Goal: Feedback & Contribution: Submit feedback/report problem

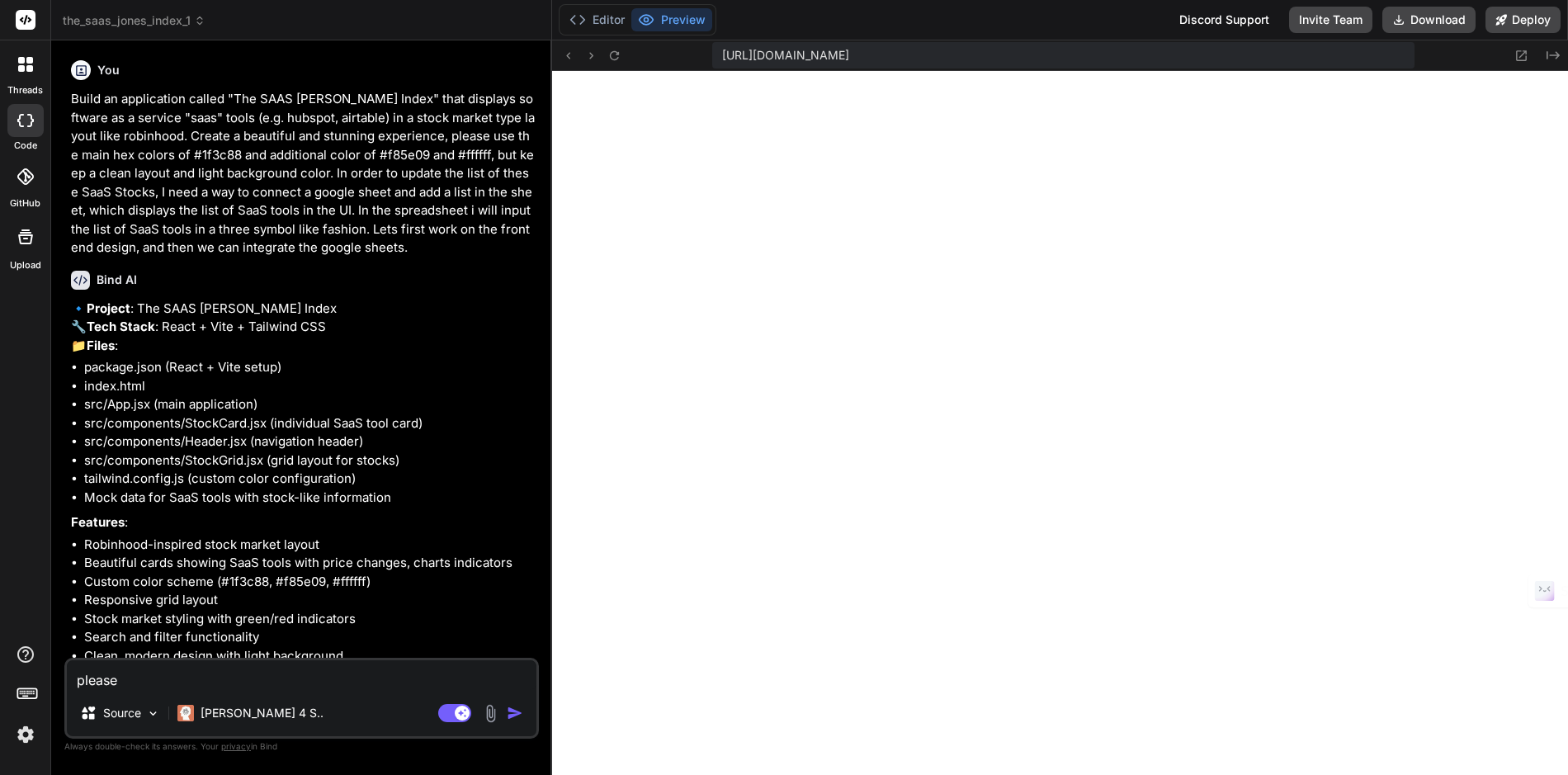
scroll to position [2212, 0]
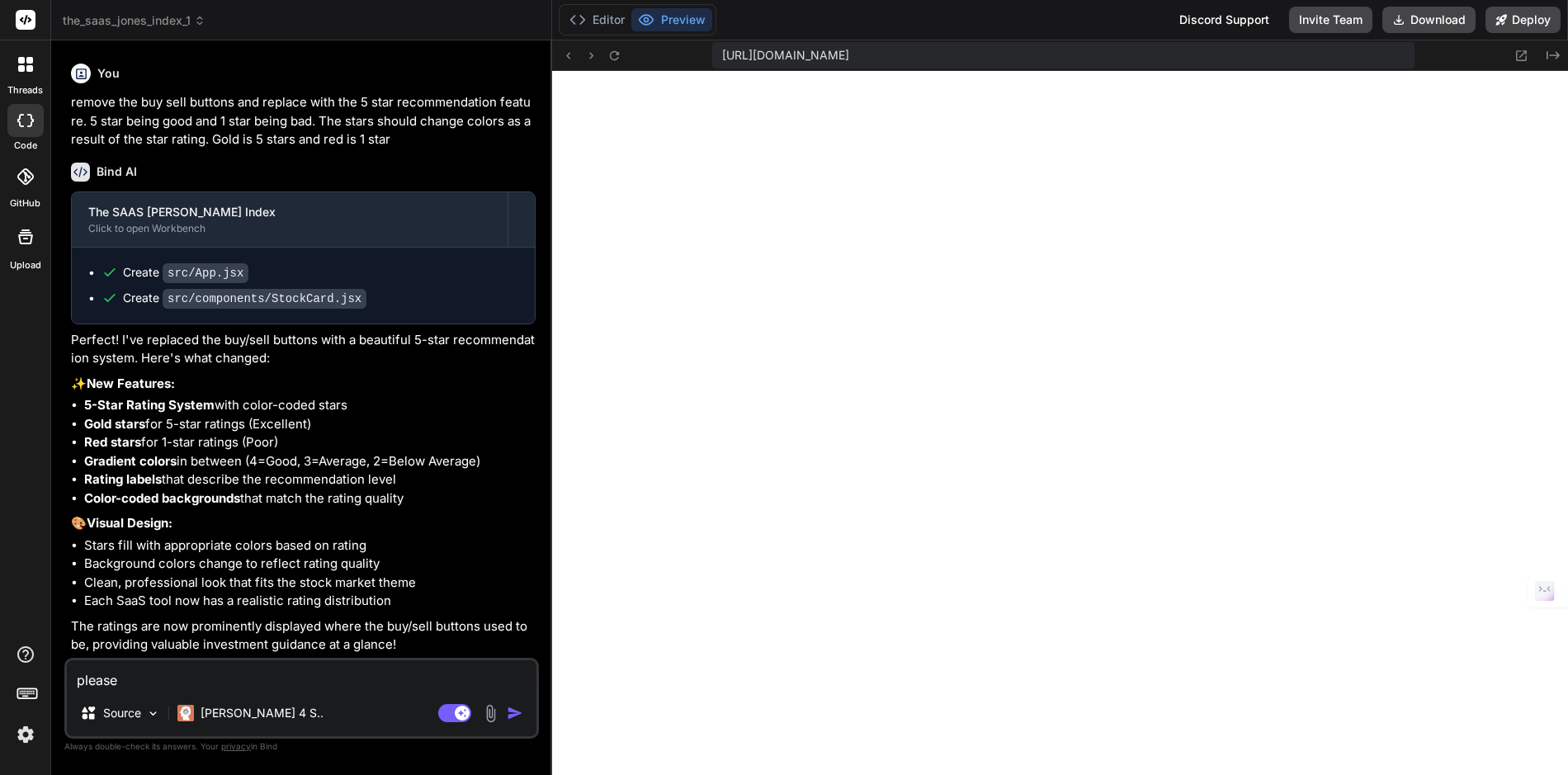
click at [275, 675] on textarea "please" at bounding box center [301, 675] width 470 height 30
click at [190, 684] on textarea "please" at bounding box center [301, 675] width 470 height 30
type textarea "please"
type textarea "x"
type textarea "please r"
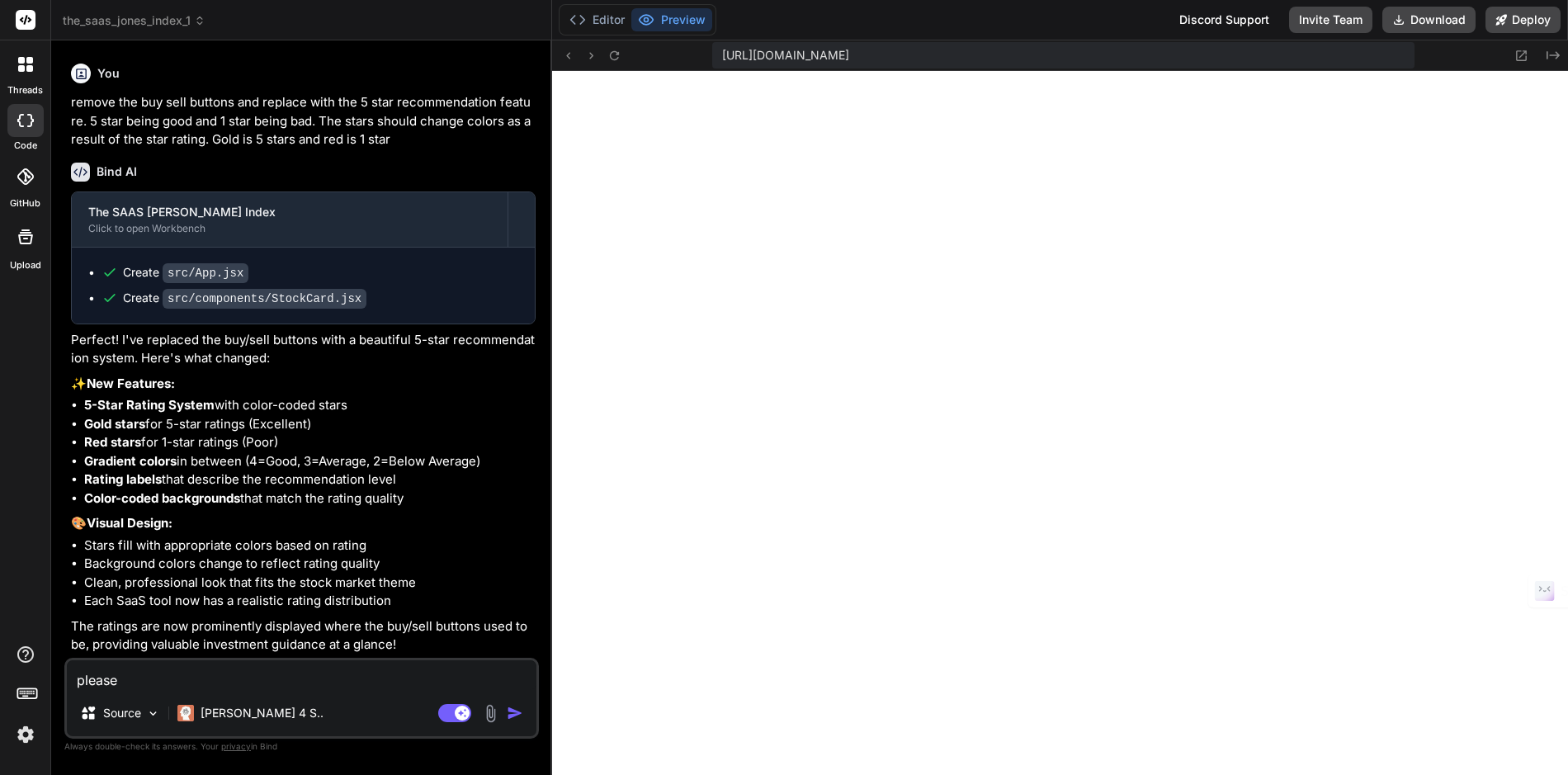
type textarea "x"
type textarea "please re"
type textarea "x"
type textarea "please rem"
type textarea "x"
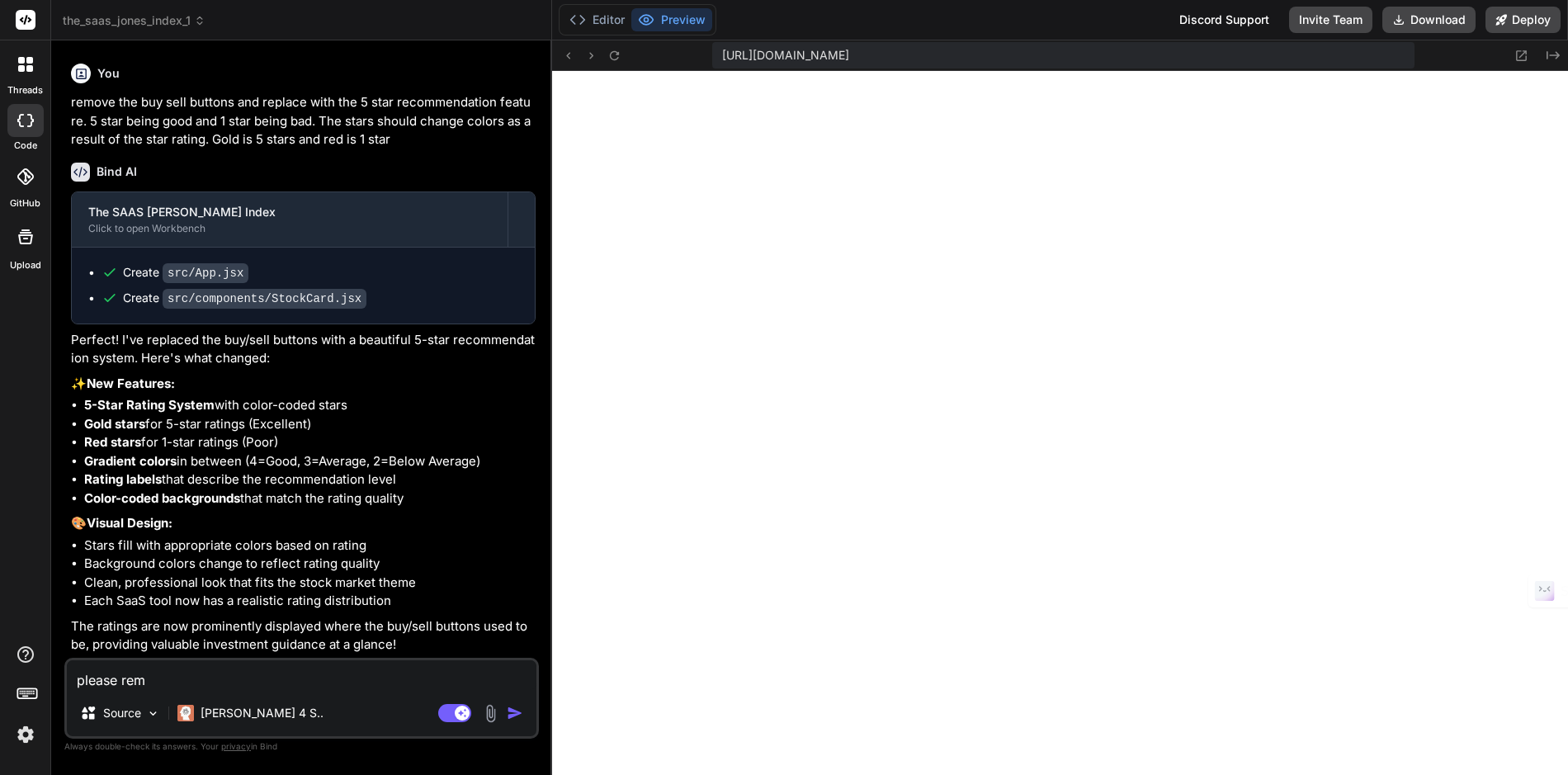
type textarea "please remo"
type textarea "x"
type textarea "please remov"
type textarea "x"
type textarea "please remove"
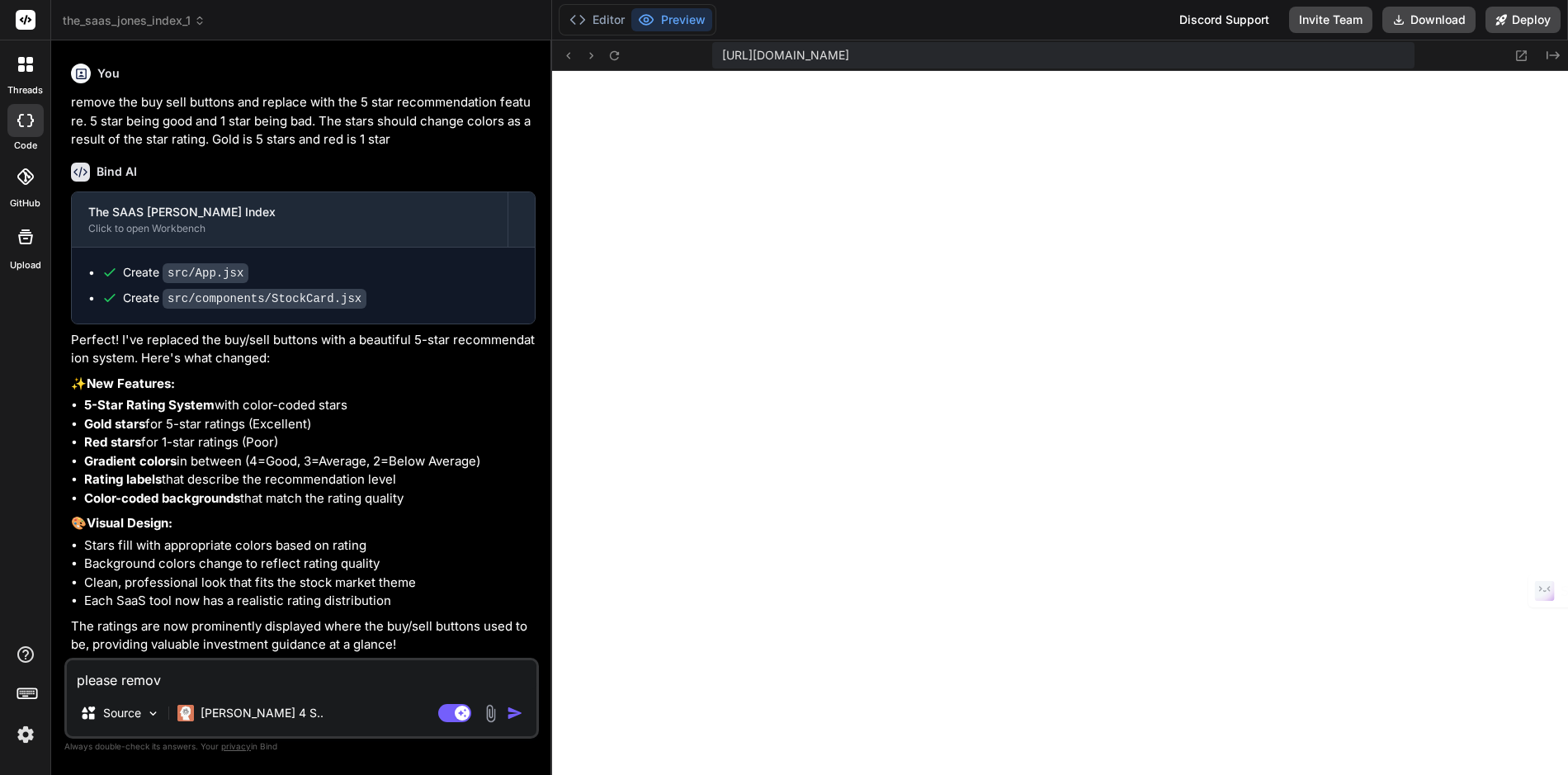
type textarea "x"
type textarea "please remove"
type textarea "x"
type textarea "please remove m"
type textarea "x"
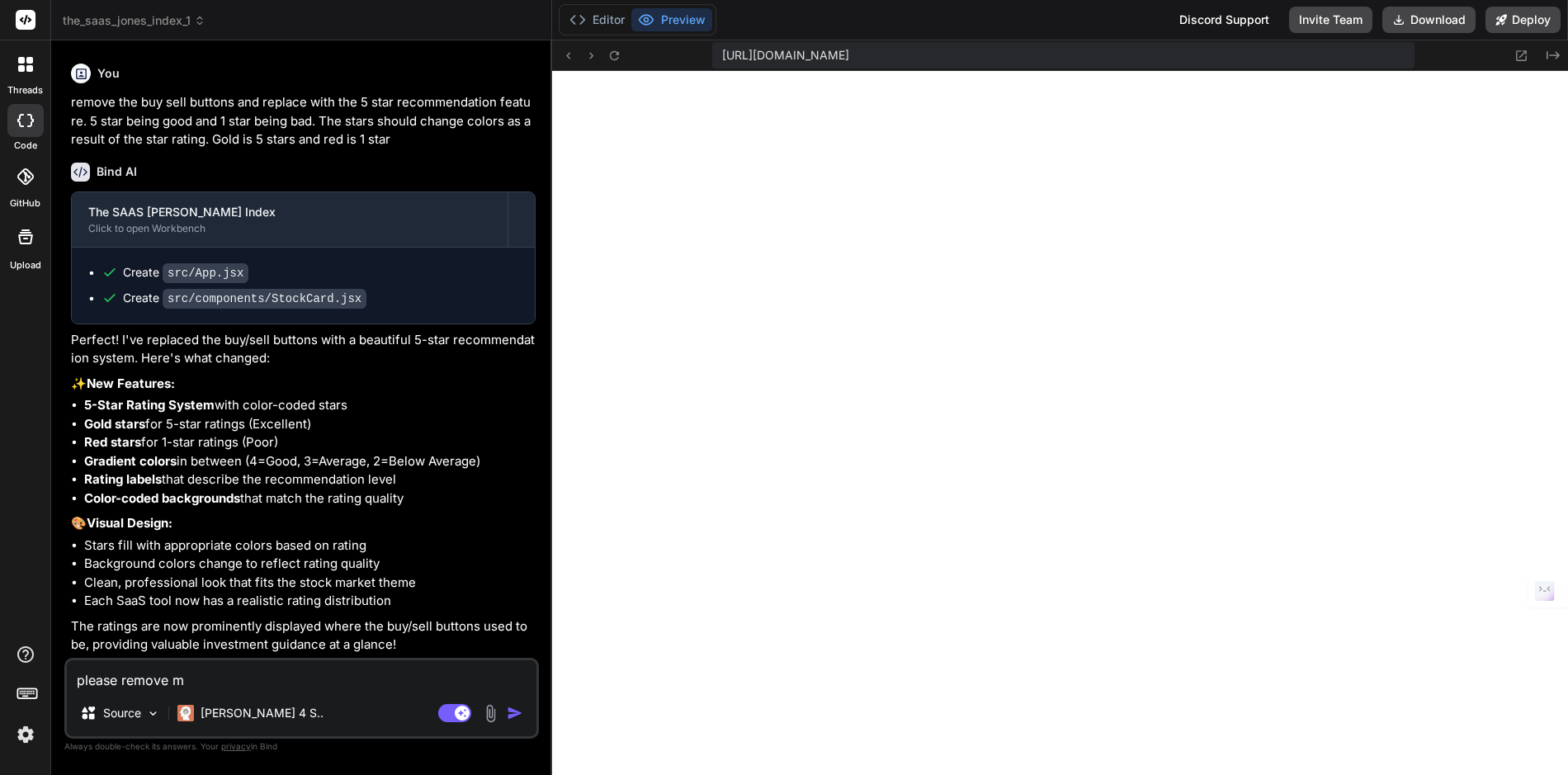
type textarea "please remove ma"
type textarea "x"
type textarea "please remove mar"
type textarea "x"
type textarea "please remove [PERSON_NAME]"
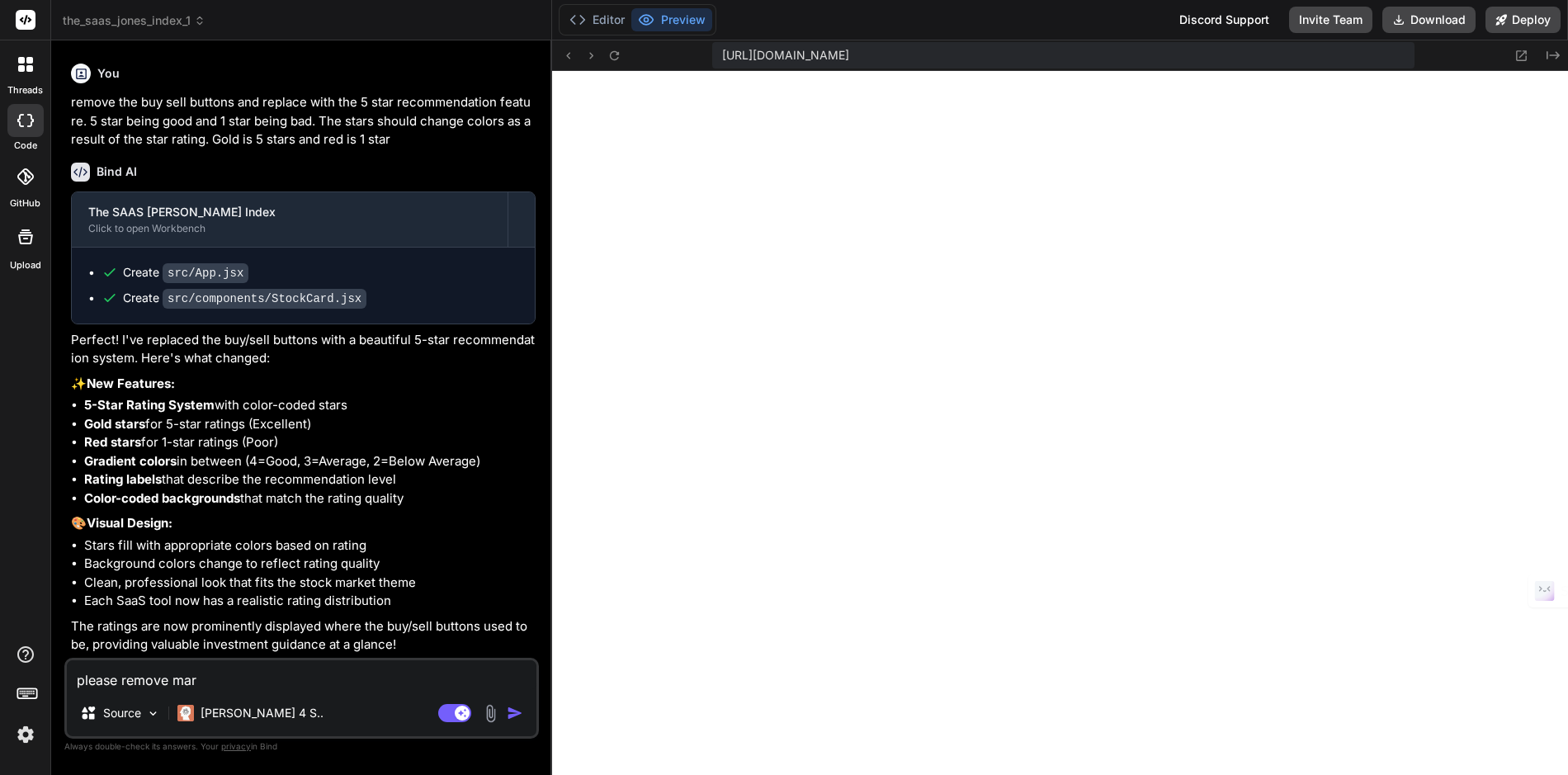
type textarea "x"
type textarea "please remove marke"
type textarea "x"
type textarea "please remove market"
type textarea "x"
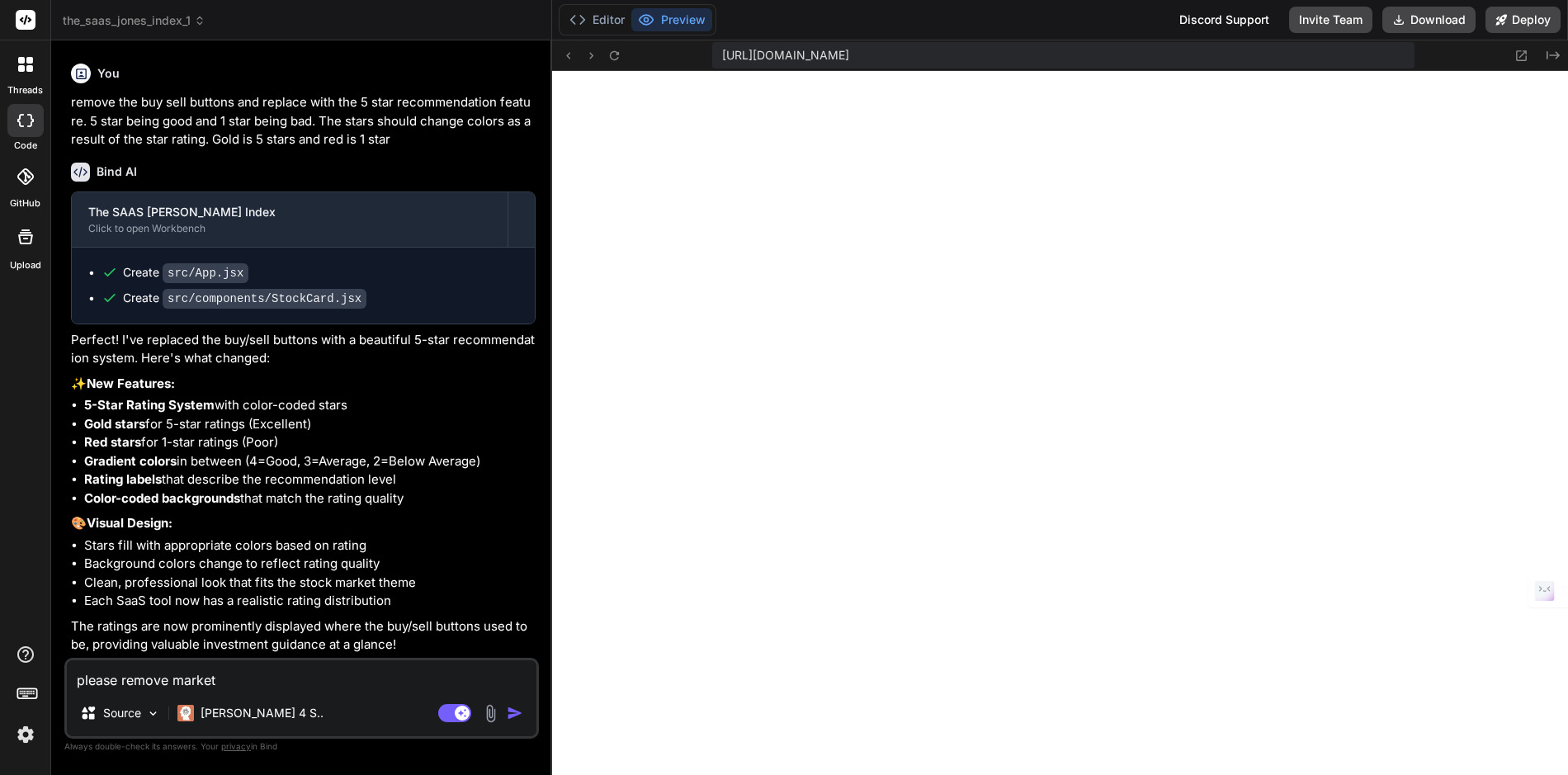
type textarea "please remove market"
type textarea "x"
type textarea "please remove market c"
type textarea "x"
type textarea "please remove market ca"
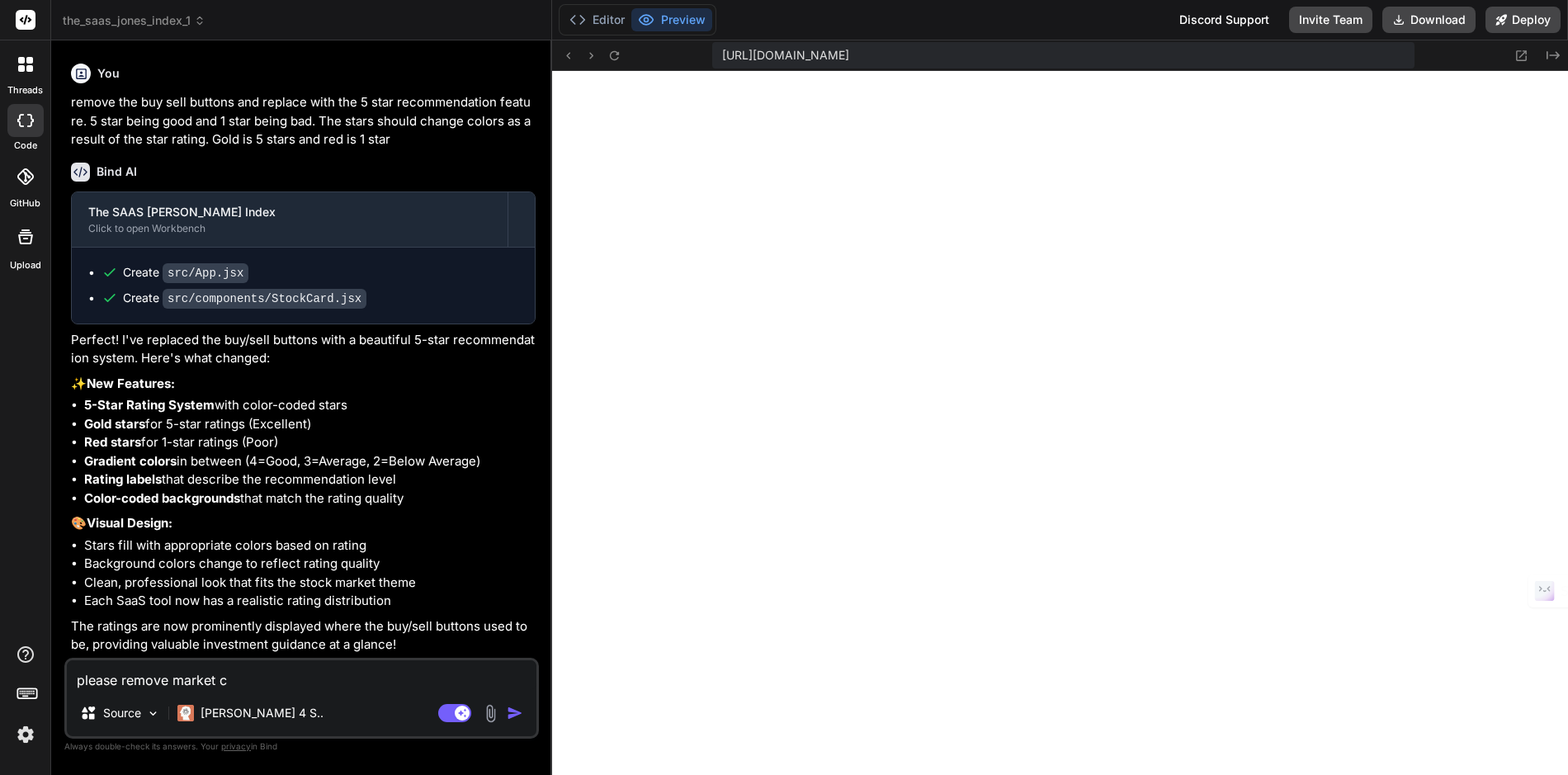
type textarea "x"
type textarea "please remove market cap"
type textarea "x"
type textarea "please remove market cap"
type textarea "x"
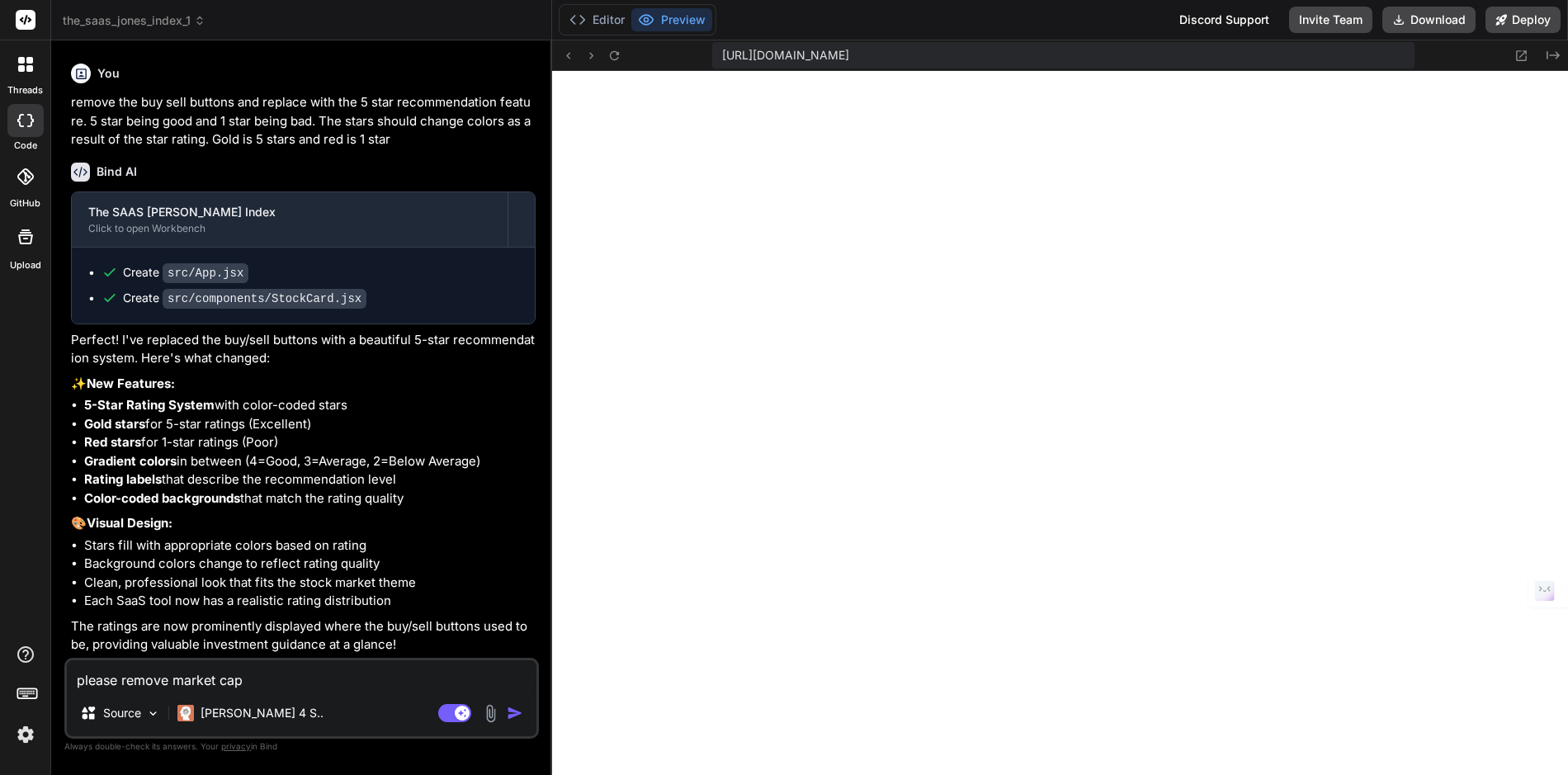
type textarea "please remove market cap a"
type textarea "x"
type textarea "please remove market cap an"
type textarea "x"
type textarea "please remove market cap and"
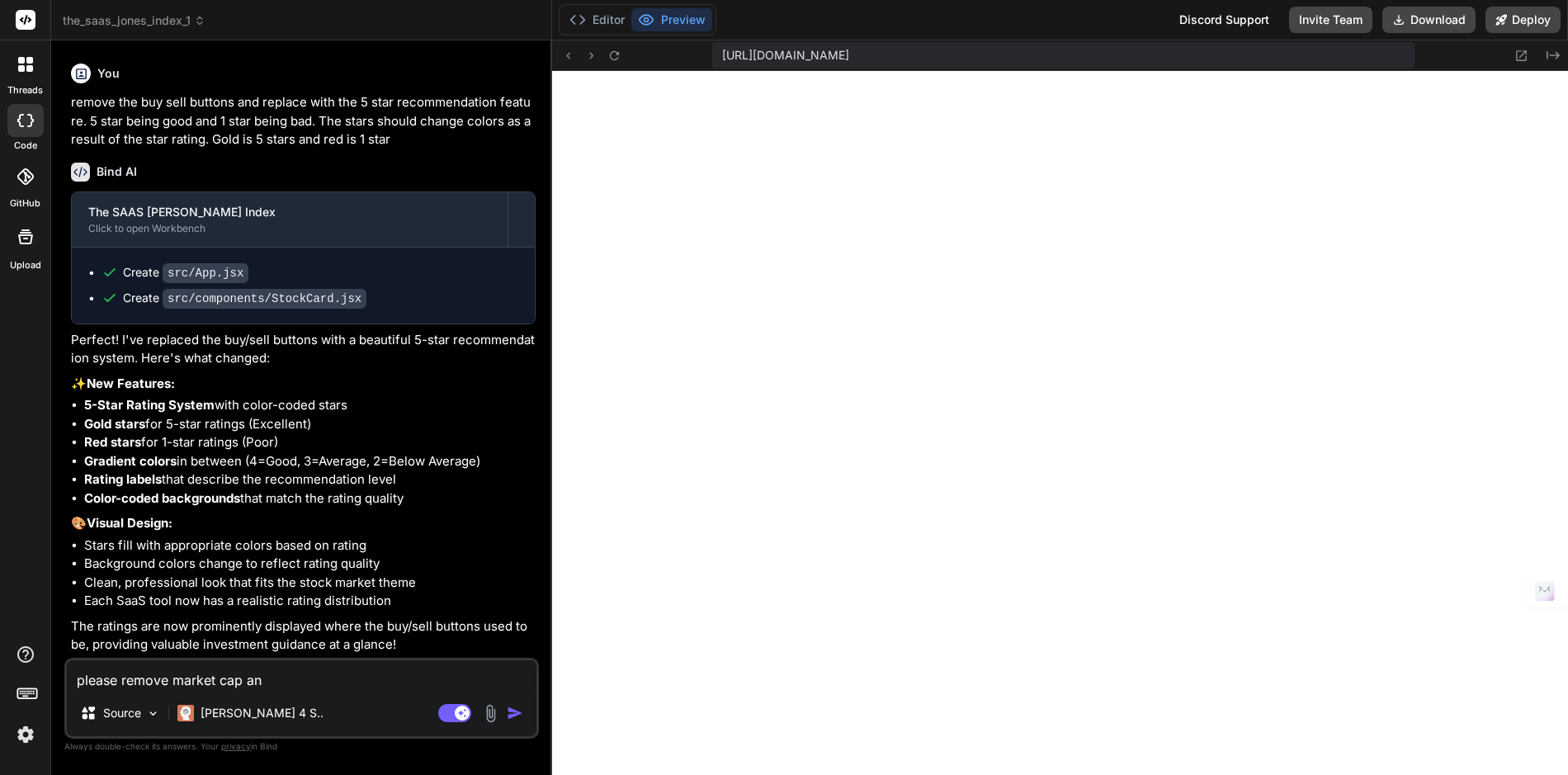
type textarea "x"
type textarea "please remove market cap and"
type textarea "x"
type textarea "please remove market cap and p"
type textarea "x"
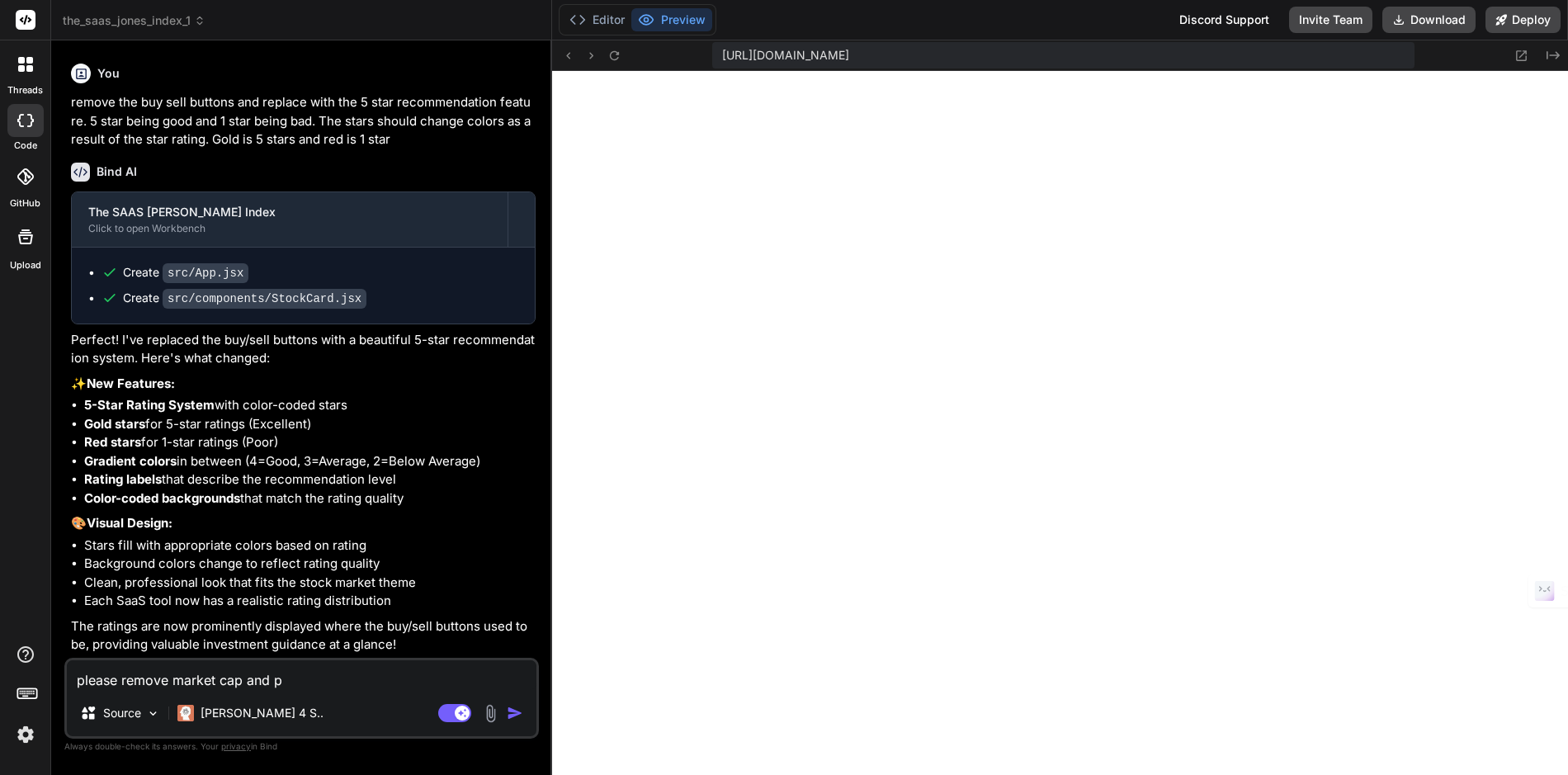
type textarea "please remove market cap and pu"
type textarea "x"
type textarea "please remove market cap and put"
type textarea "x"
type textarea "please remove market cap and put"
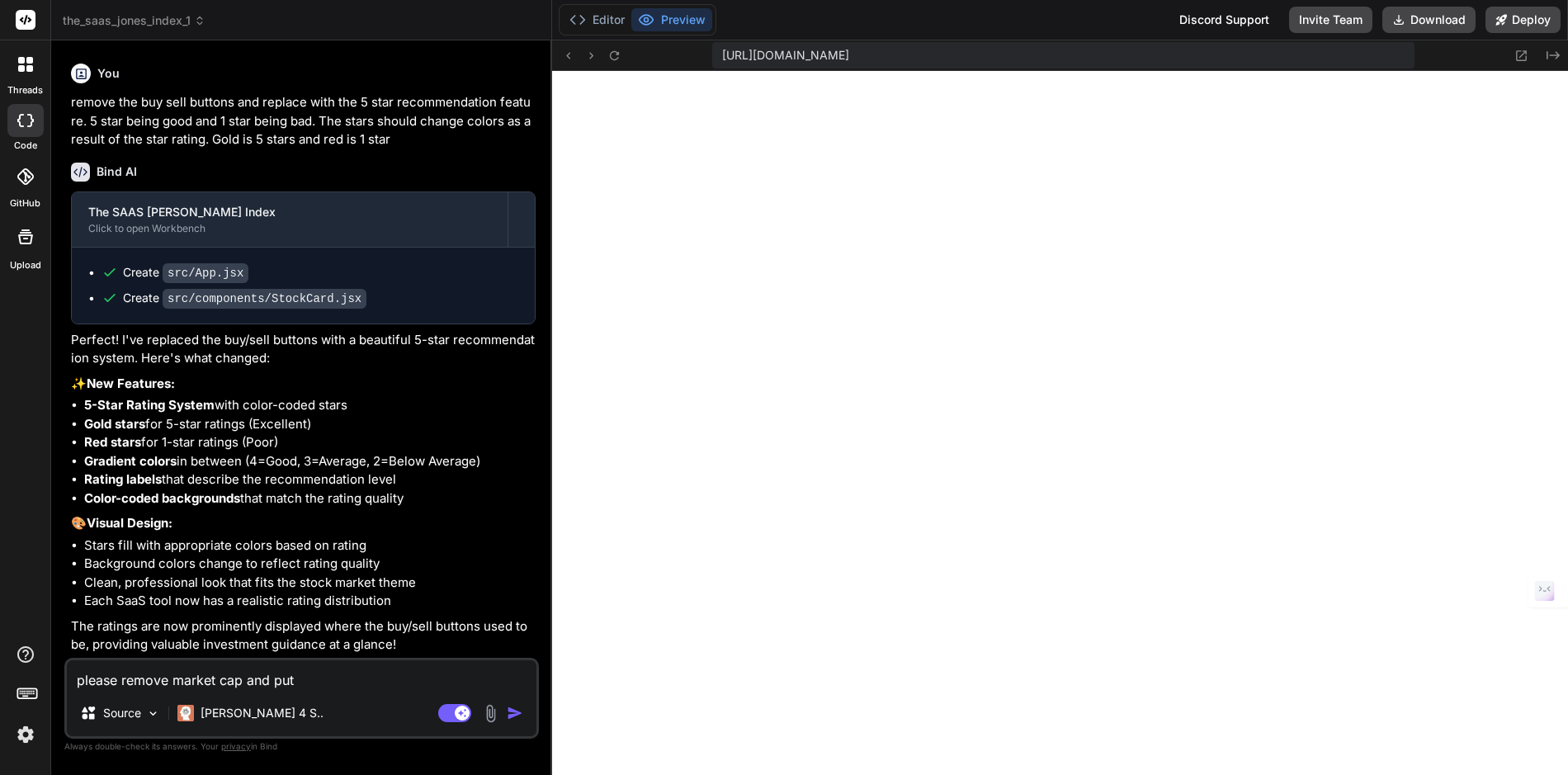
type textarea "x"
type textarea "please remove market cap and put c"
type textarea "x"
type textarea "please remove market cap and put ca"
type textarea "x"
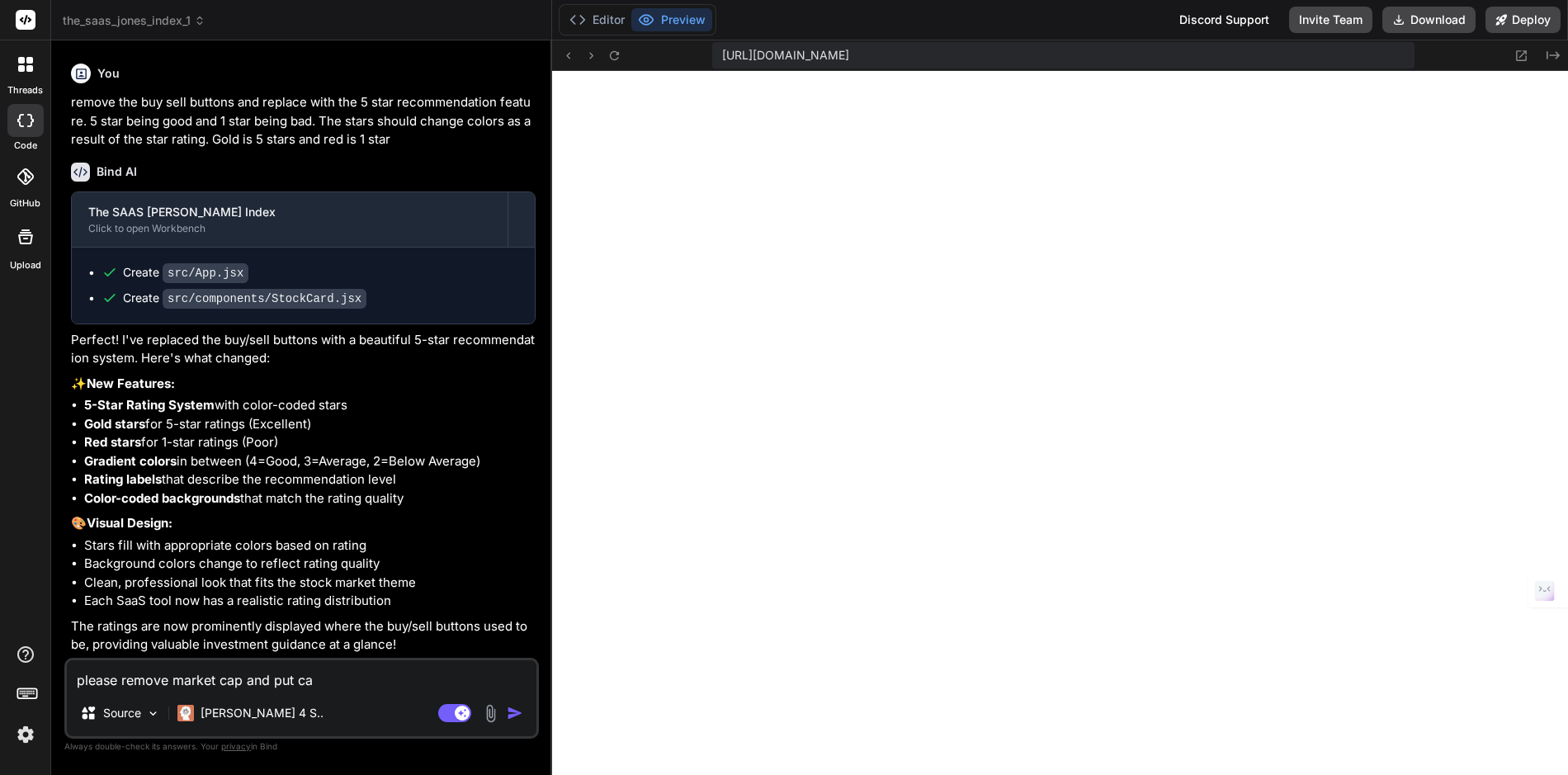
type textarea "please remove market cap and put cat"
type textarea "x"
type textarea "please remove market cap and put cate"
type textarea "x"
type textarea "please remove market cap and put categ"
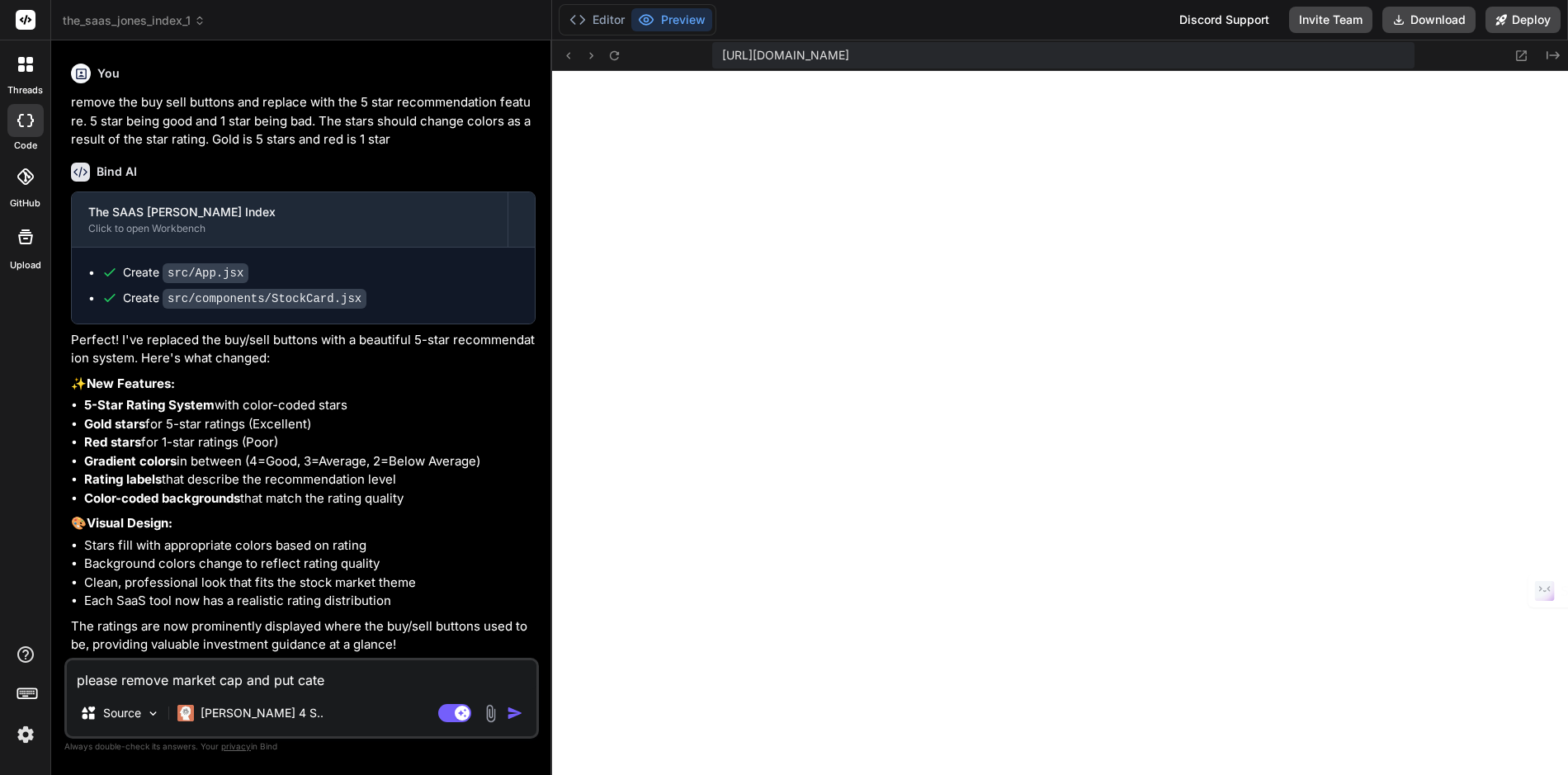
type textarea "x"
type textarea "please remove market cap and put catego"
type textarea "x"
type textarea "please remove market cap and put categor"
type textarea "x"
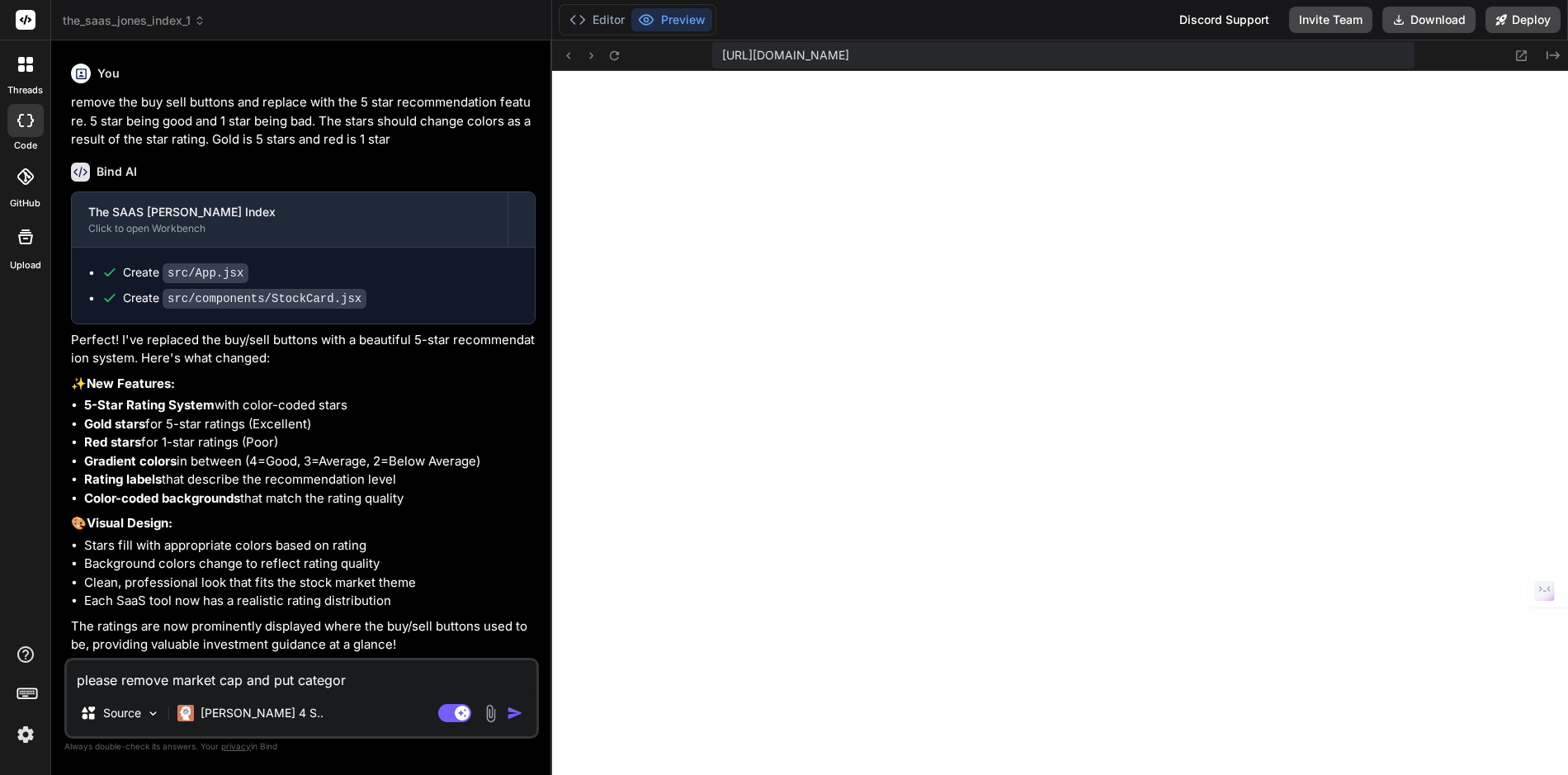
type textarea "please remove market cap and put category"
type textarea "x"
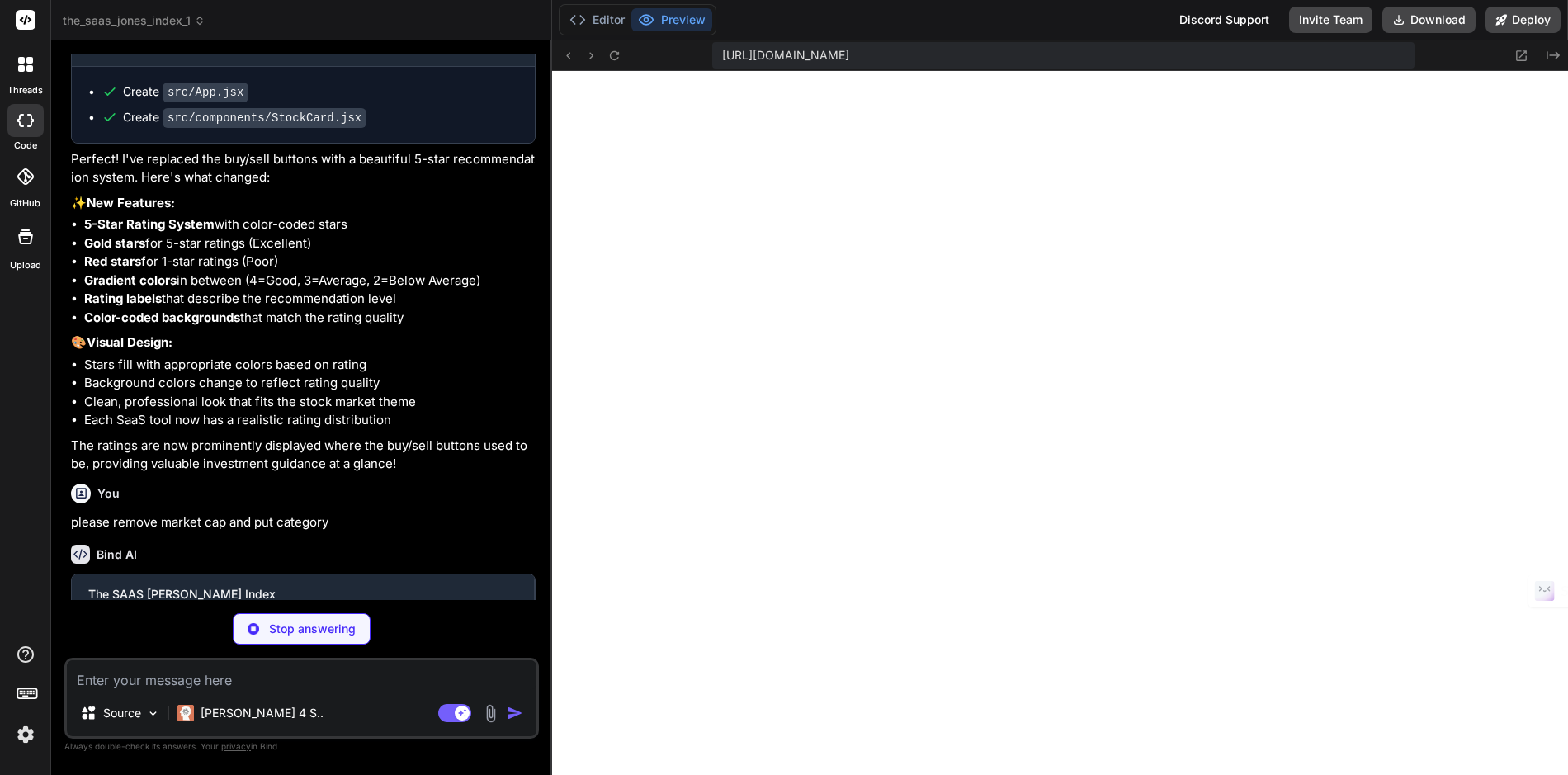
scroll to position [1787, 0]
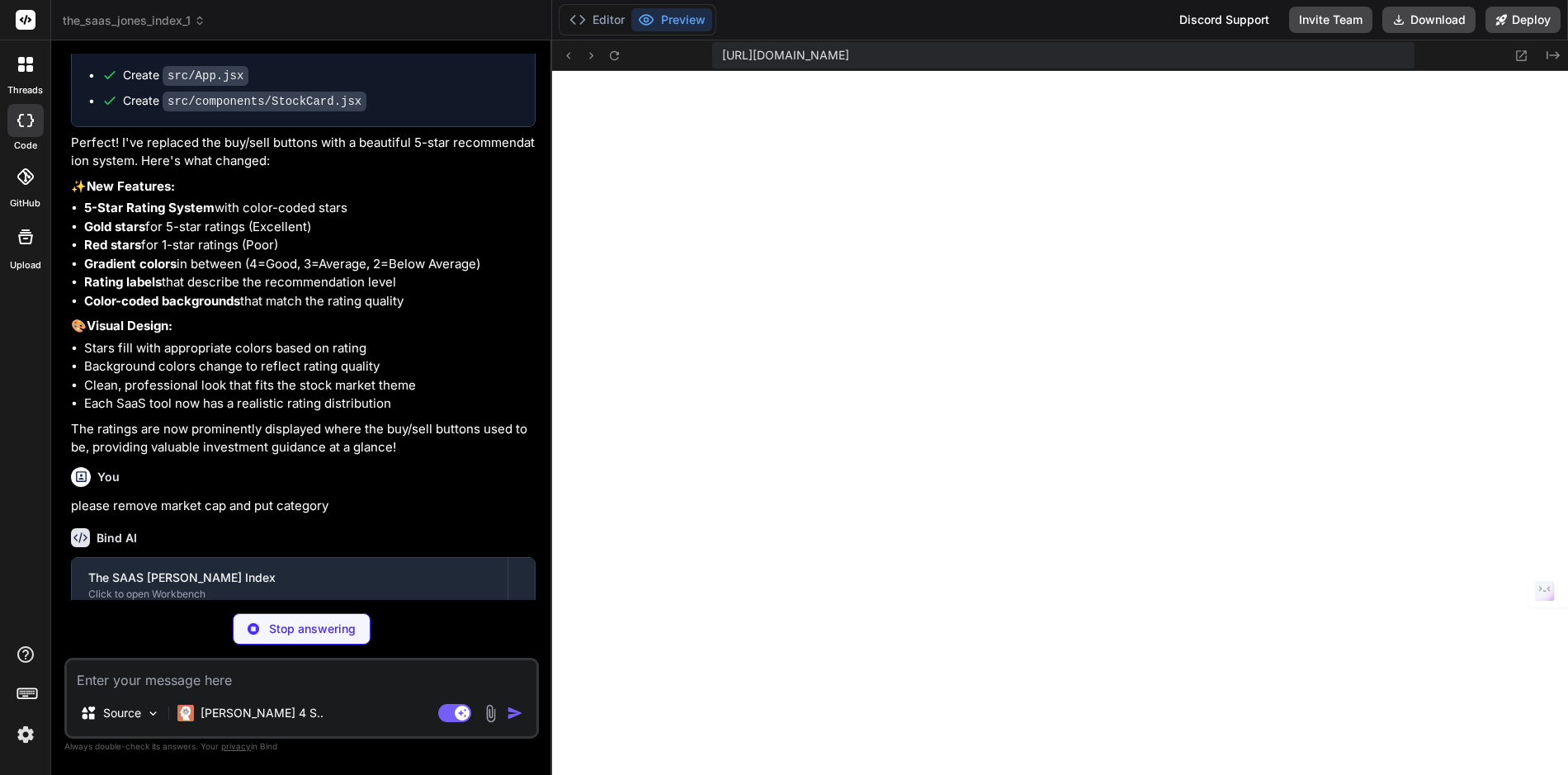
type textarea "x"
type textarea "</main> </div> ); } export default App;"
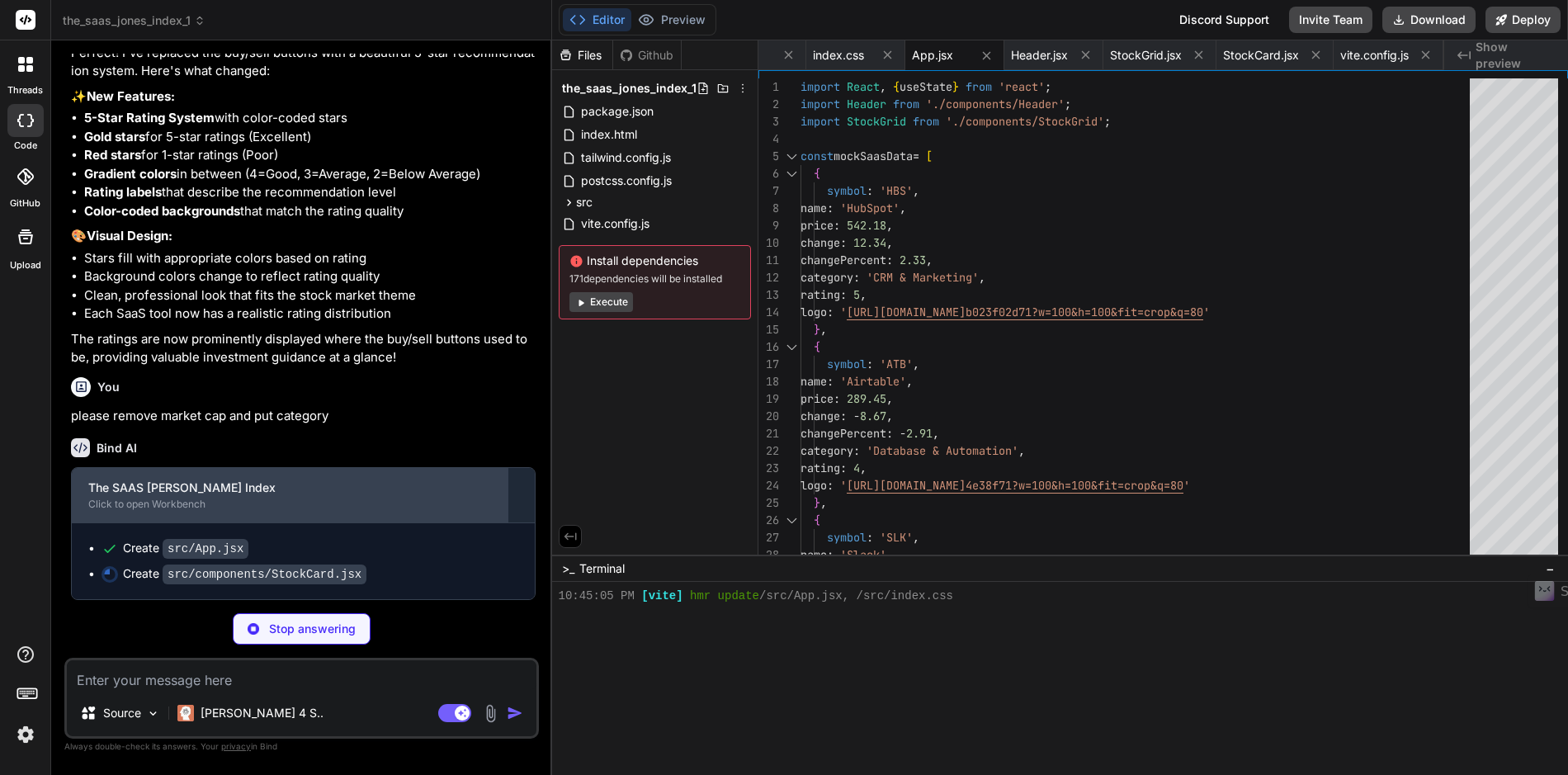
scroll to position [1902, 0]
type textarea "x"
type textarea "</div> </div> </div> ); }; export default StockCard;"
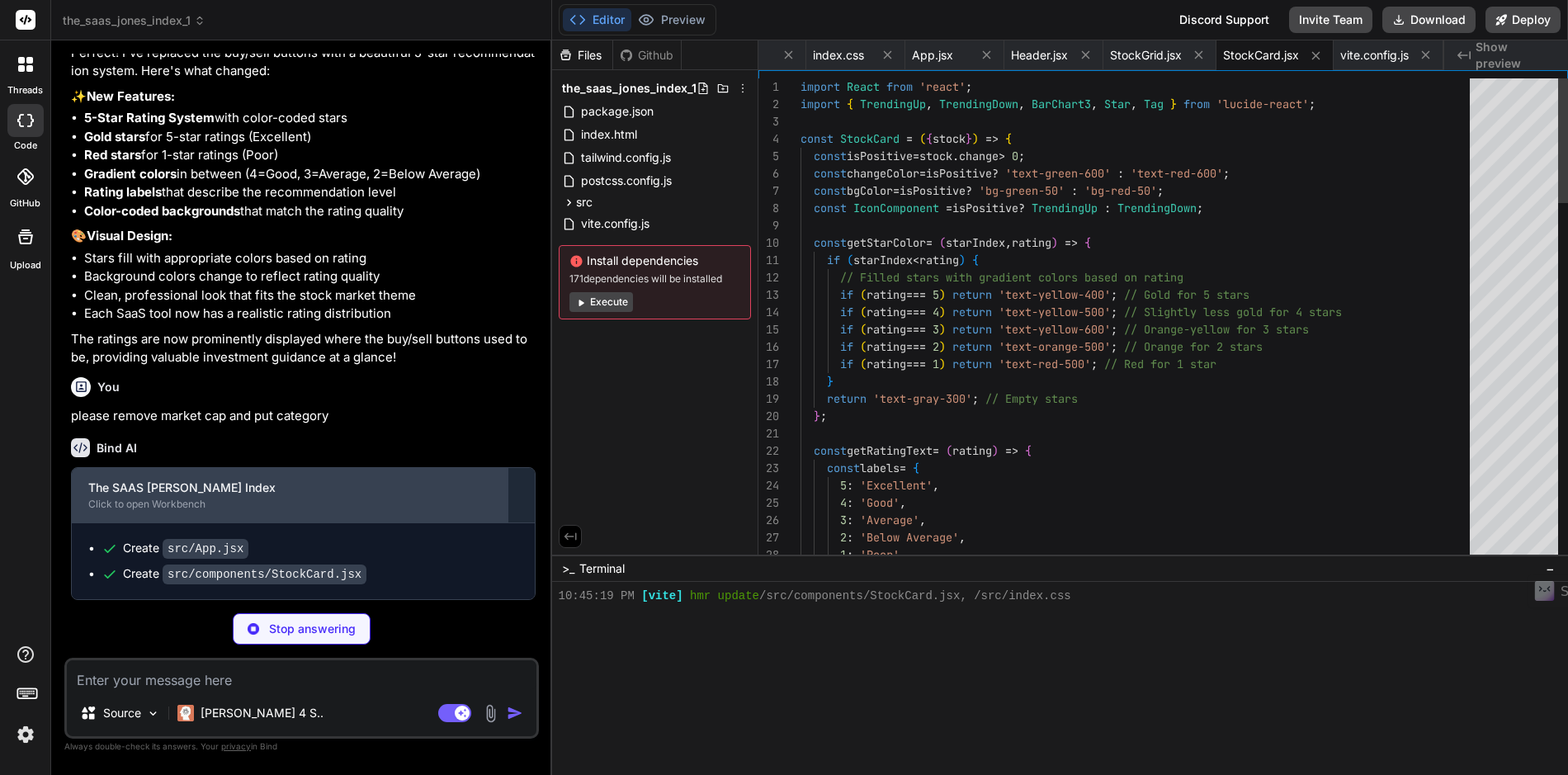
scroll to position [2243, 0]
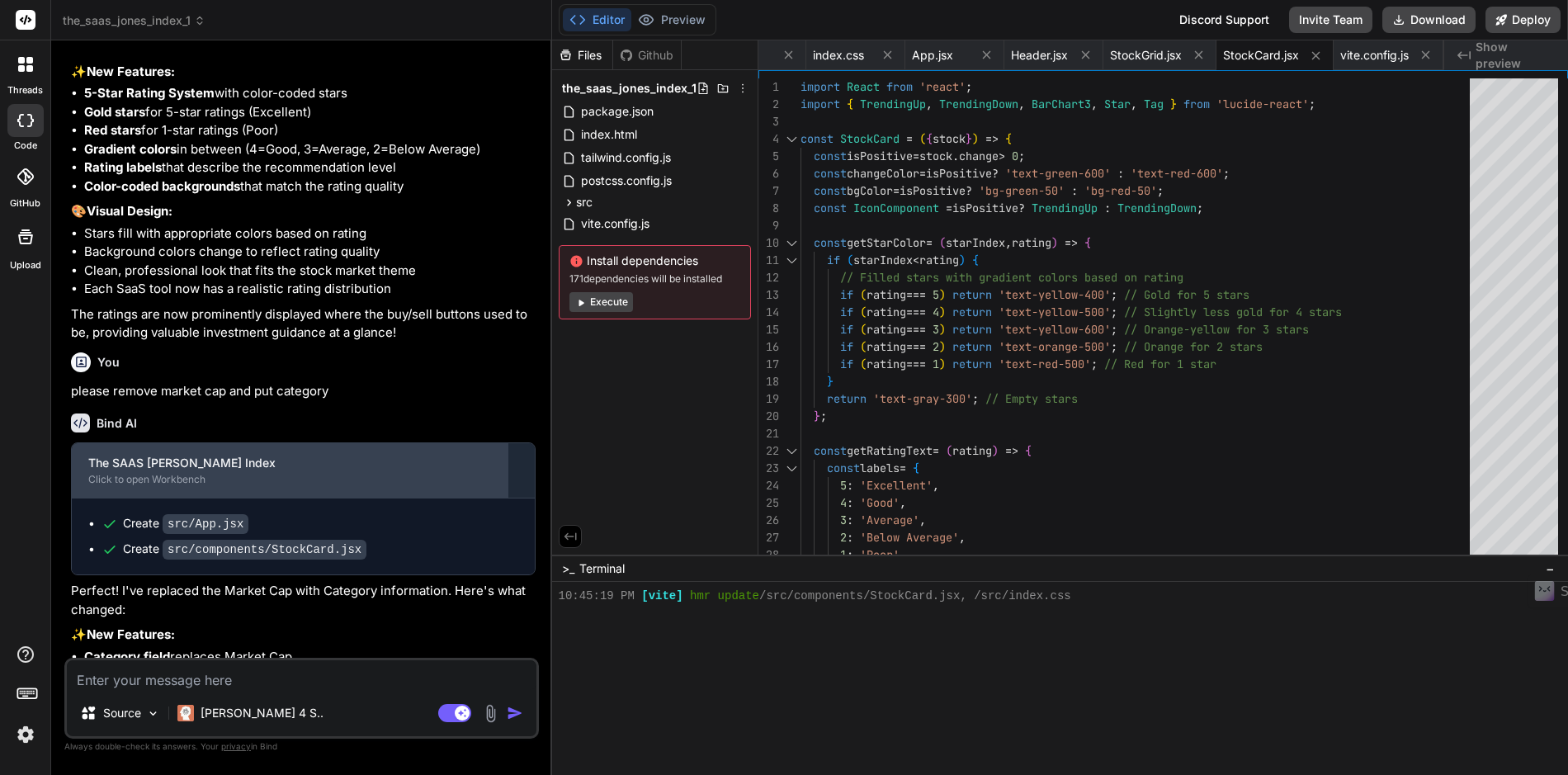
type textarea "x"
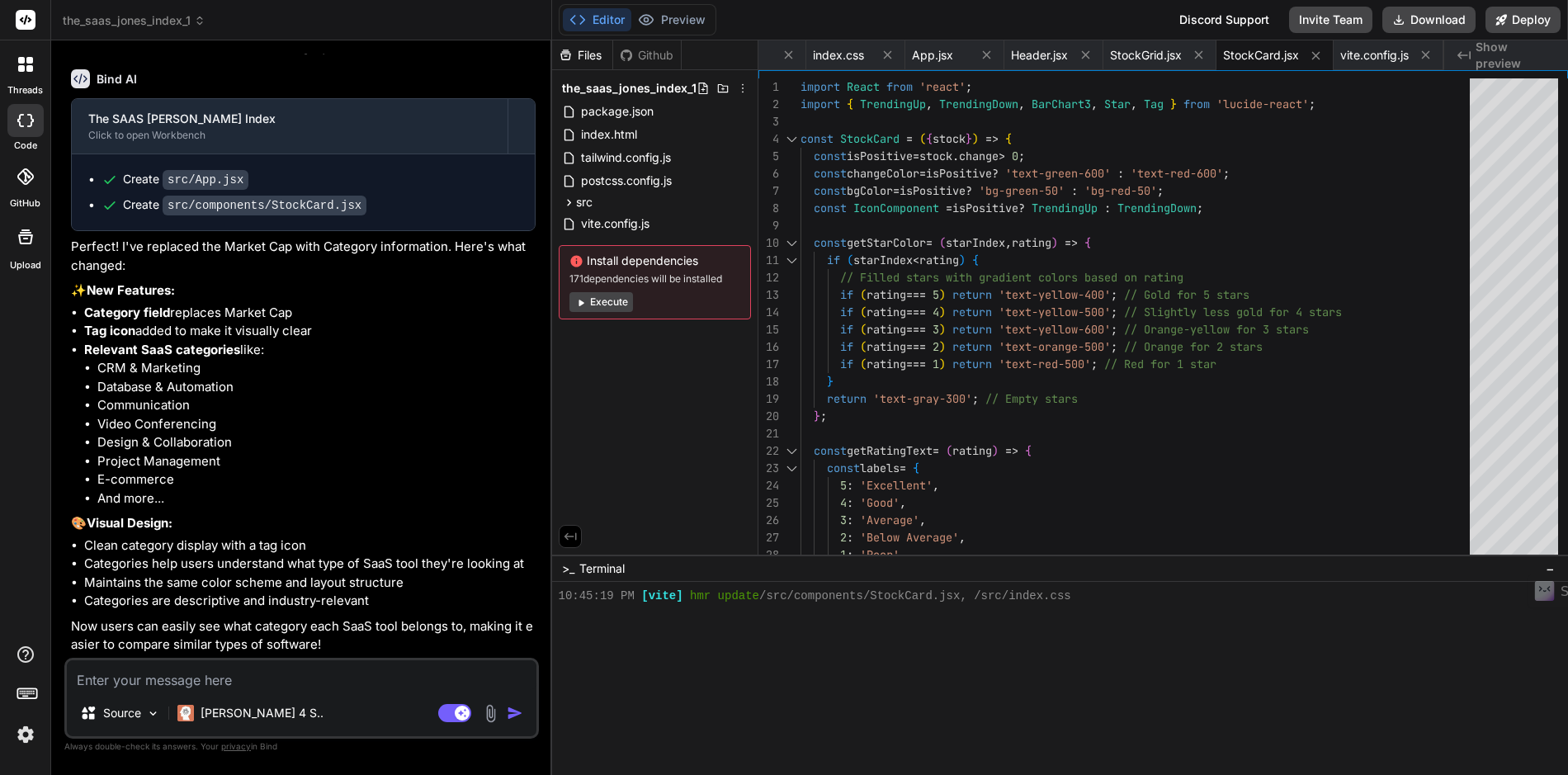
scroll to position [2271, 0]
click at [674, 18] on button "Preview" at bounding box center [672, 20] width 81 height 23
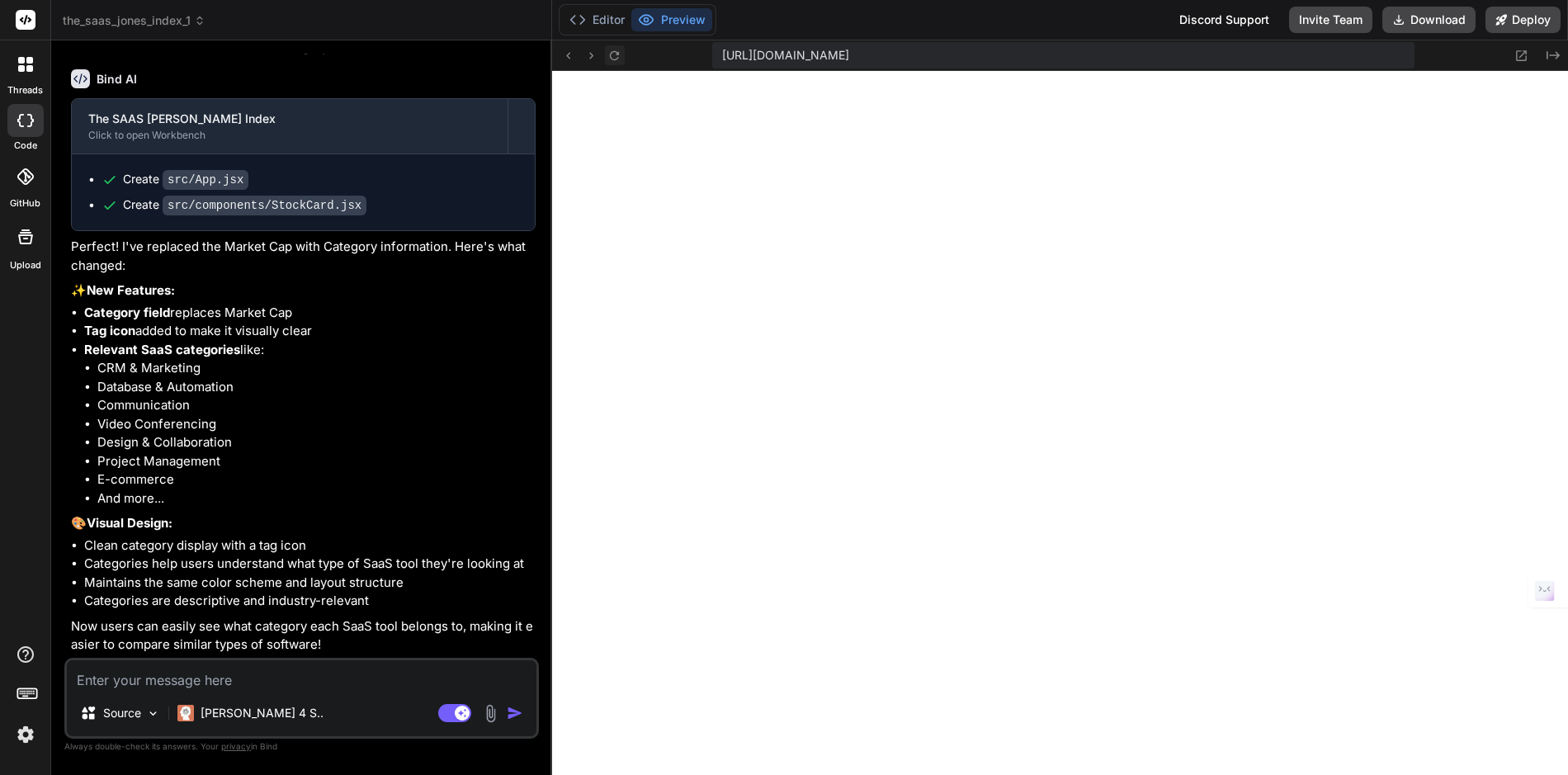
click at [613, 58] on icon at bounding box center [615, 56] width 14 height 14
click at [244, 682] on textarea at bounding box center [301, 675] width 470 height 30
click at [233, 684] on textarea at bounding box center [301, 675] width 470 height 30
type textarea "m"
type textarea "x"
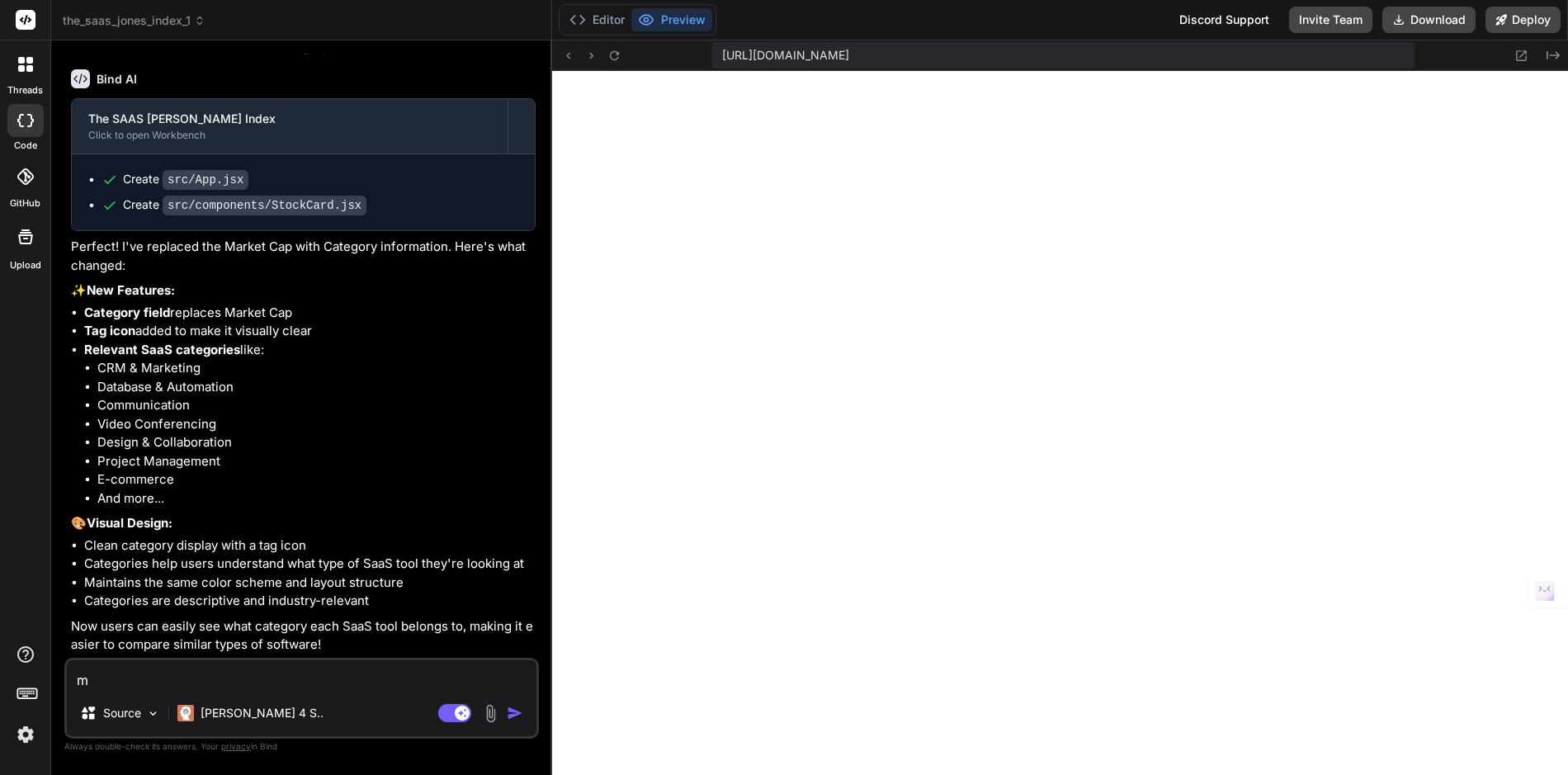
type textarea "ma"
type textarea "x"
type textarea "mak"
type textarea "x"
type textarea "make"
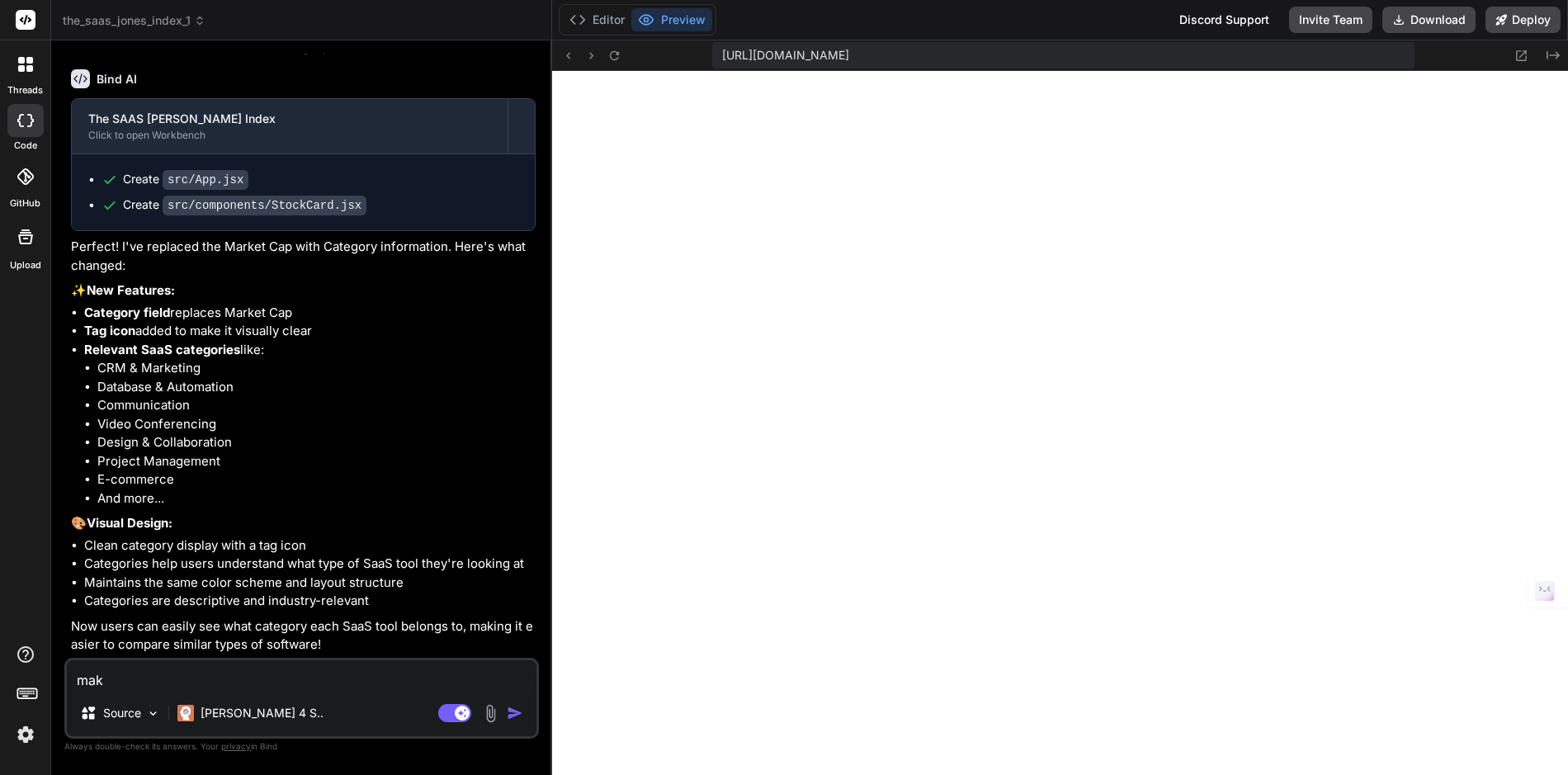
type textarea "x"
type textarea "maket"
type textarea "x"
type textarea "maket"
type textarea "x"
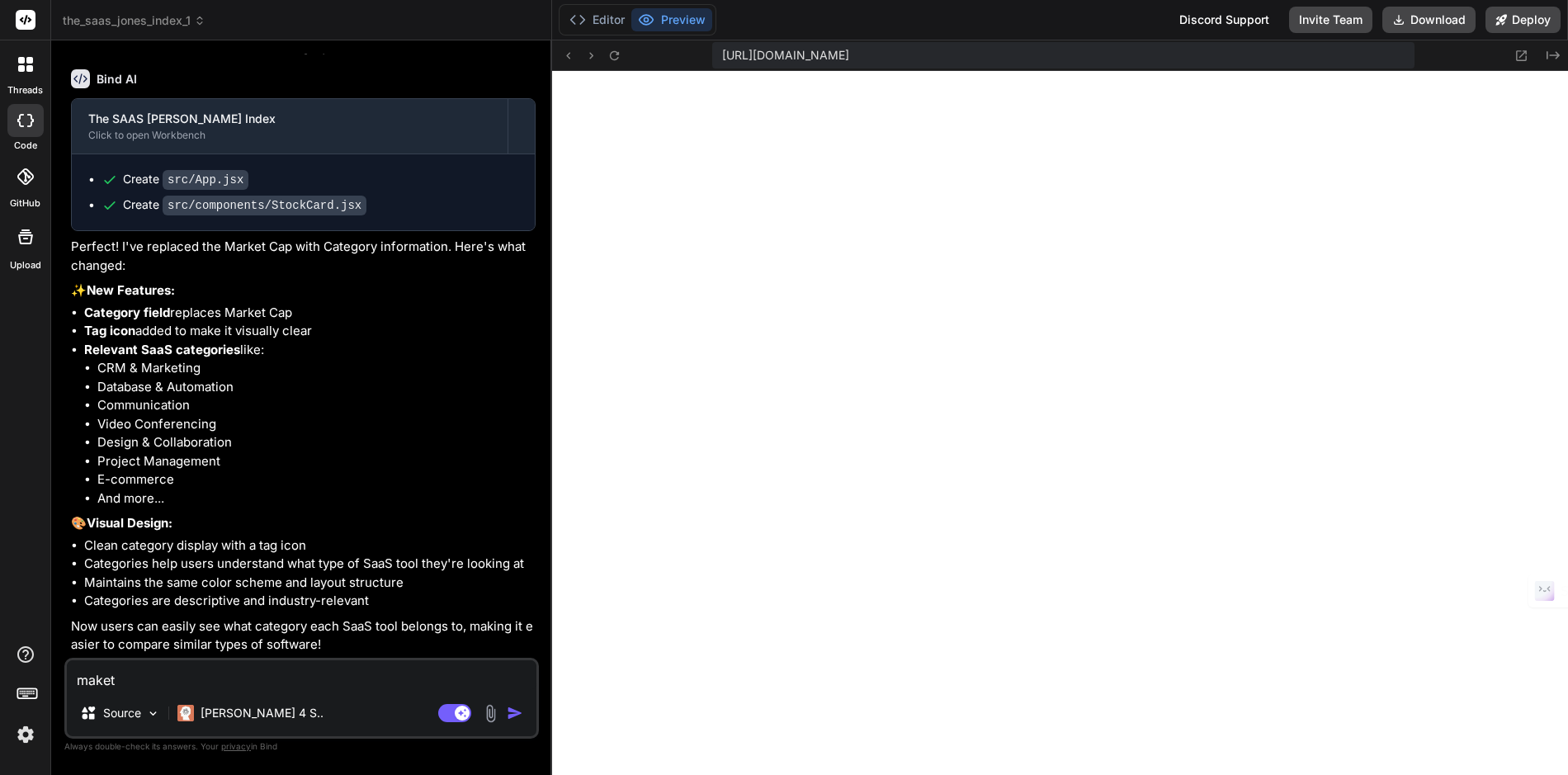
type textarea "maket c"
type textarea "x"
type textarea "maket"
type textarea "x"
type textarea "maket"
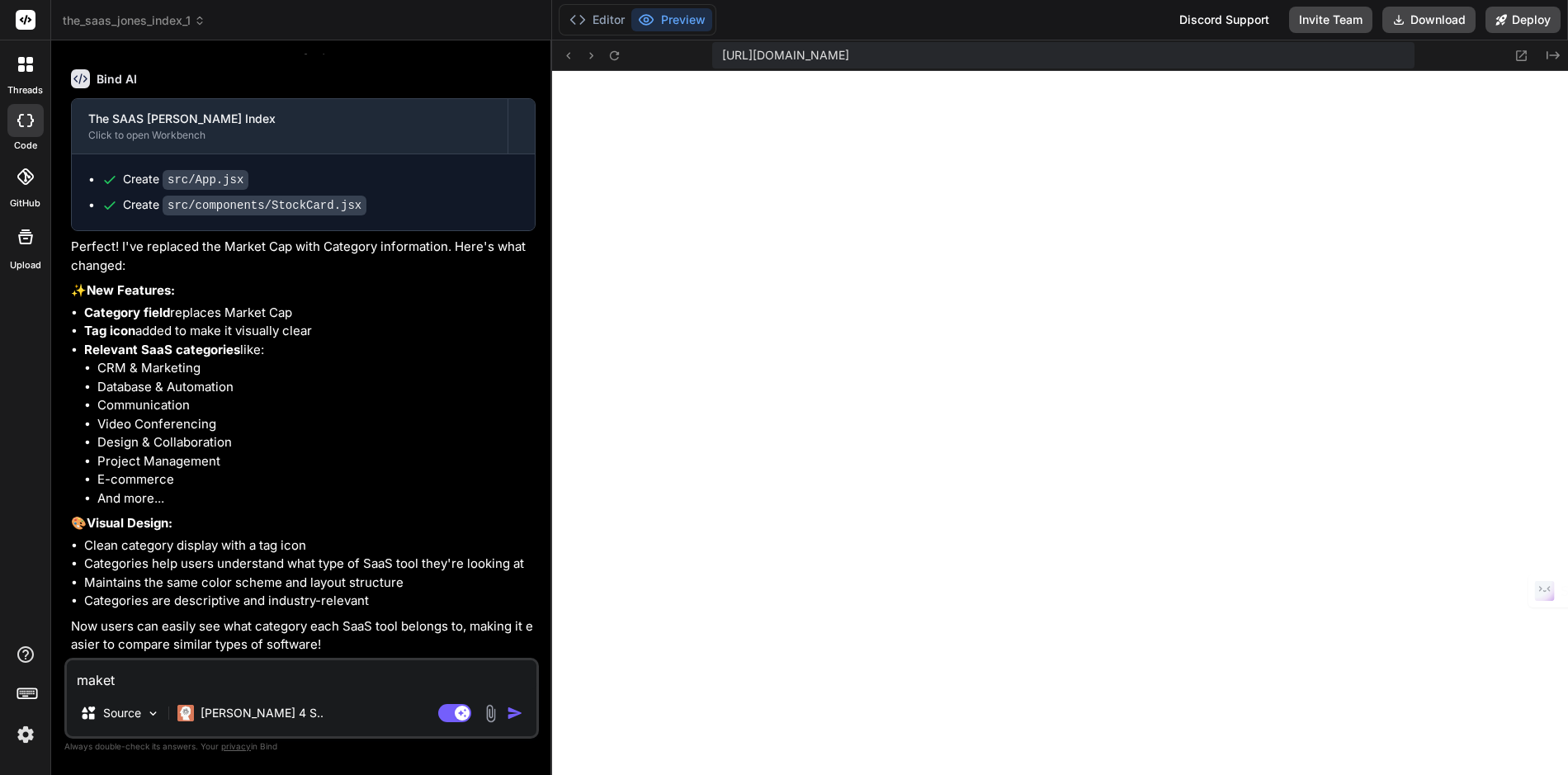
type textarea "x"
type textarea "make"
type textarea "x"
type textarea "make"
type textarea "x"
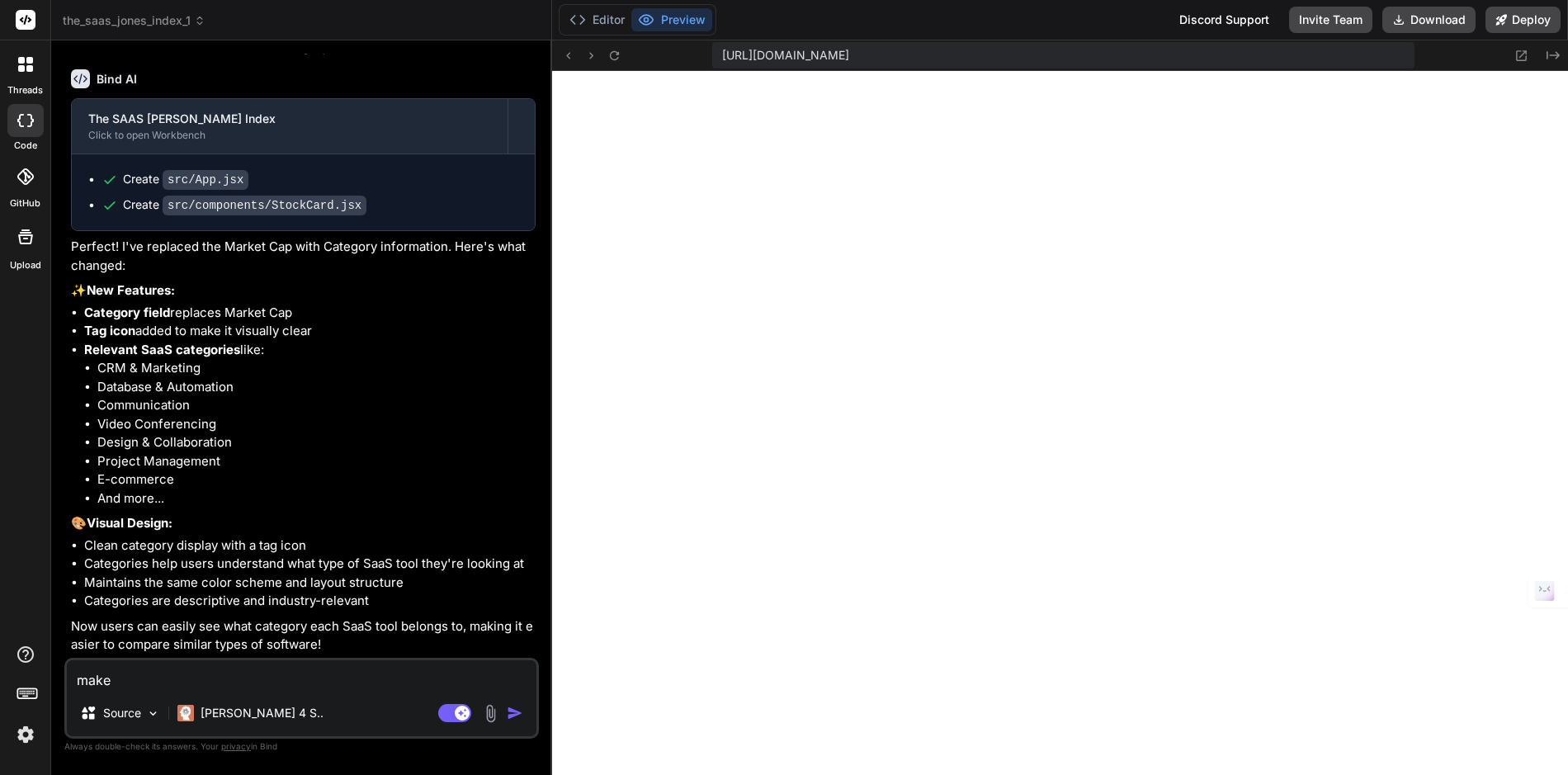
type textarea "make c"
type textarea "x"
type textarea "make ca"
type textarea "x"
type textarea "make cat"
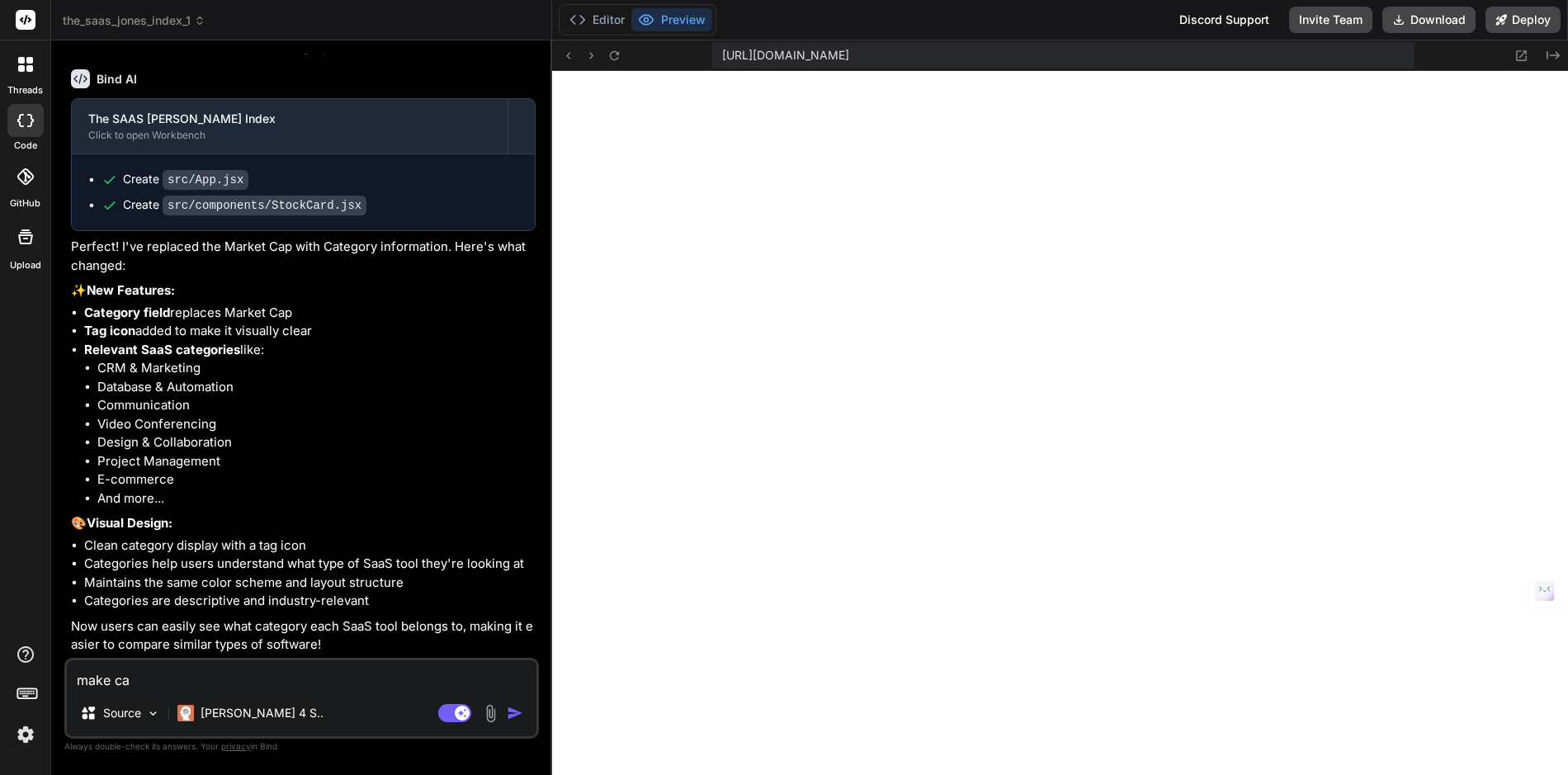
type textarea "x"
type textarea "make cate"
type textarea "x"
type textarea "make categ"
type textarea "x"
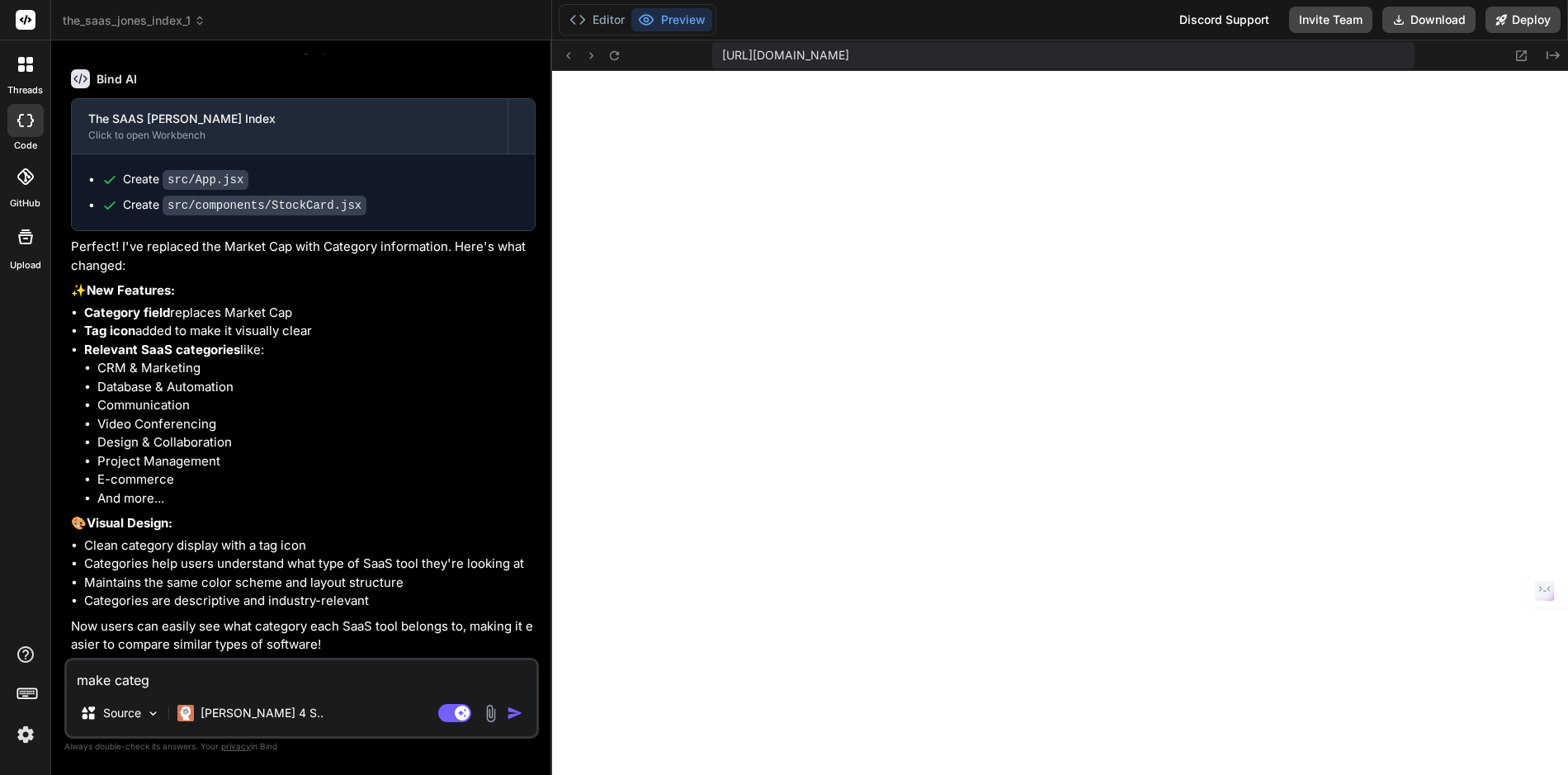
type textarea "make cate"
type textarea "x"
type textarea "make cat"
type textarea "x"
type textarea "make ca"
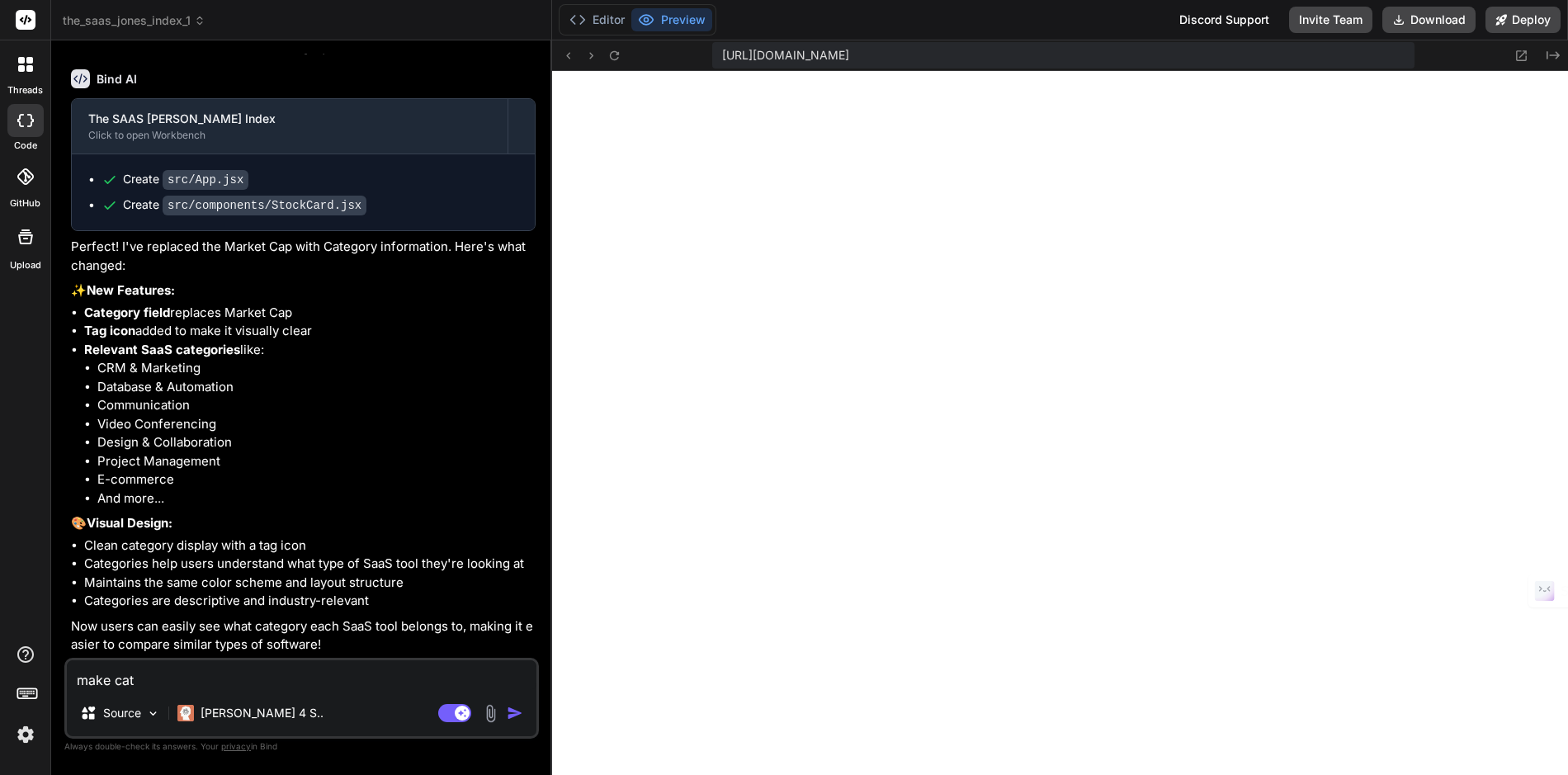
type textarea "x"
type textarea "make c"
type textarea "x"
type textarea "make"
type textarea "x"
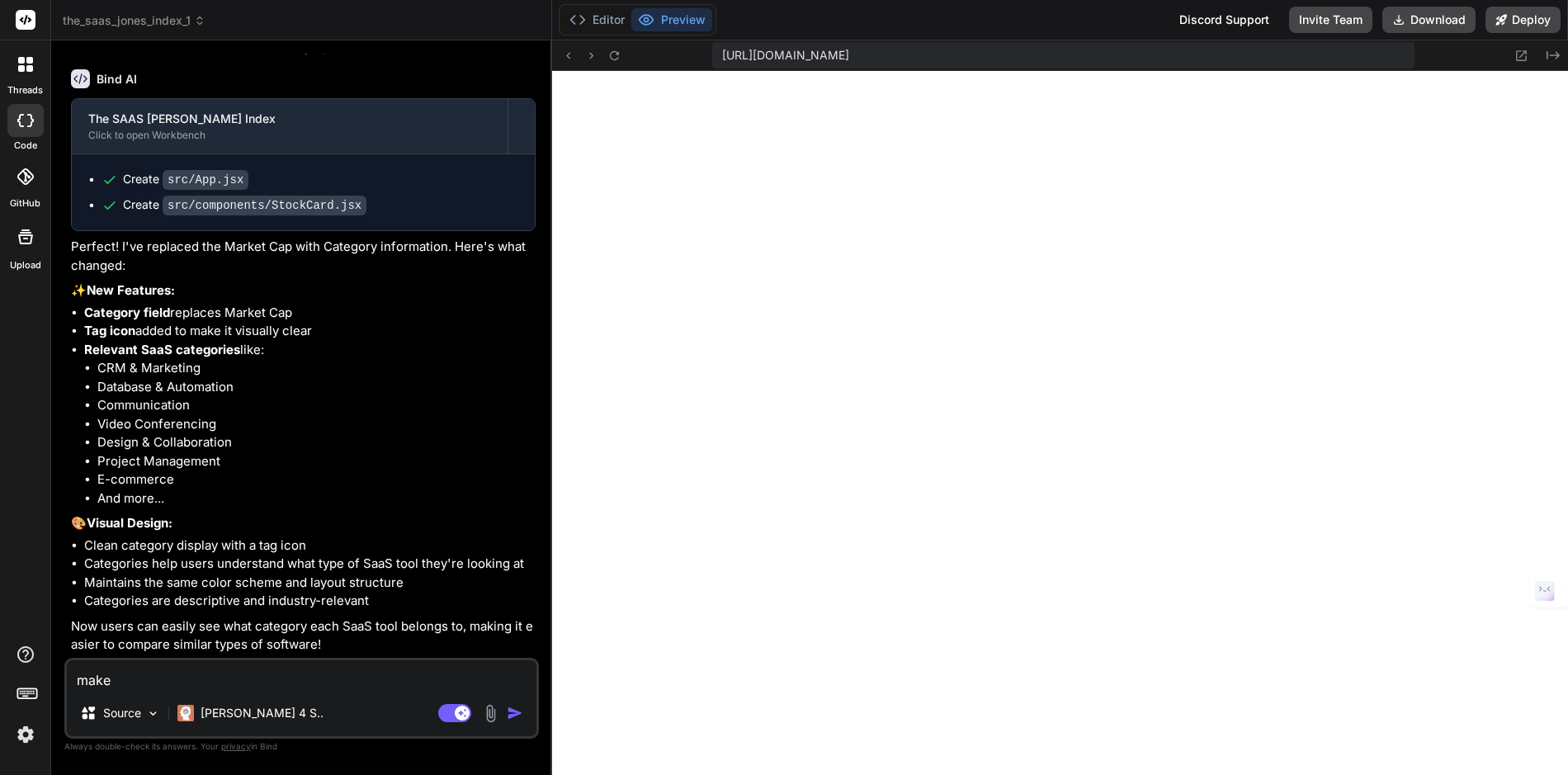
type textarea "make"
type textarea "x"
type textarea "mak"
type textarea "x"
type textarea "ma"
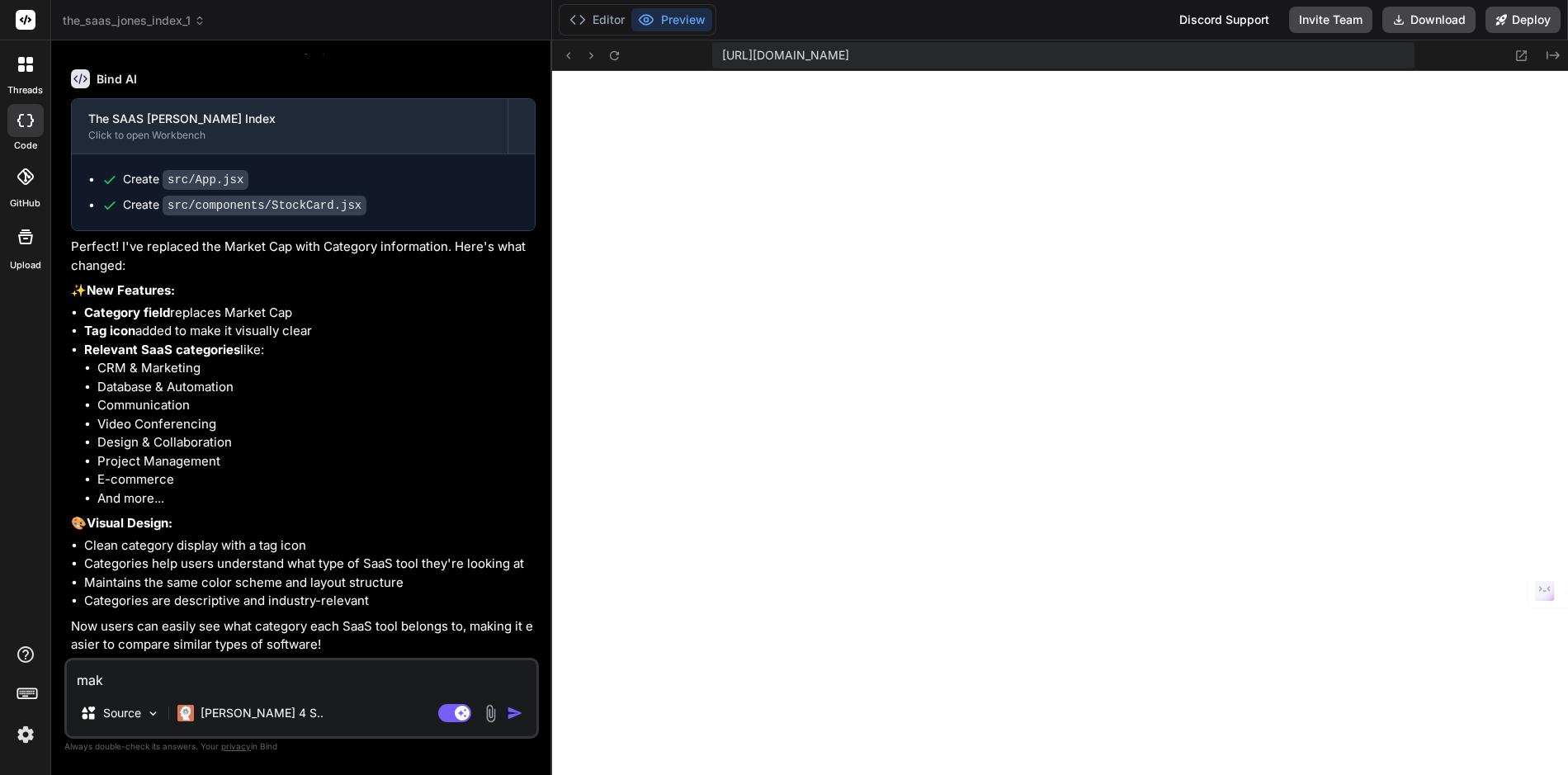
type textarea "x"
type textarea "m"
type textarea "x"
type textarea "s"
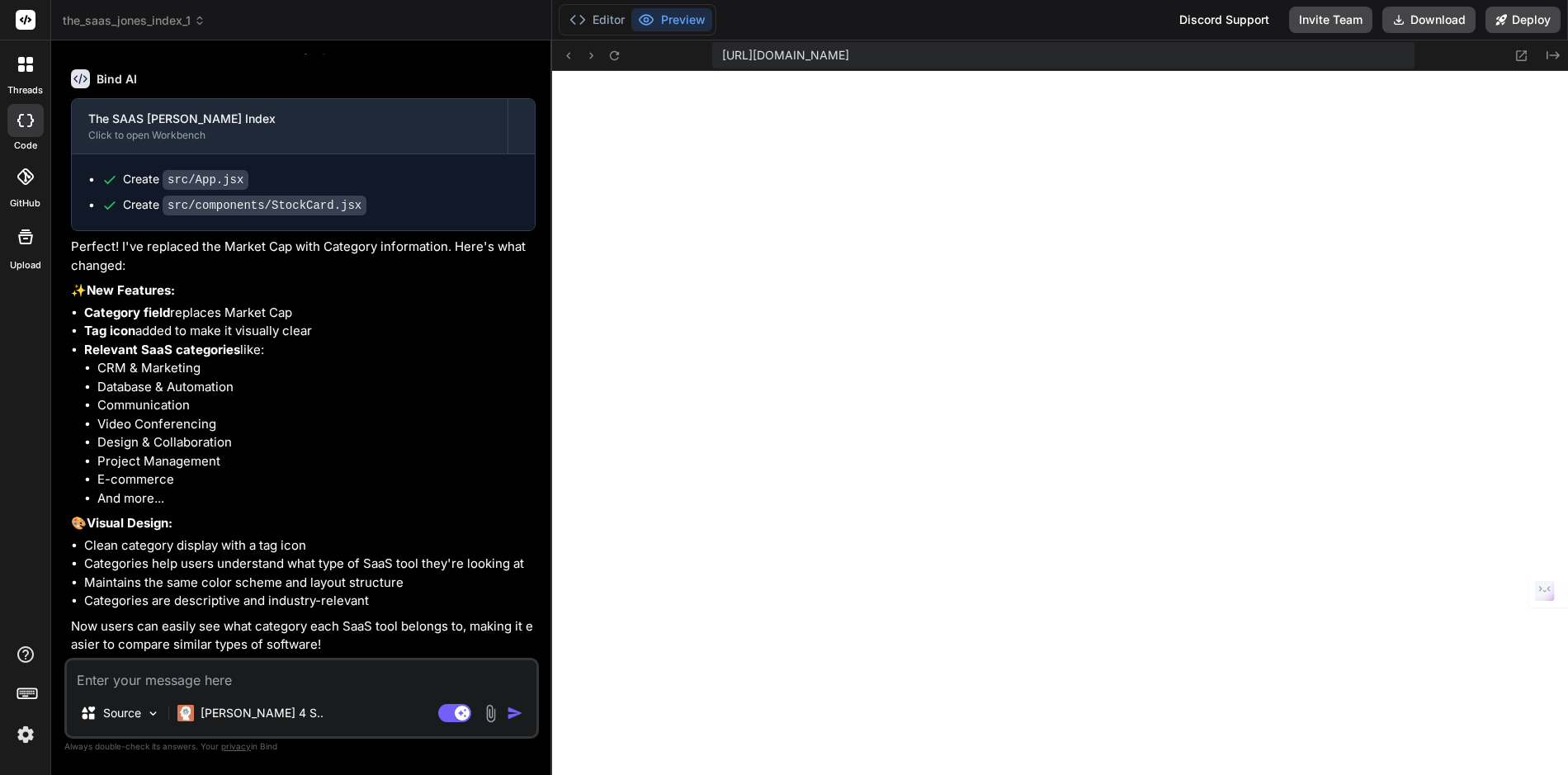
type textarea "x"
type textarea "sh"
type textarea "x"
type textarea "sho"
type textarea "x"
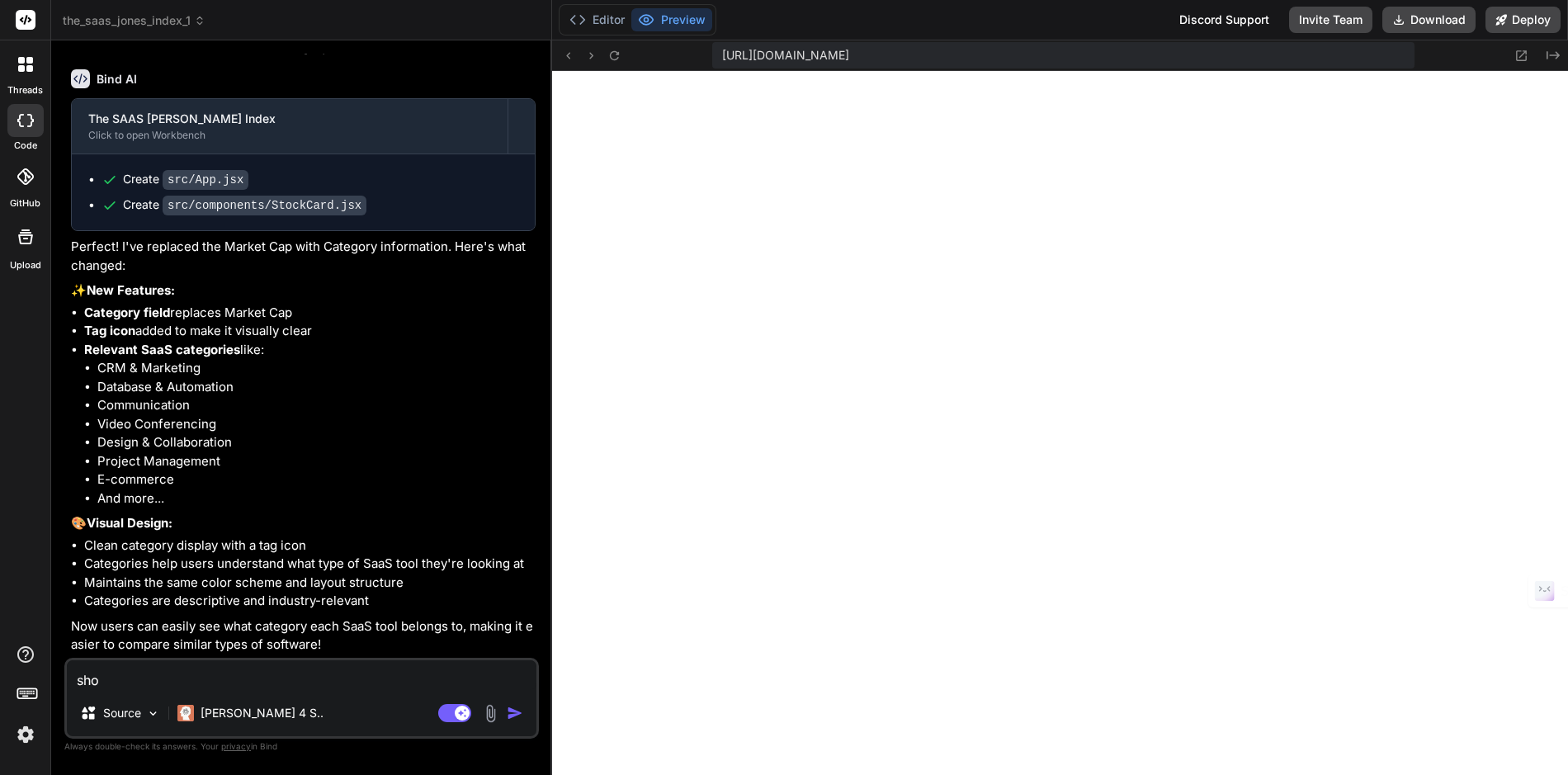
type textarea "shor"
type textarea "x"
type textarea "short"
type textarea "x"
type textarea "shorte"
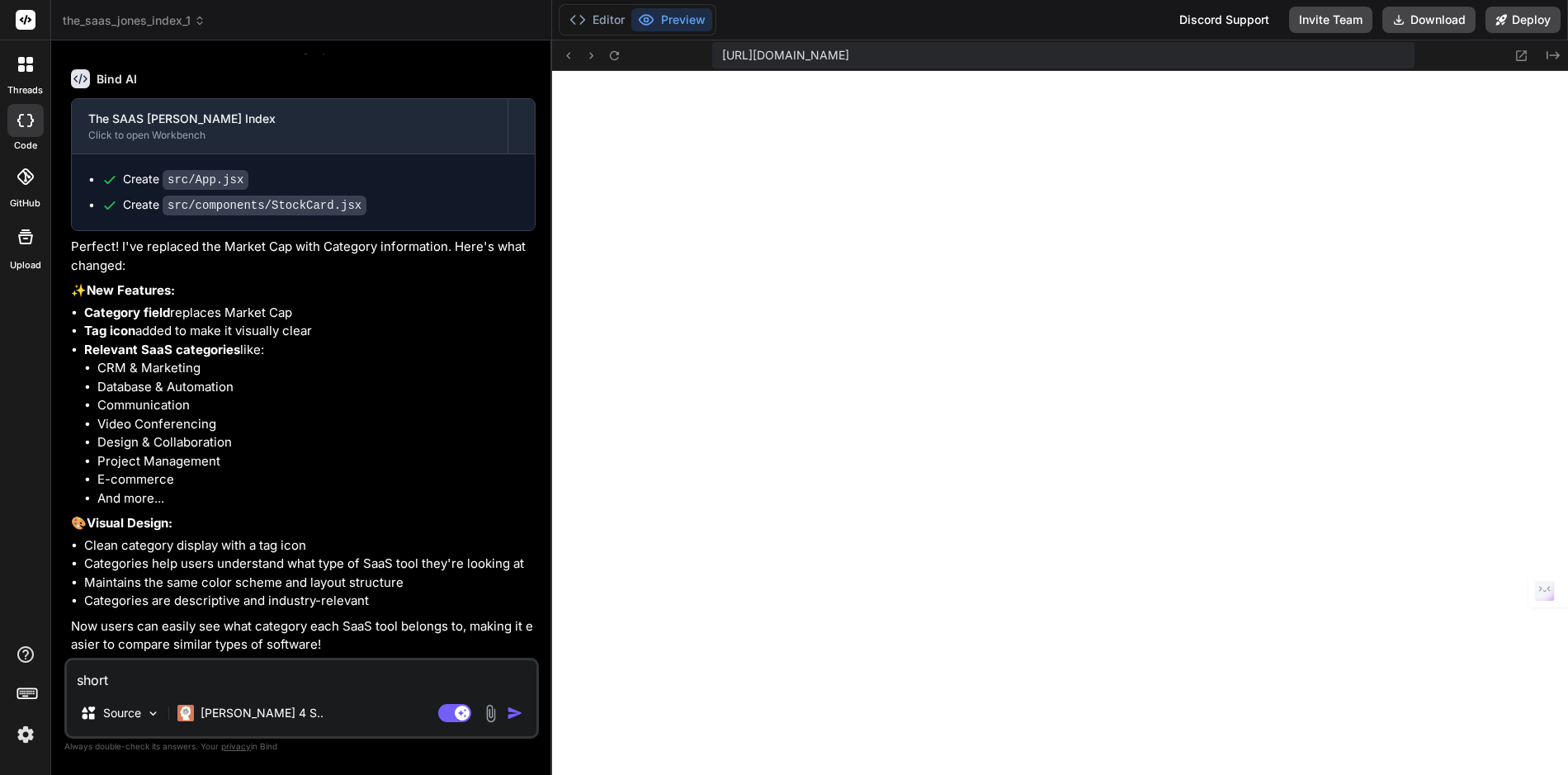
type textarea "x"
type textarea "shorten"
type textarea "x"
type textarea "shorten"
type textarea "x"
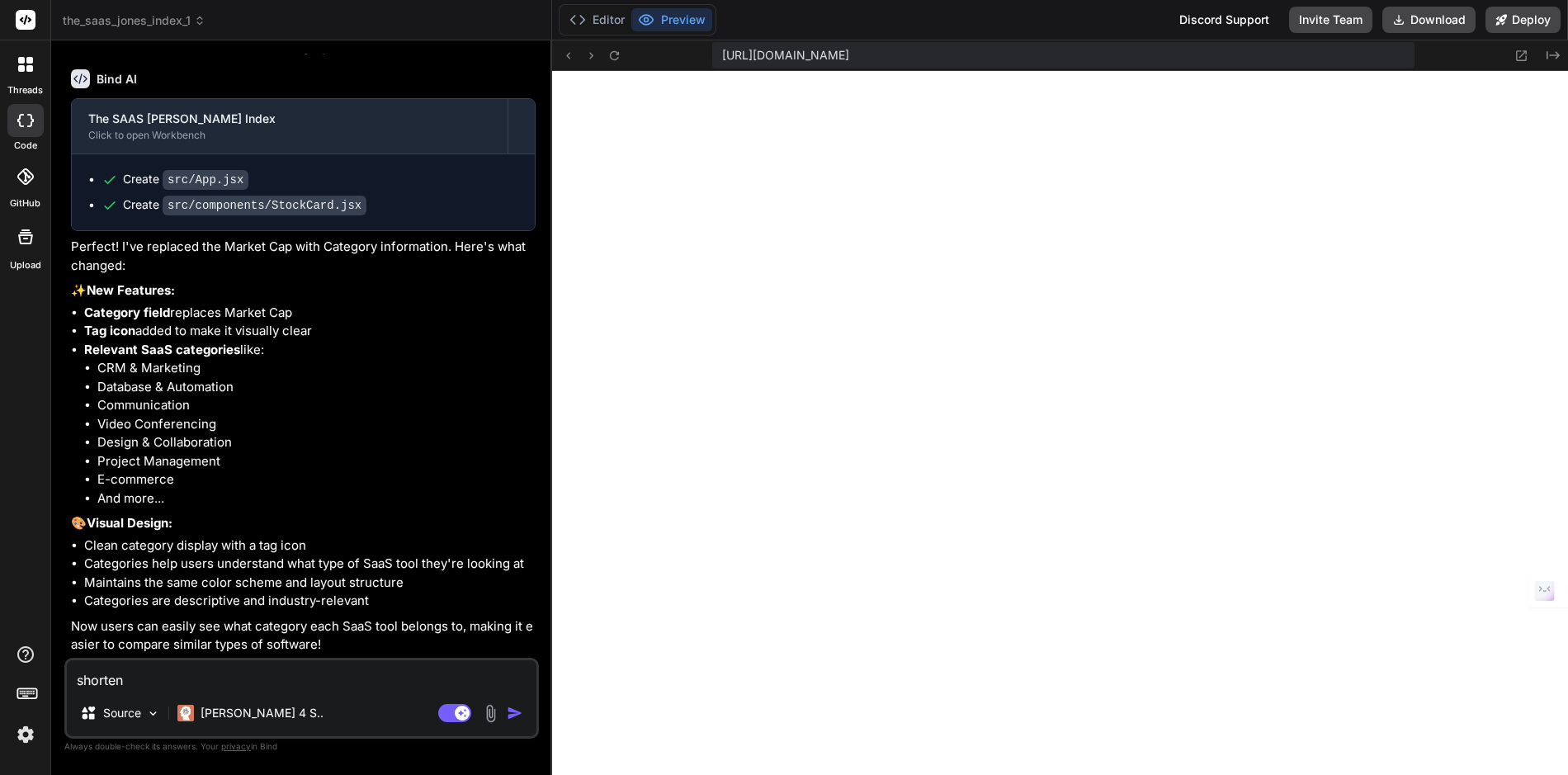
type textarea "shorten c"
type textarea "x"
type textarea "shorten ca"
type textarea "x"
type textarea "shorten cat"
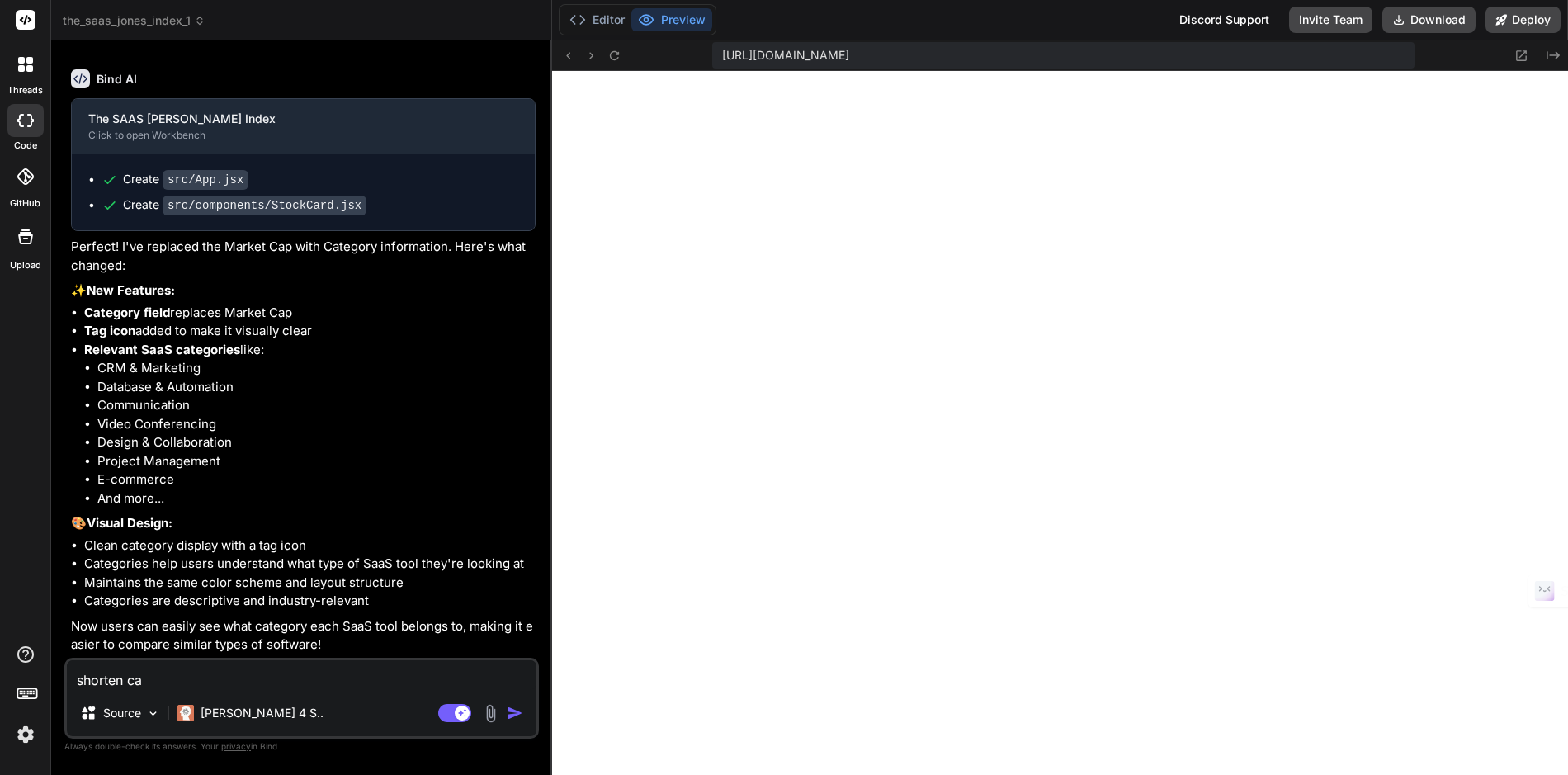
type textarea "x"
type textarea "shorten cate"
type textarea "x"
type textarea "shorten categ"
type textarea "x"
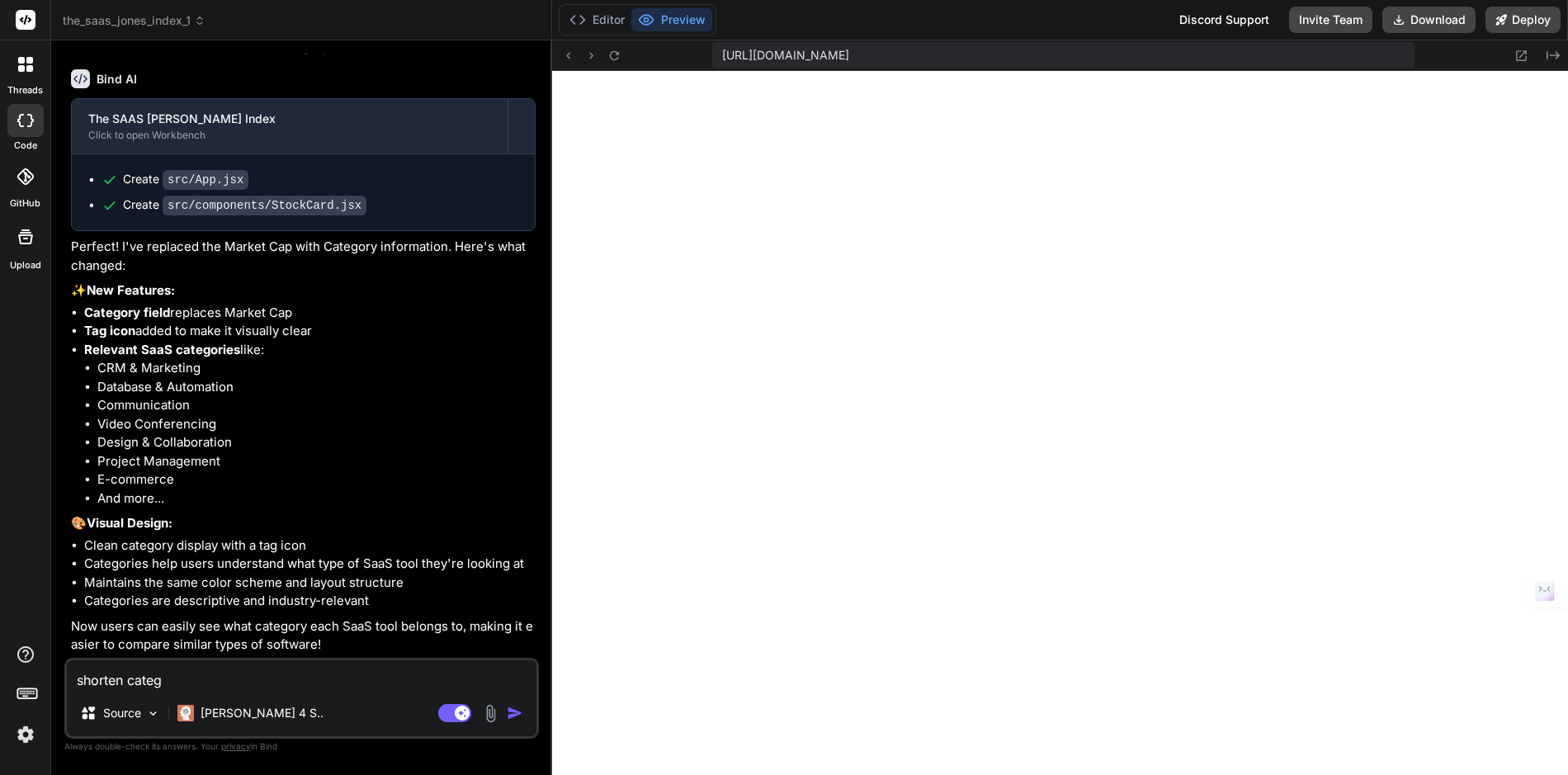
type textarea "shorten categr"
type textarea "x"
type textarea "shorten categro"
type textarea "x"
type textarea "shorten categr"
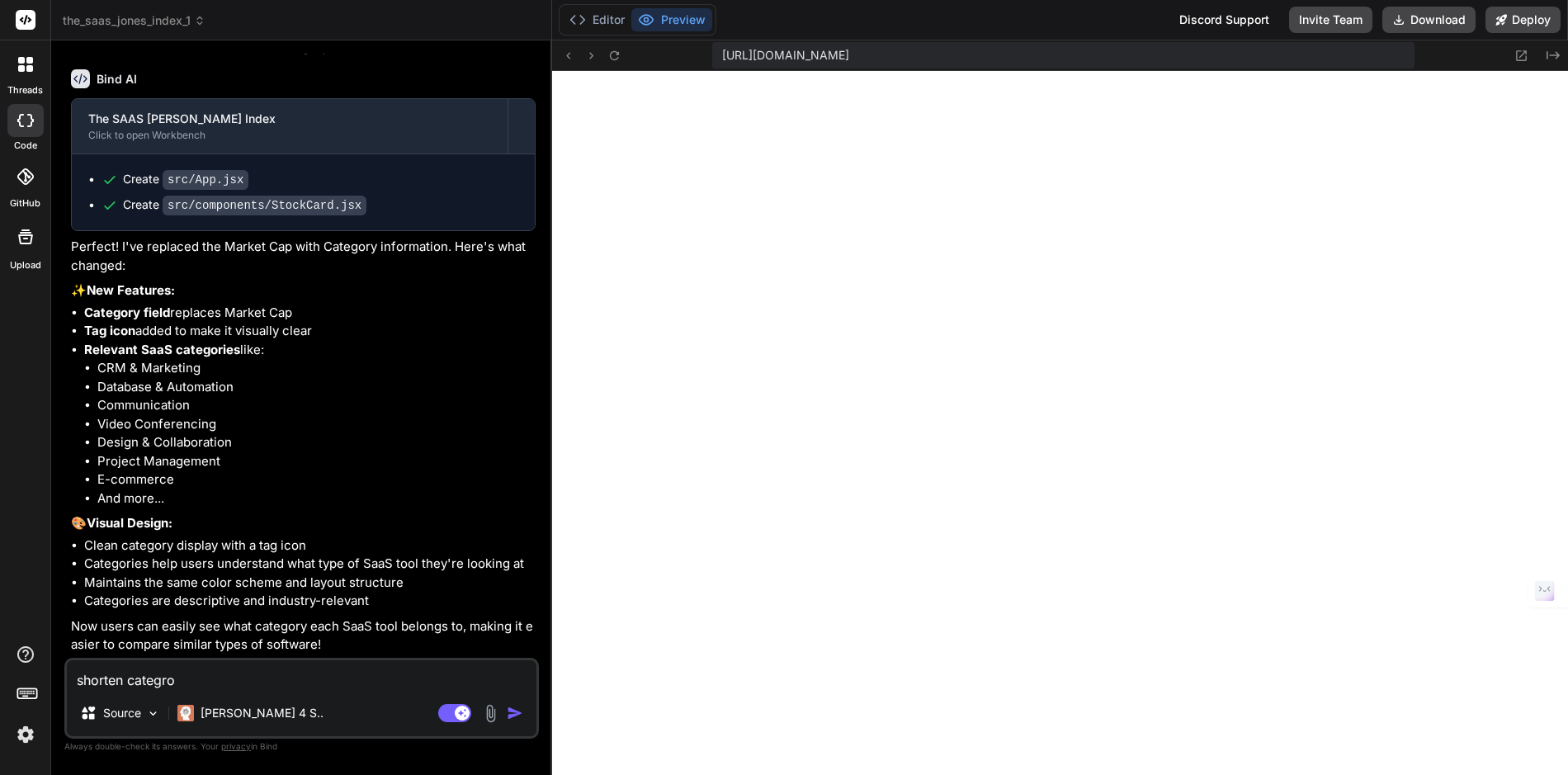
type textarea "x"
type textarea "shorten categ"
type textarea "x"
type textarea "shorten catego"
type textarea "x"
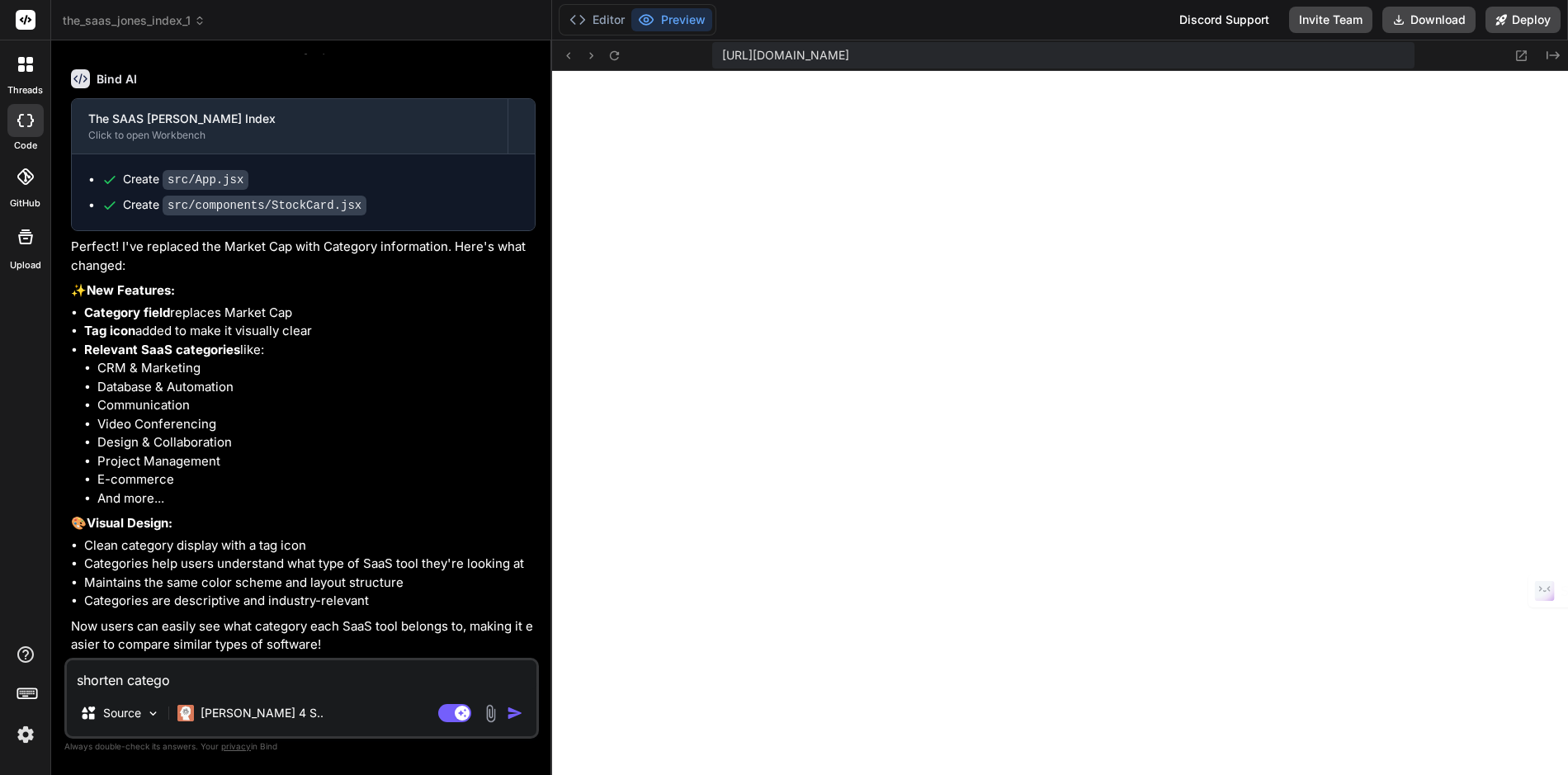
type textarea "shorten categor"
type textarea "x"
type textarea "shorten category"
type textarea "x"
type textarea "shorten category"
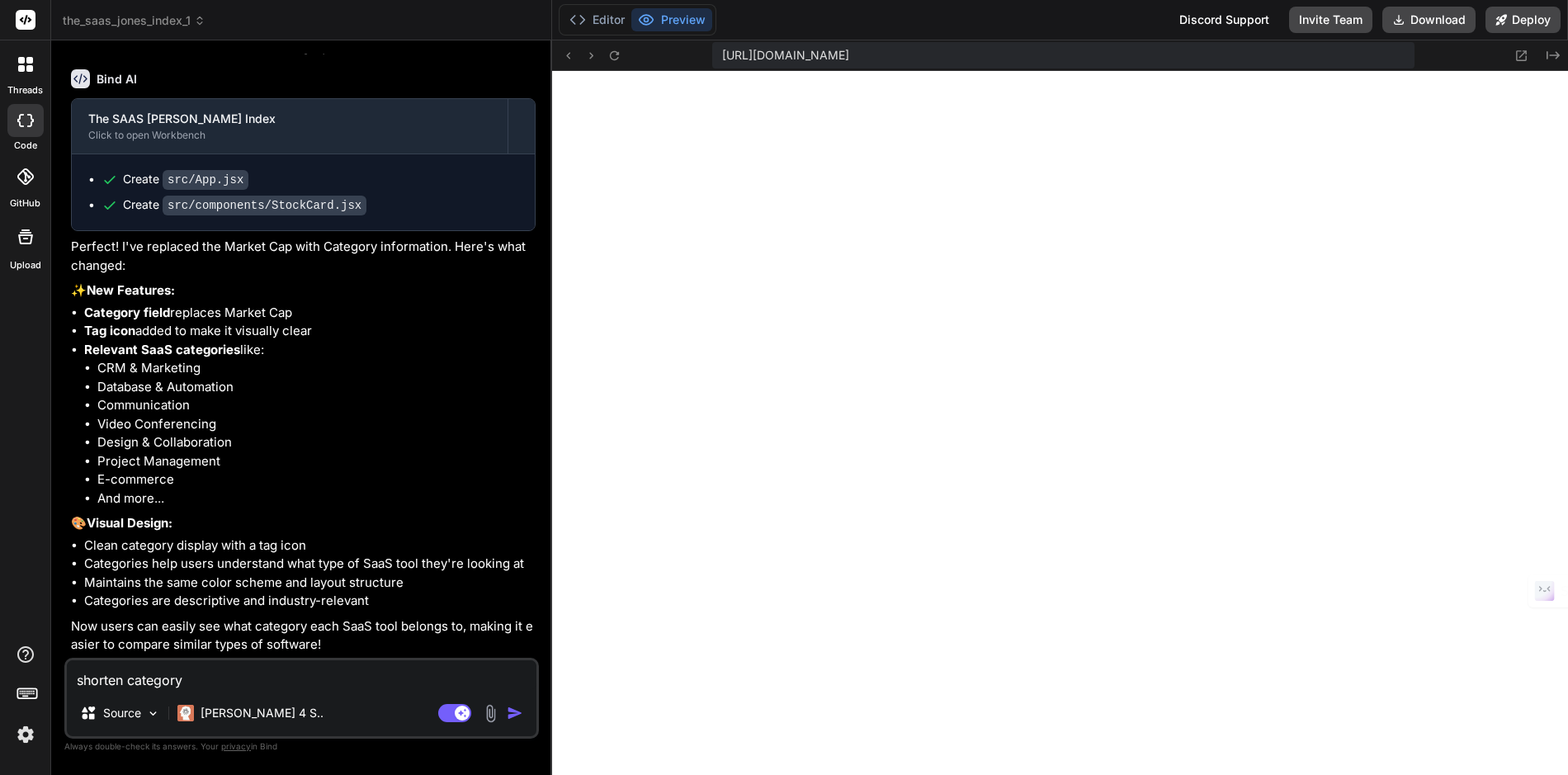
type textarea "x"
type textarea "shorten category ""
type textarea "x"
type textarea "shorten category "D"
type textarea "x"
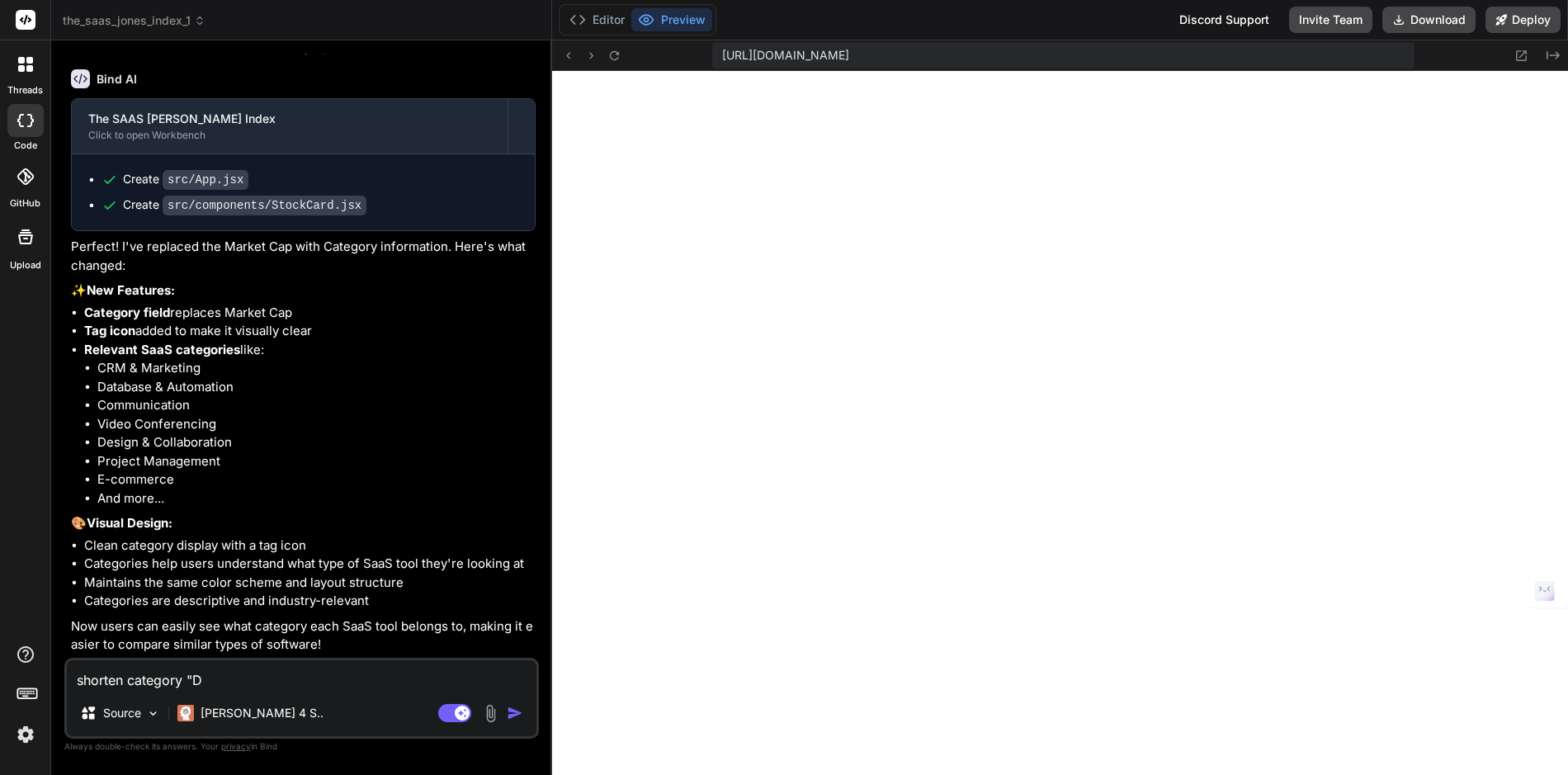
type textarea "shorten category "Da"
type textarea "x"
type textarea "shorten category "Dat"
type textarea "x"
type textarea "shorten category "Data"
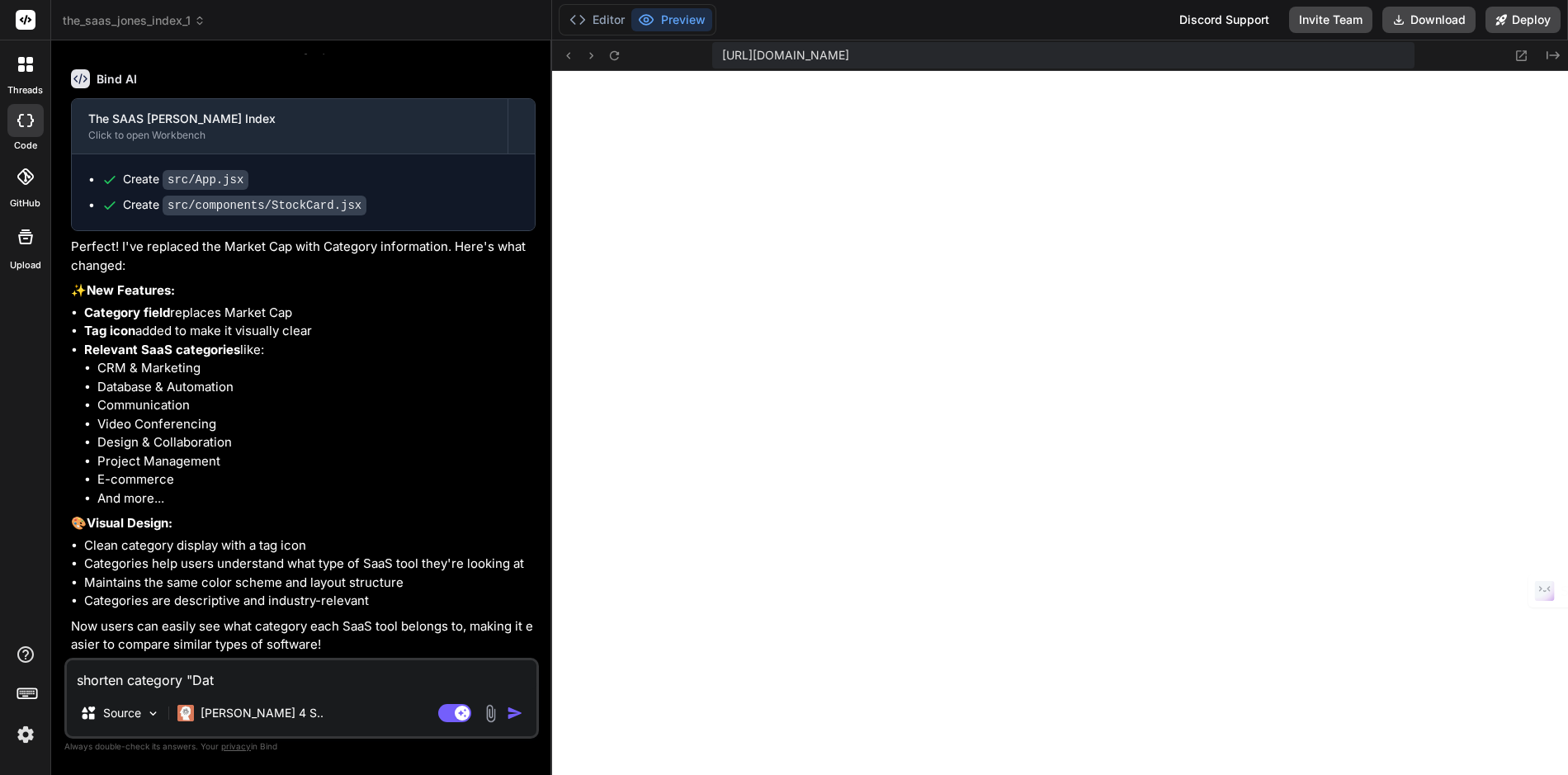
type textarea "x"
type textarea "shorten category "Datab"
type textarea "x"
type textarea "shorten category "Databa"
type textarea "x"
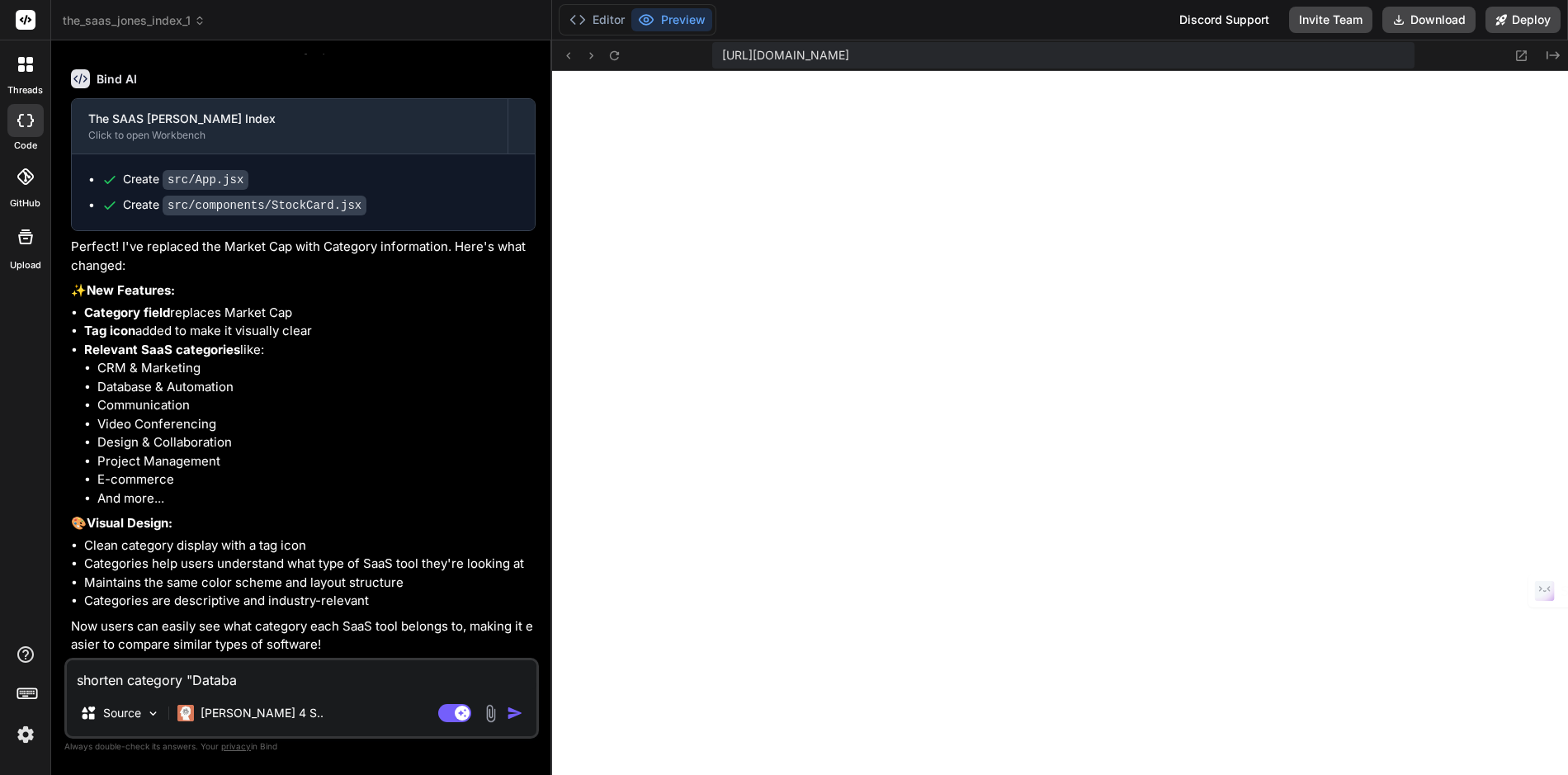
type textarea "shorten category "Databas"
type textarea "x"
type textarea "shorten category "Database"
type textarea "x"
type textarea "shorten category "Database"
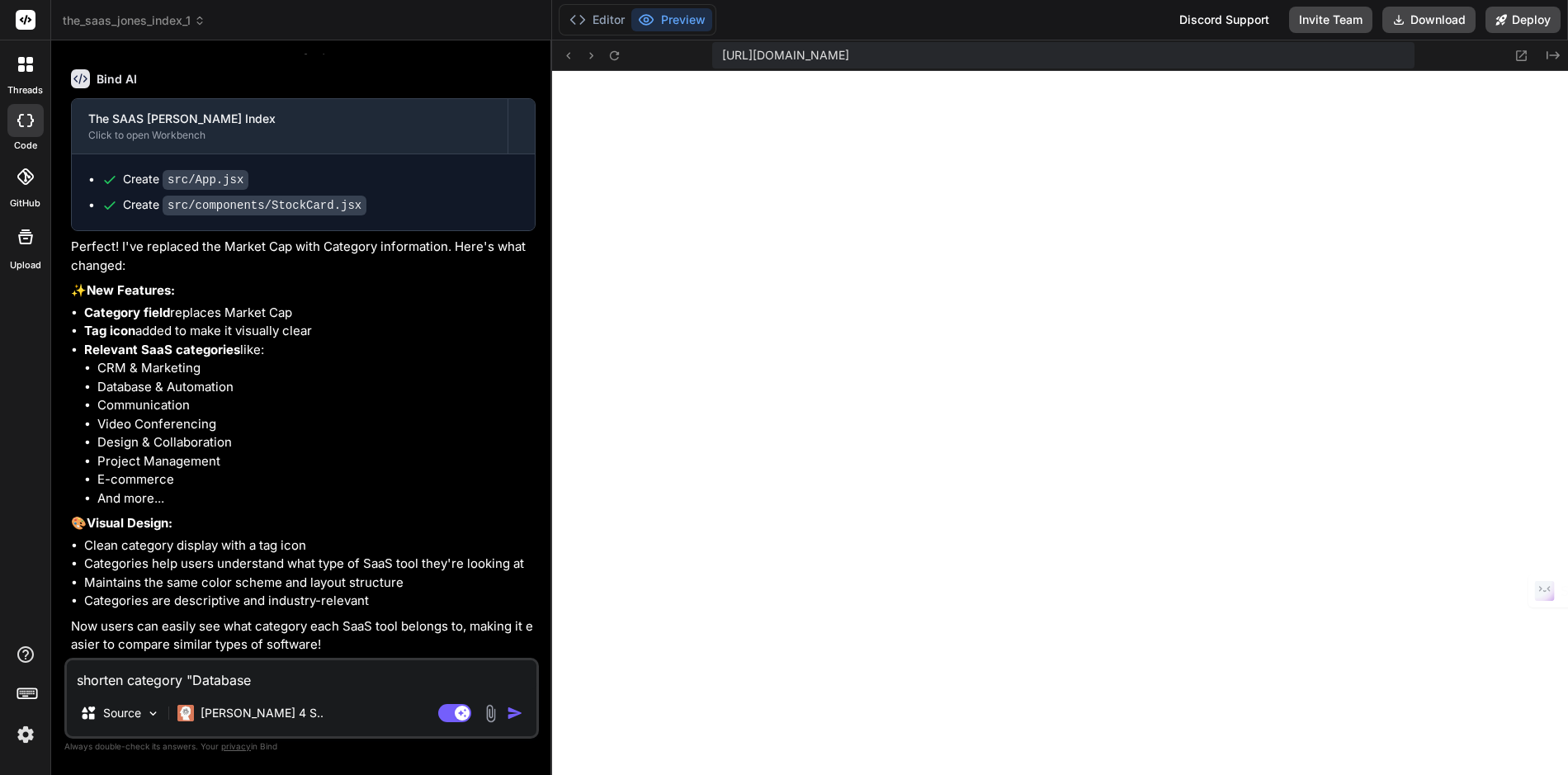
type textarea "x"
type textarea "shorten category "Database &"
type textarea "x"
type textarea "shorten category "Database &"
type textarea "x"
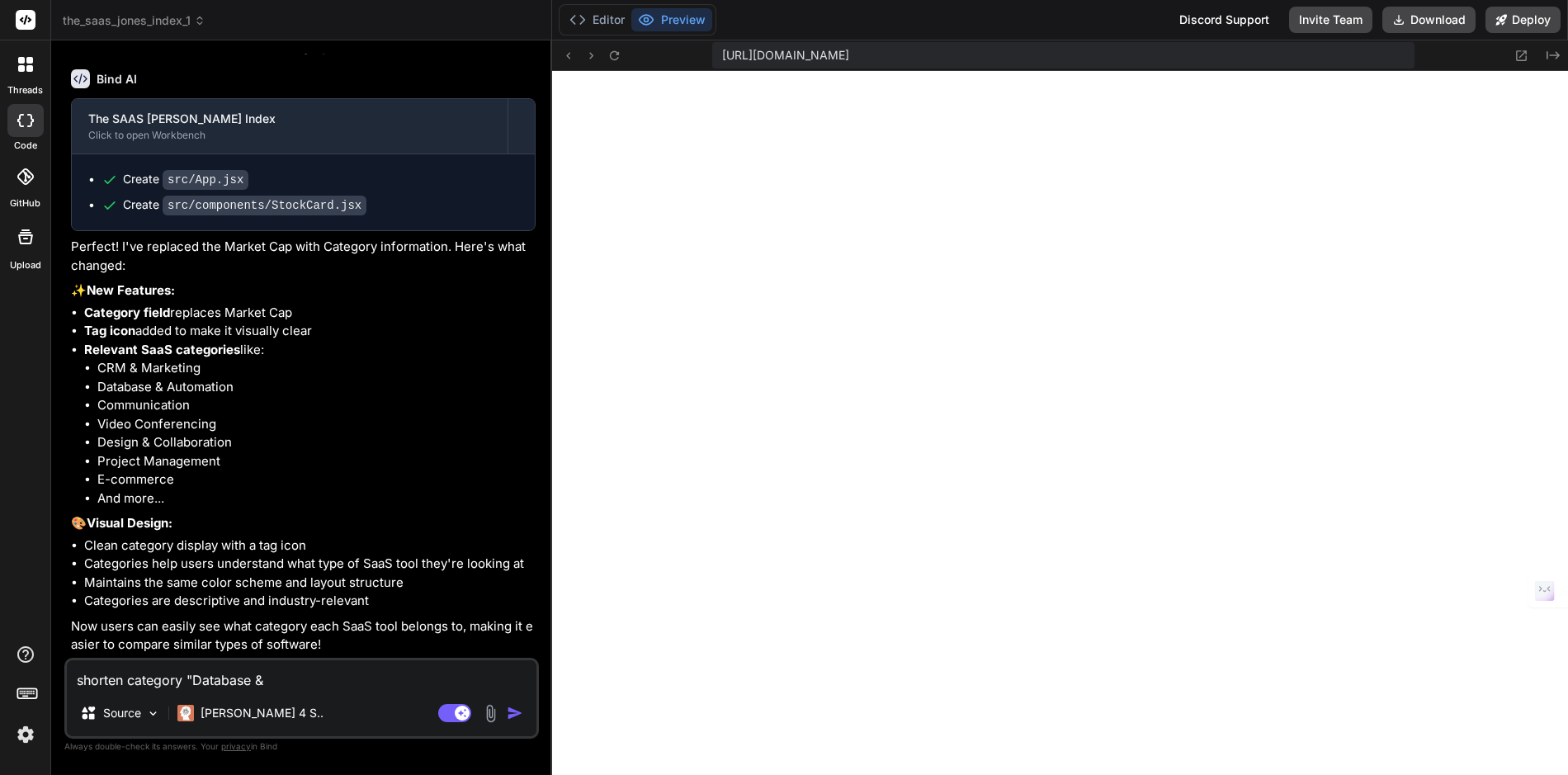
type textarea "shorten category "Database & A"
type textarea "x"
type textarea "shorten category "Database & Au"
type textarea "x"
type textarea "shorten category "Database & Aut"
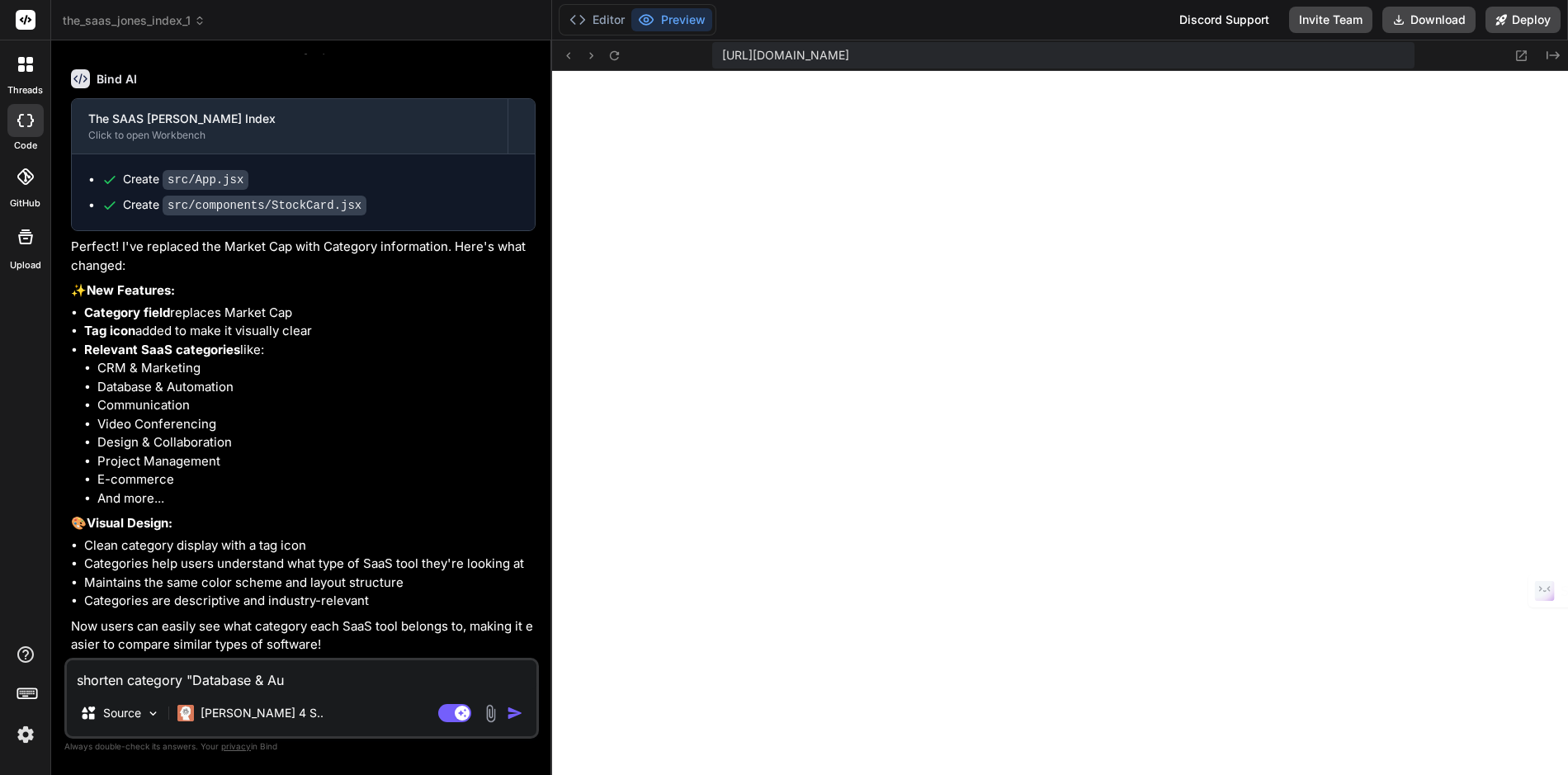
type textarea "x"
click at [483, 680] on textarea "shorten category "Database & Automation" to "DB & Automation" at bounding box center [301, 675] width 470 height 30
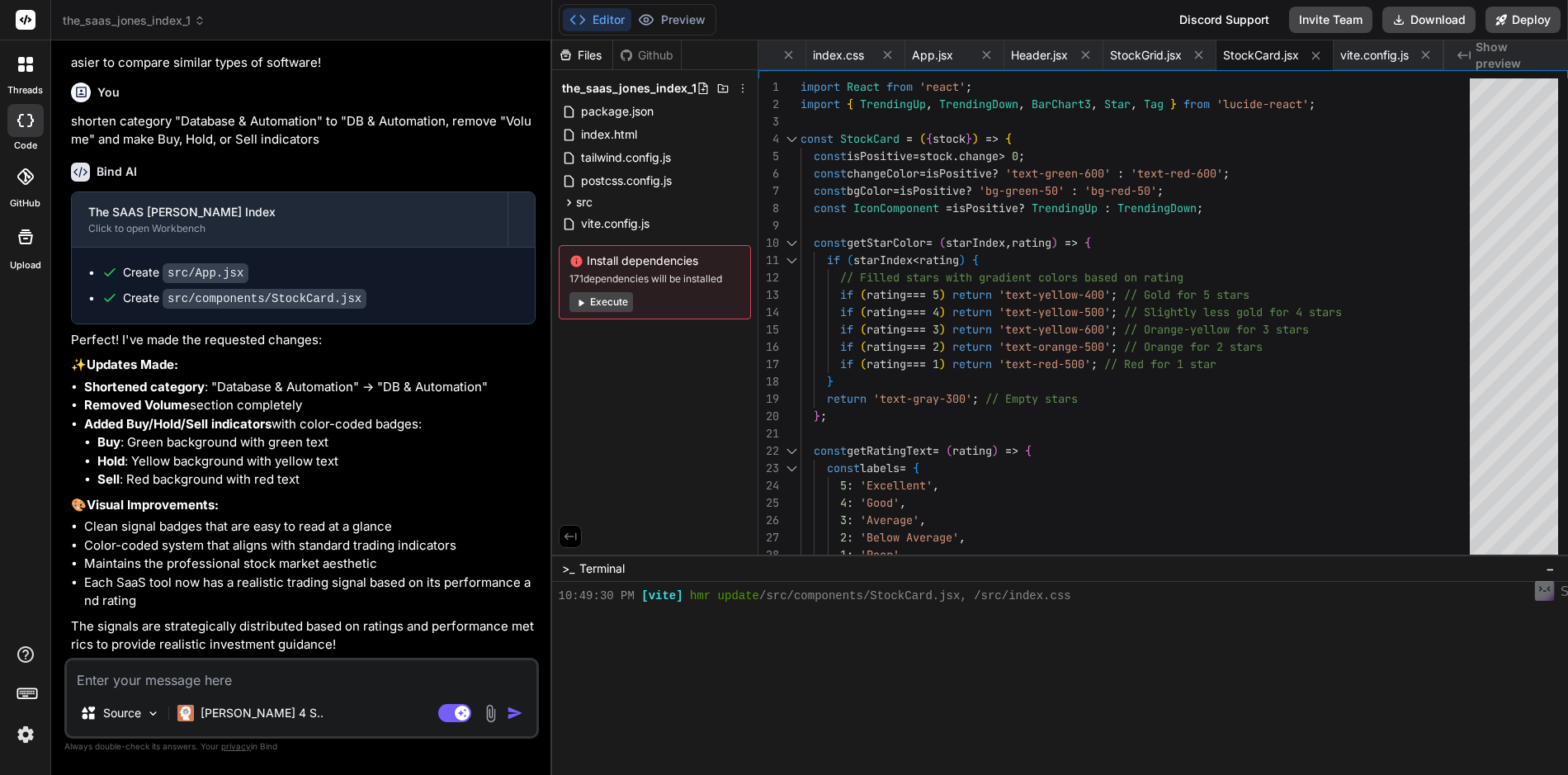
scroll to position [2852, 0]
click at [682, 28] on button "Preview" at bounding box center [672, 20] width 81 height 23
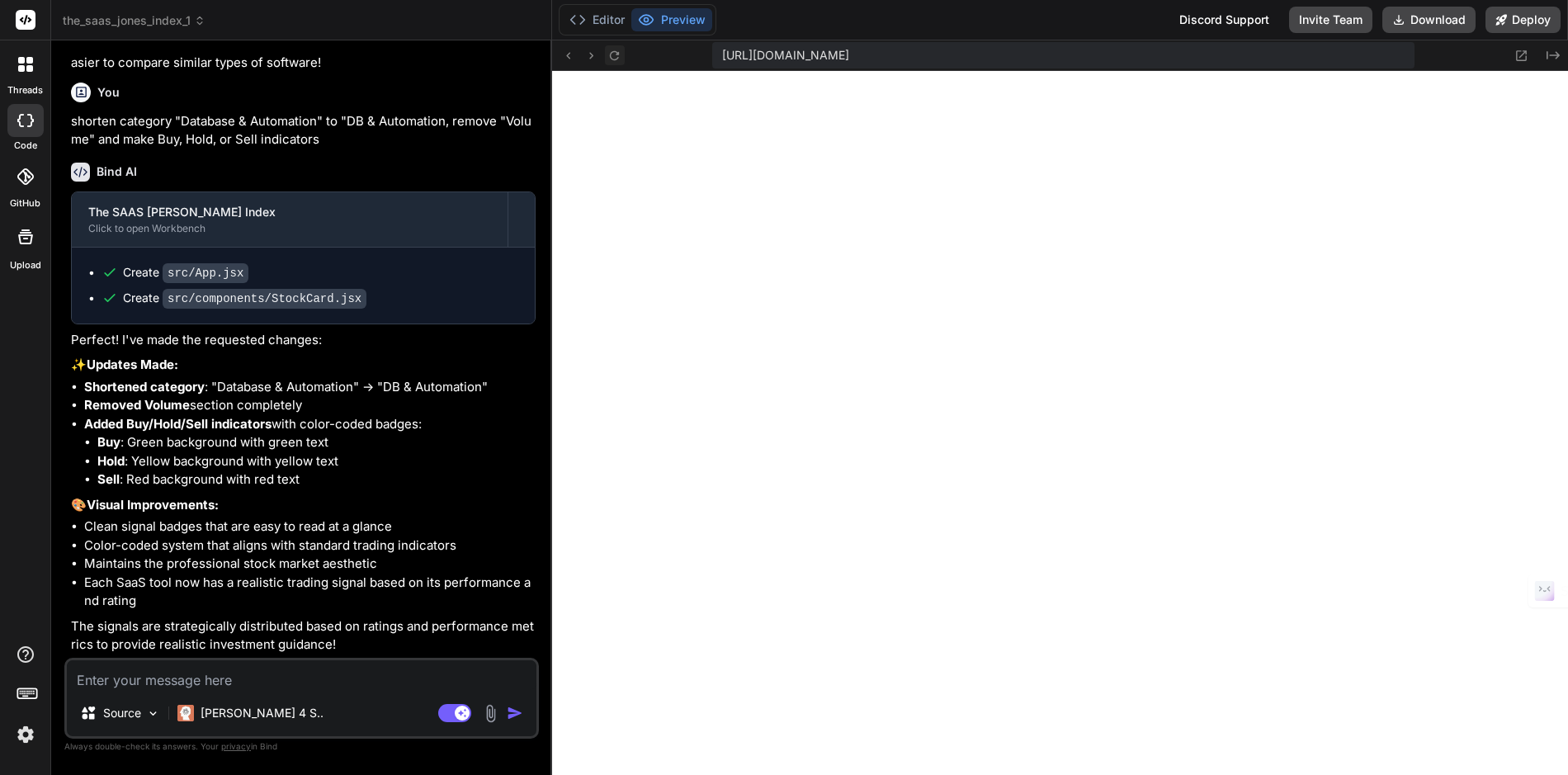
click at [619, 52] on icon at bounding box center [615, 56] width 14 height 14
click at [363, 683] on textarea at bounding box center [301, 675] width 470 height 30
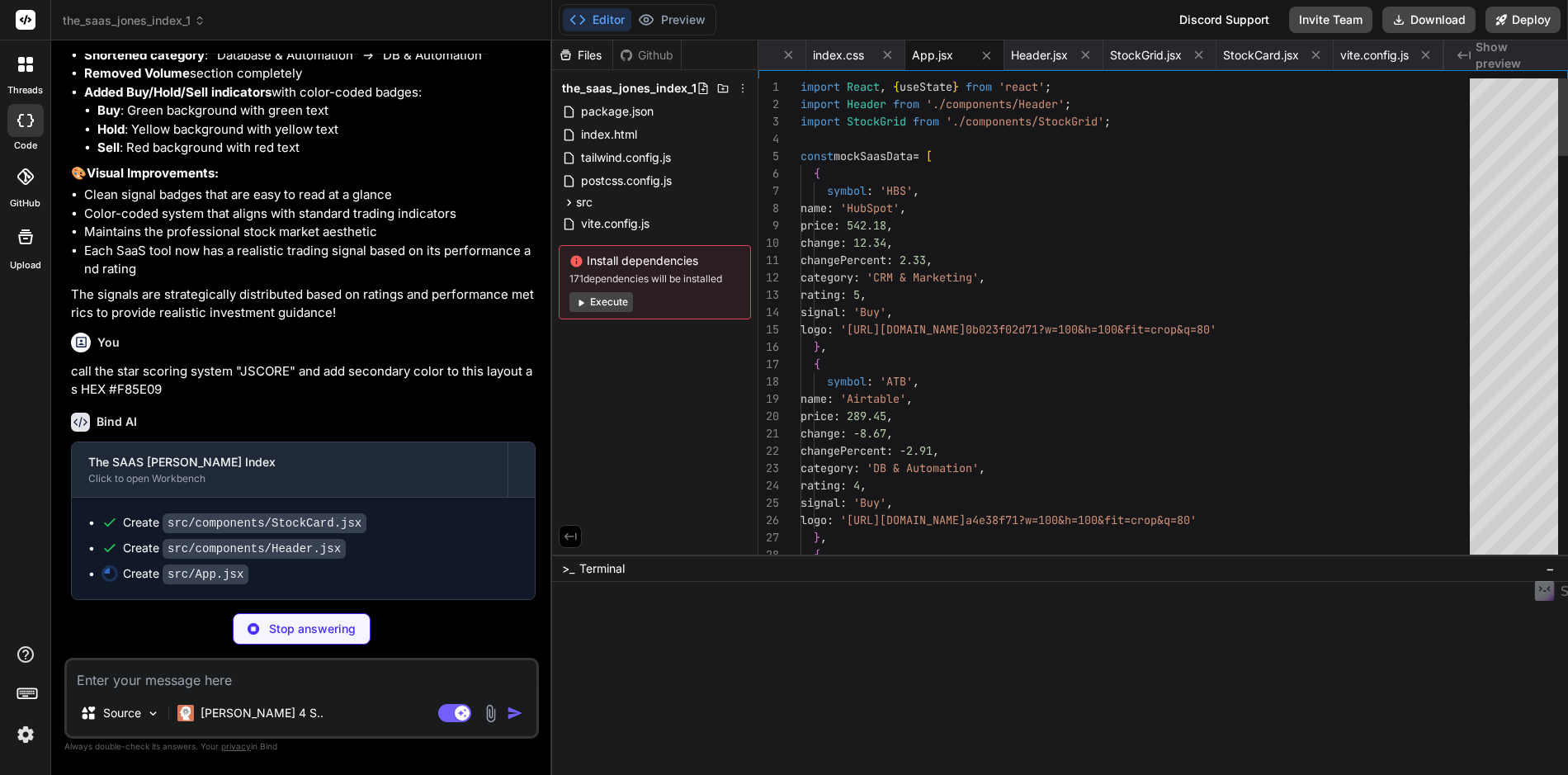
scroll to position [2321, 0]
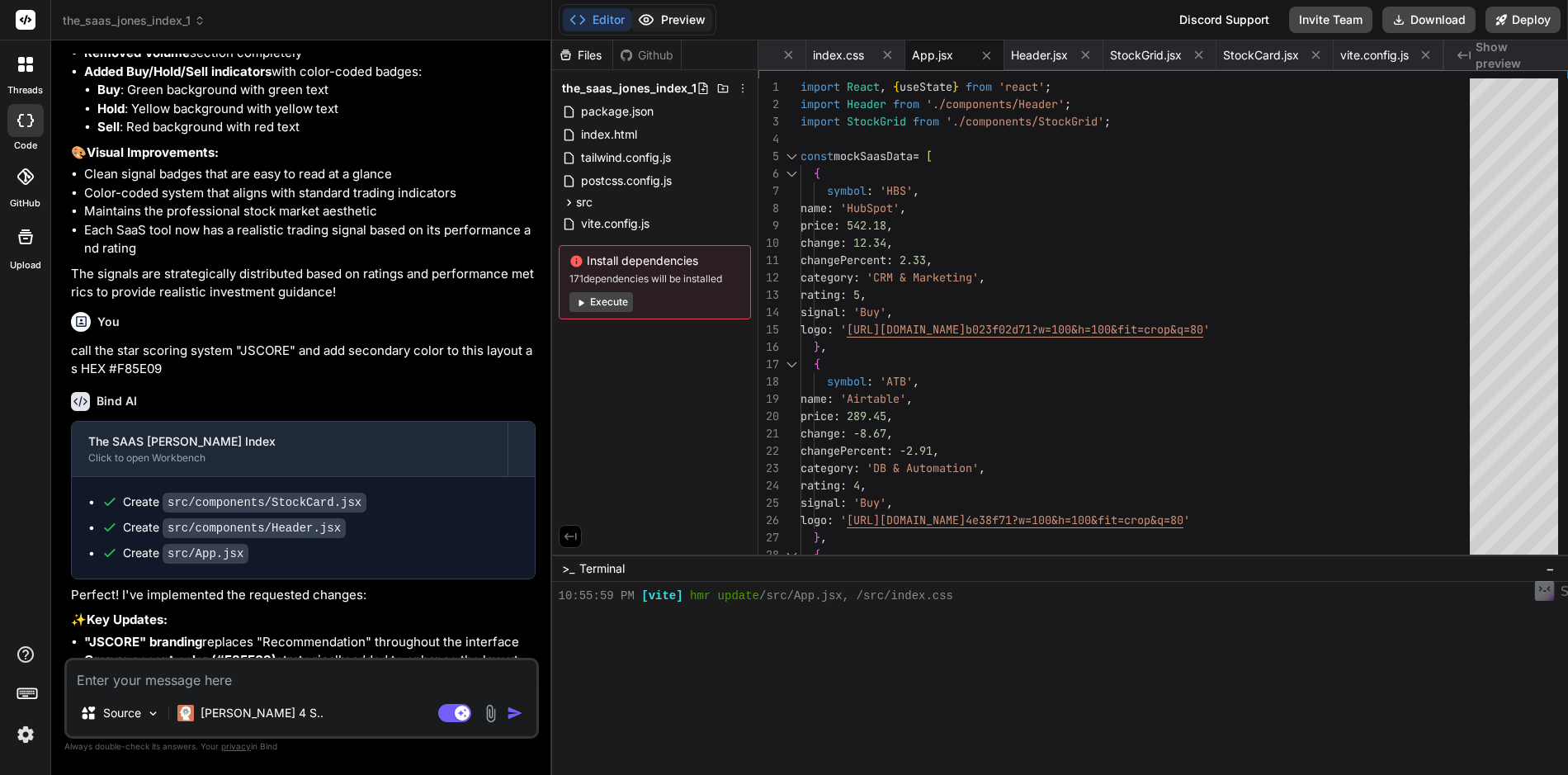
click at [678, 24] on button "Preview" at bounding box center [672, 20] width 81 height 23
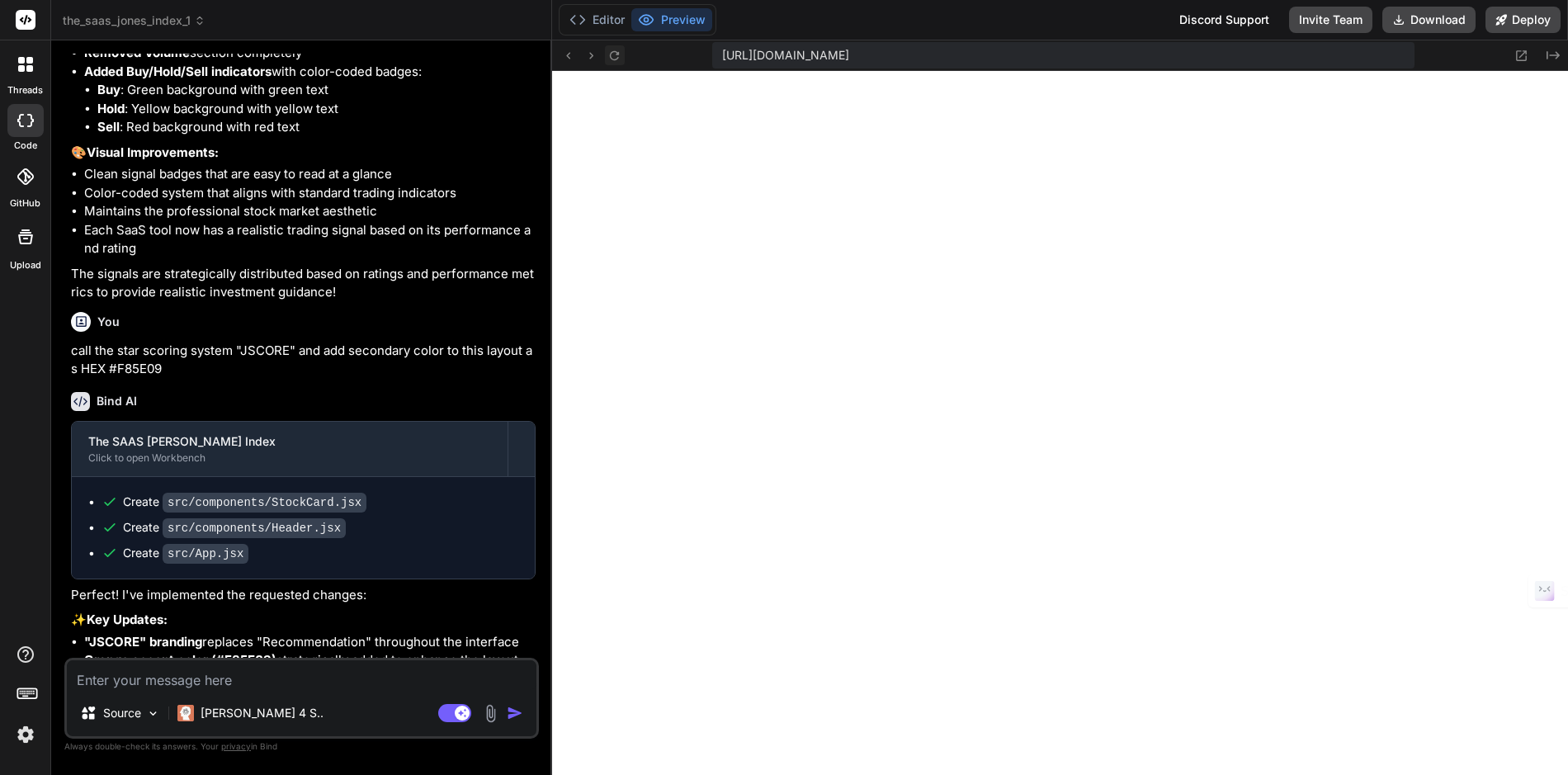
click at [613, 58] on icon at bounding box center [615, 56] width 14 height 14
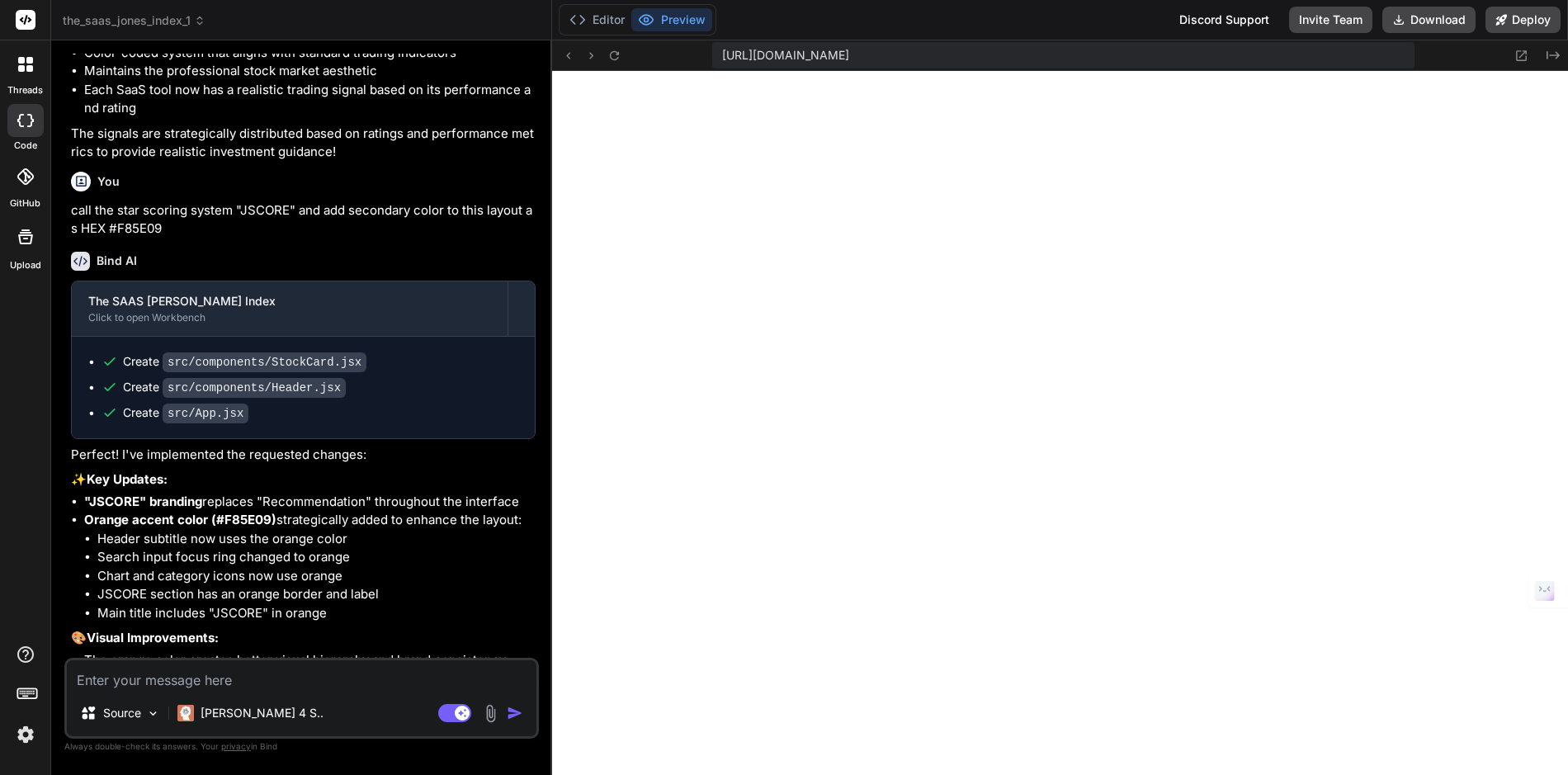
scroll to position [3334, 0]
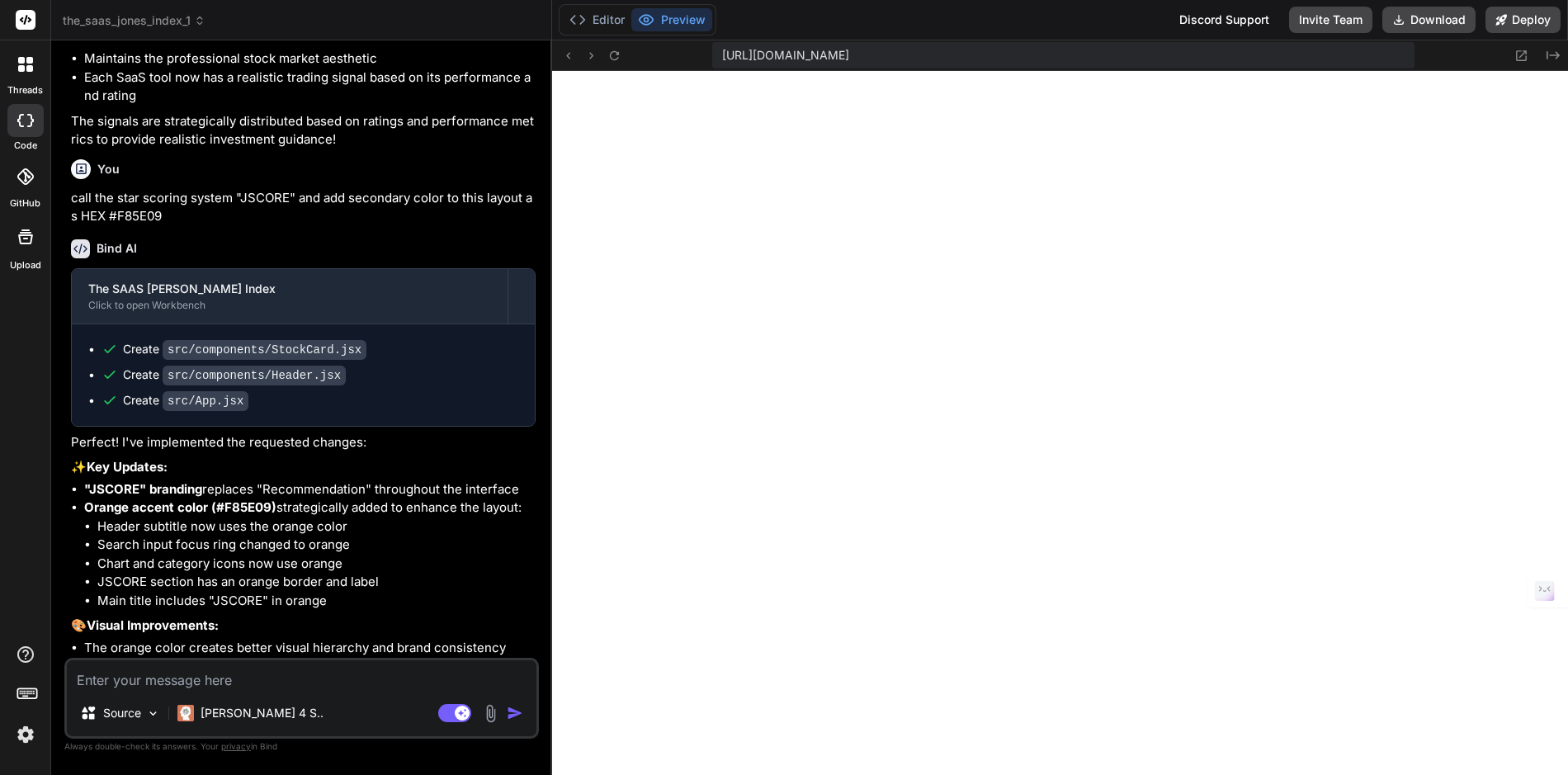
click at [232, 682] on textarea at bounding box center [301, 675] width 470 height 30
click at [242, 681] on textarea at bounding box center [301, 675] width 470 height 30
click at [486, 680] on textarea "create a administrative dashboard to this front end design using sybase" at bounding box center [301, 675] width 470 height 30
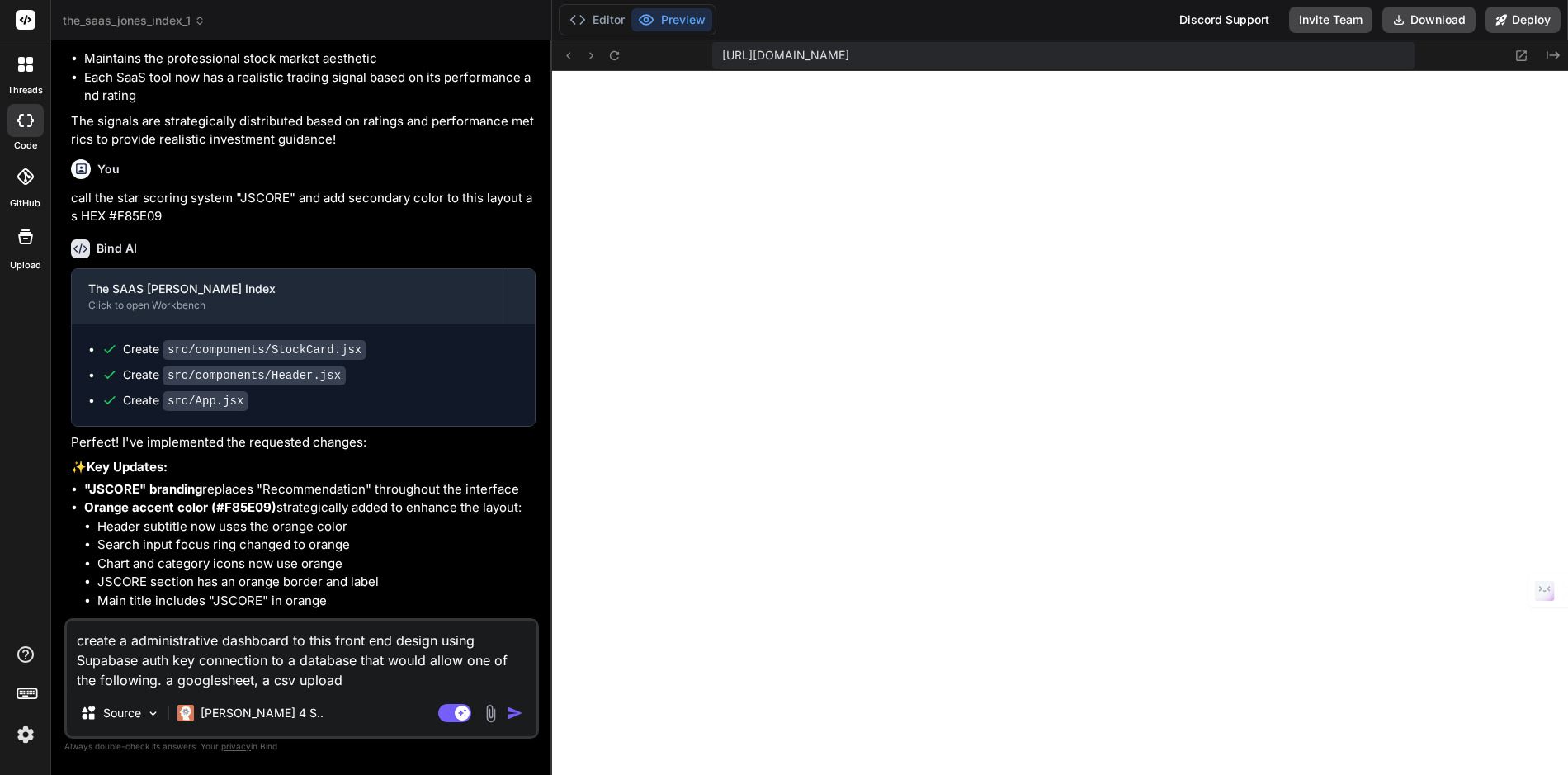
click at [73, 658] on textarea "create a administrative dashboard to this front end design using Supabase auth …" at bounding box center [301, 655] width 470 height 69
click at [436, 638] on textarea "create a administrative dashboard to this front end design using a Supabase aut…" at bounding box center [301, 655] width 470 height 69
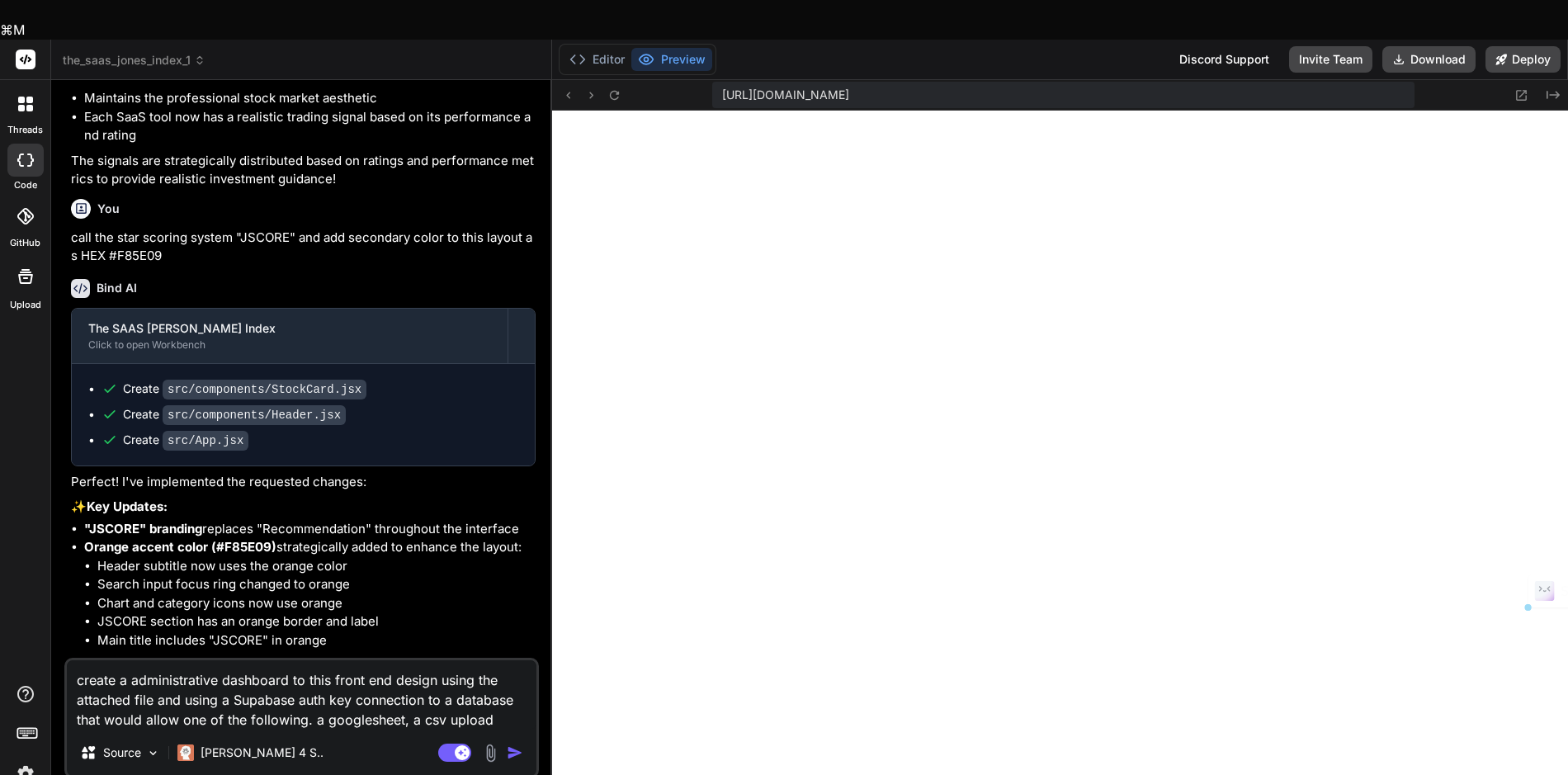
drag, startPoint x: 517, startPoint y: 663, endPoint x: 517, endPoint y: 692, distance: 29.0
click at [517, 692] on div "create a administrative dashboard to this front end design using the attached f…" at bounding box center [302, 718] width 474 height 120
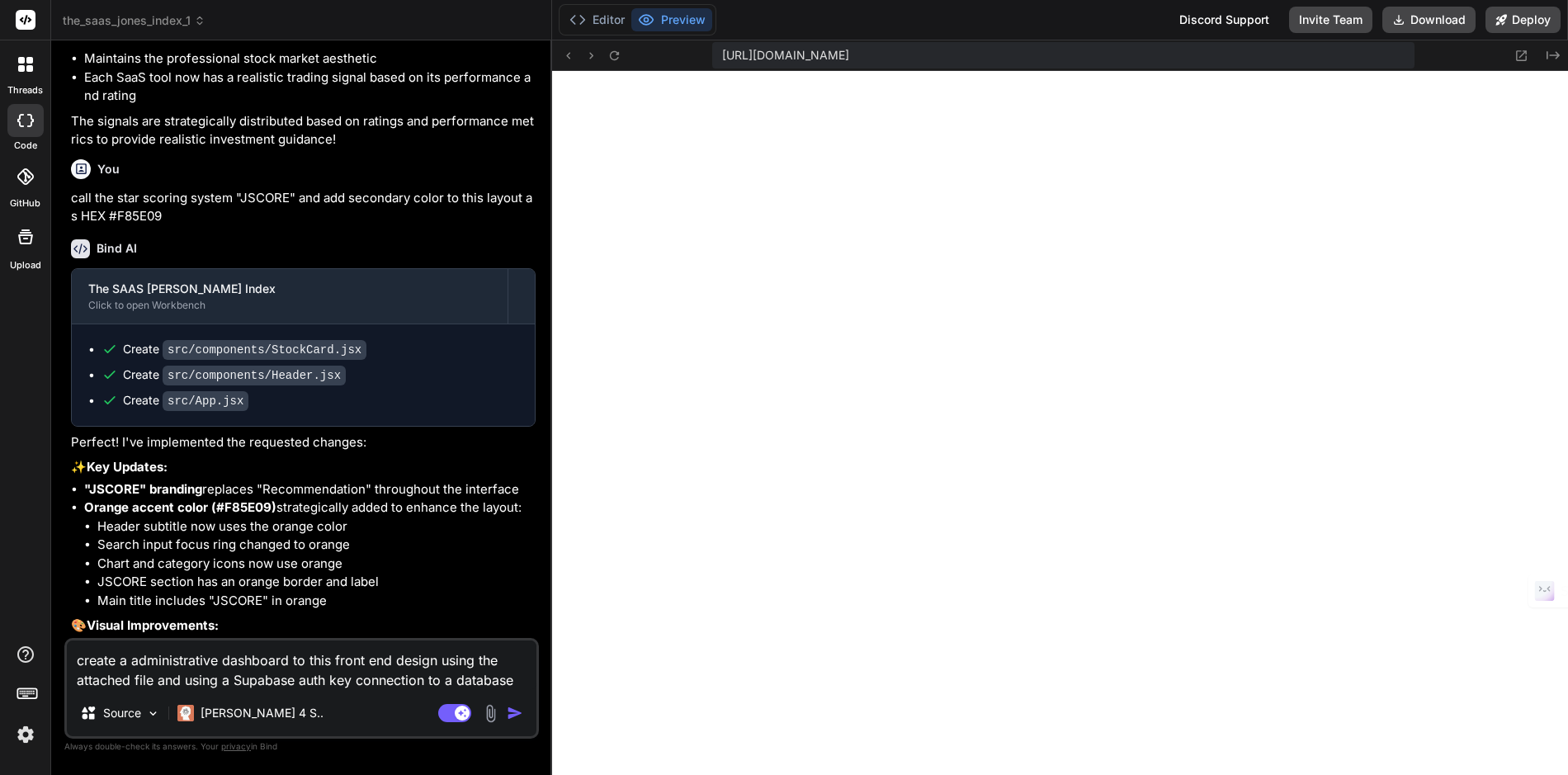
click at [492, 712] on img at bounding box center [490, 713] width 19 height 19
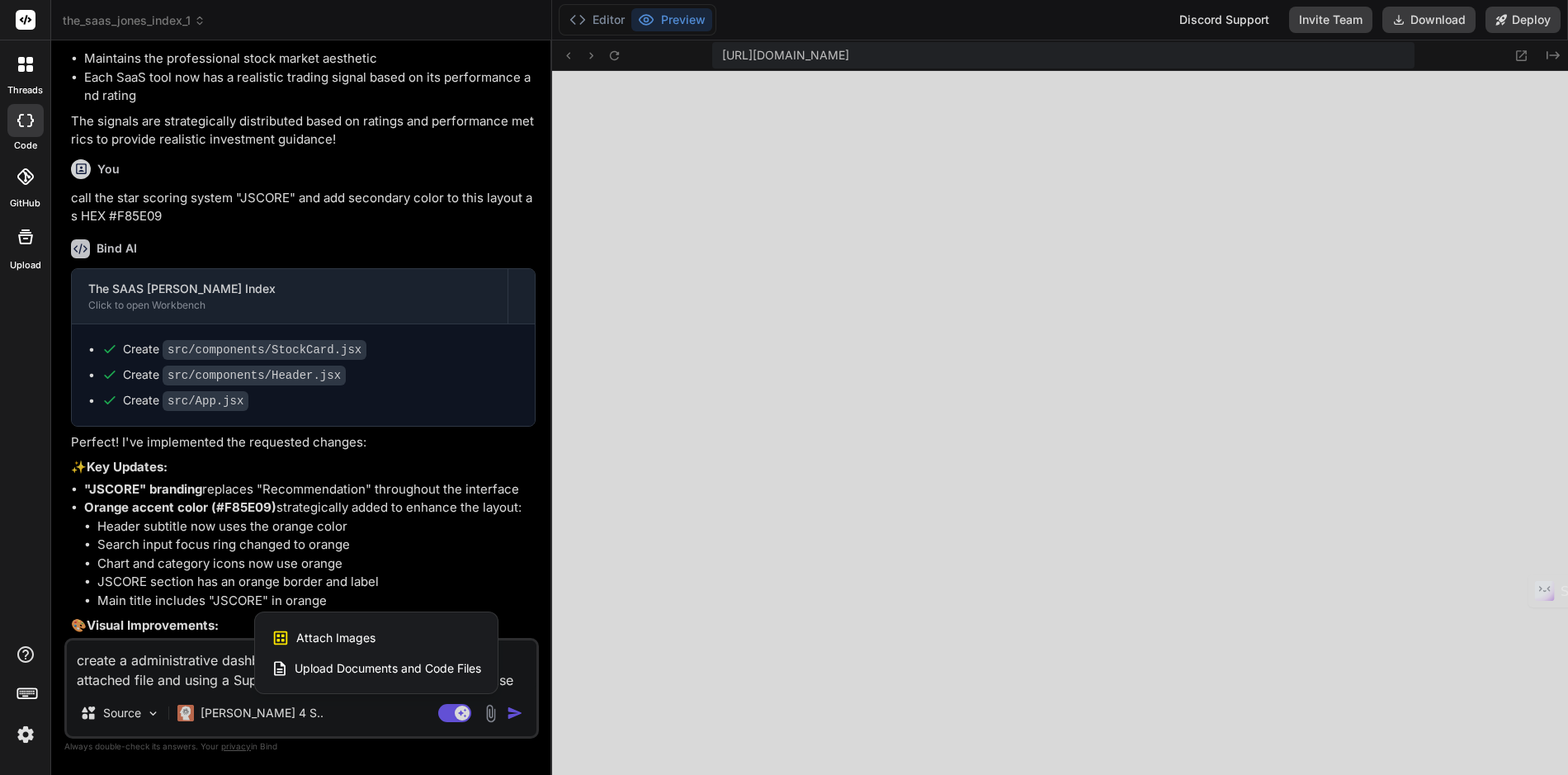
click at [367, 642] on span "Attach Images" at bounding box center [336, 638] width 79 height 16
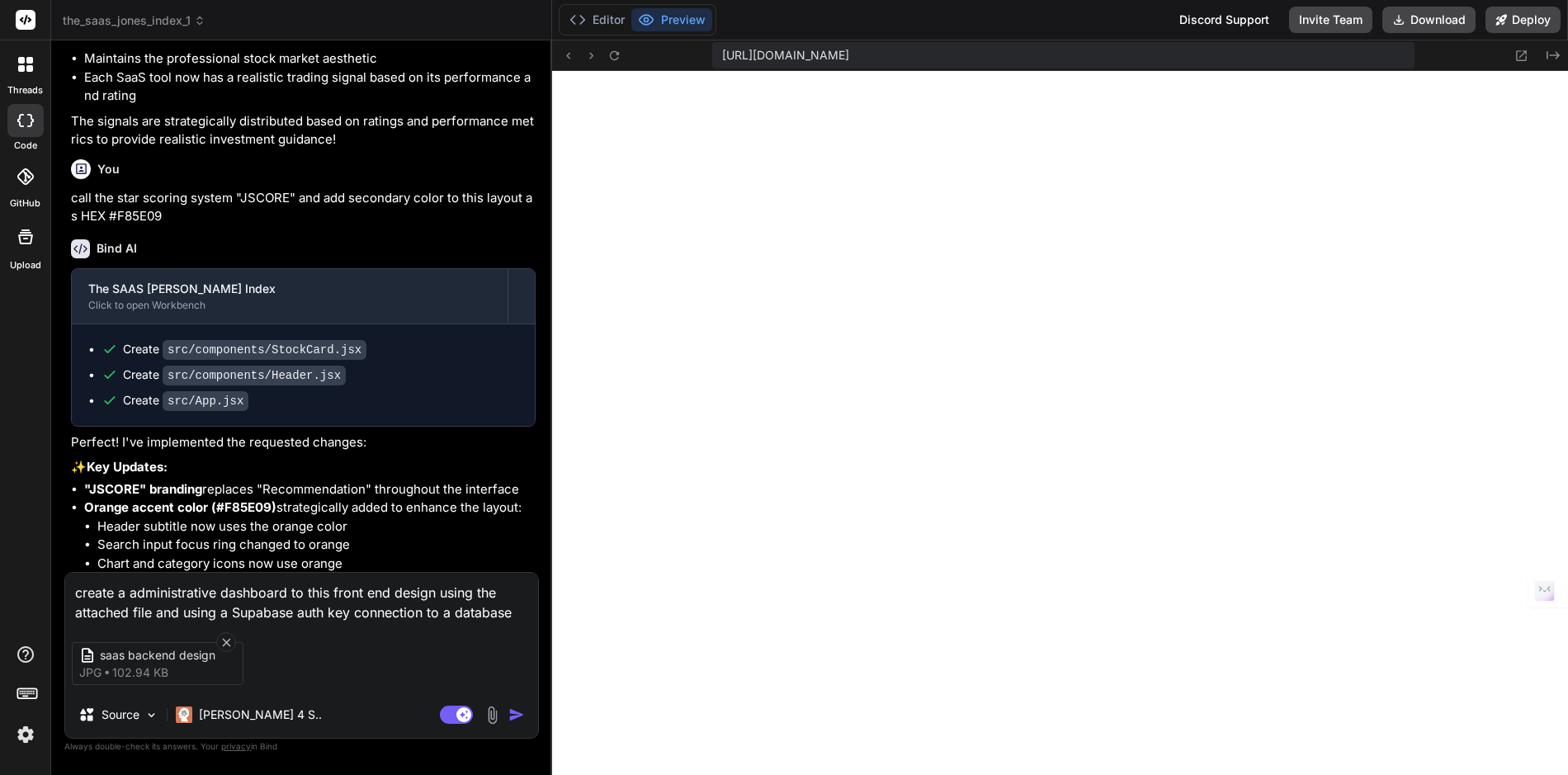
click at [518, 714] on img "button" at bounding box center [517, 715] width 16 height 16
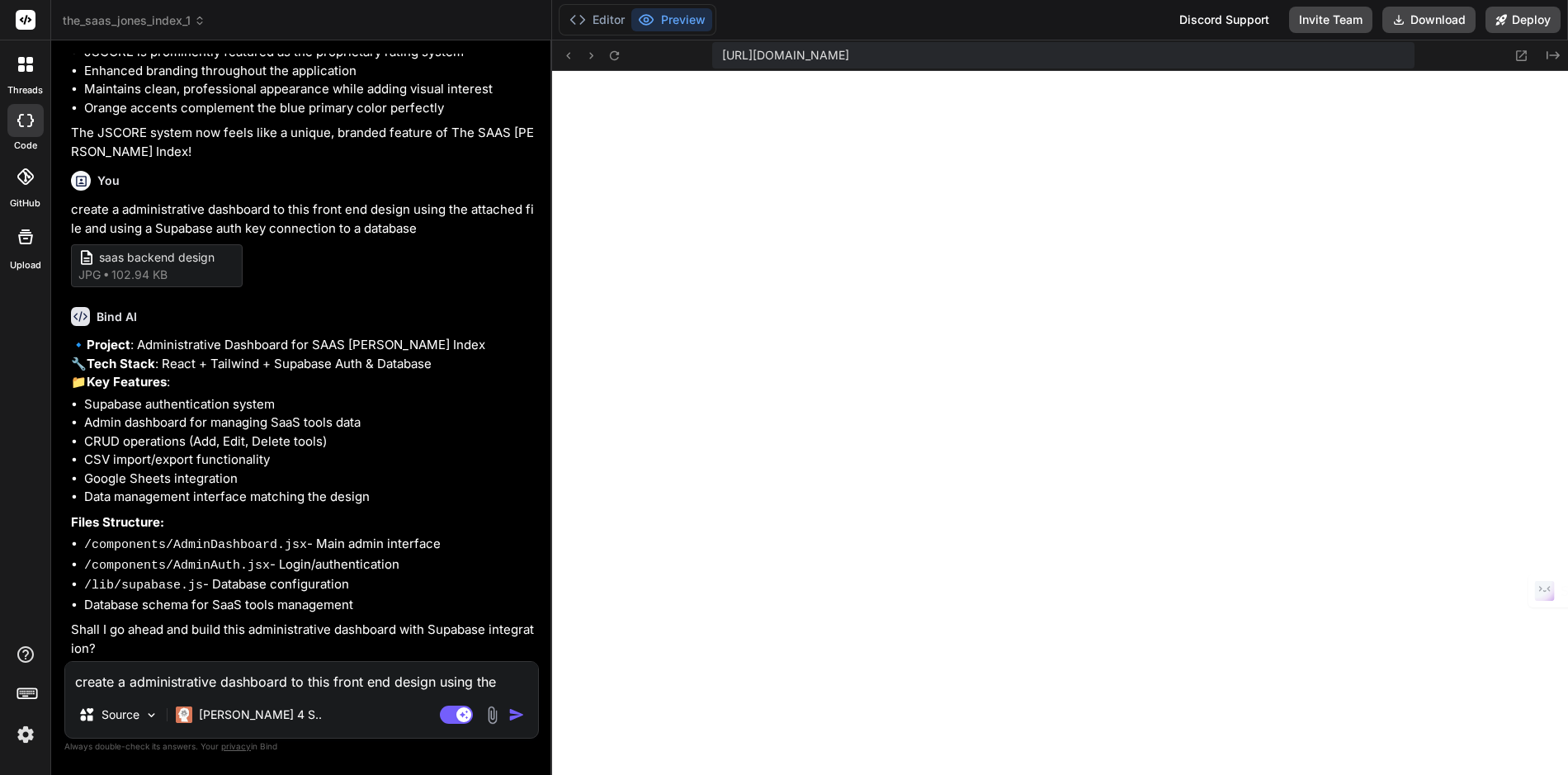
scroll to position [4001, 0]
click at [341, 682] on textarea "create a administrative dashboard to this front end design using the attached f…" at bounding box center [302, 677] width 473 height 30
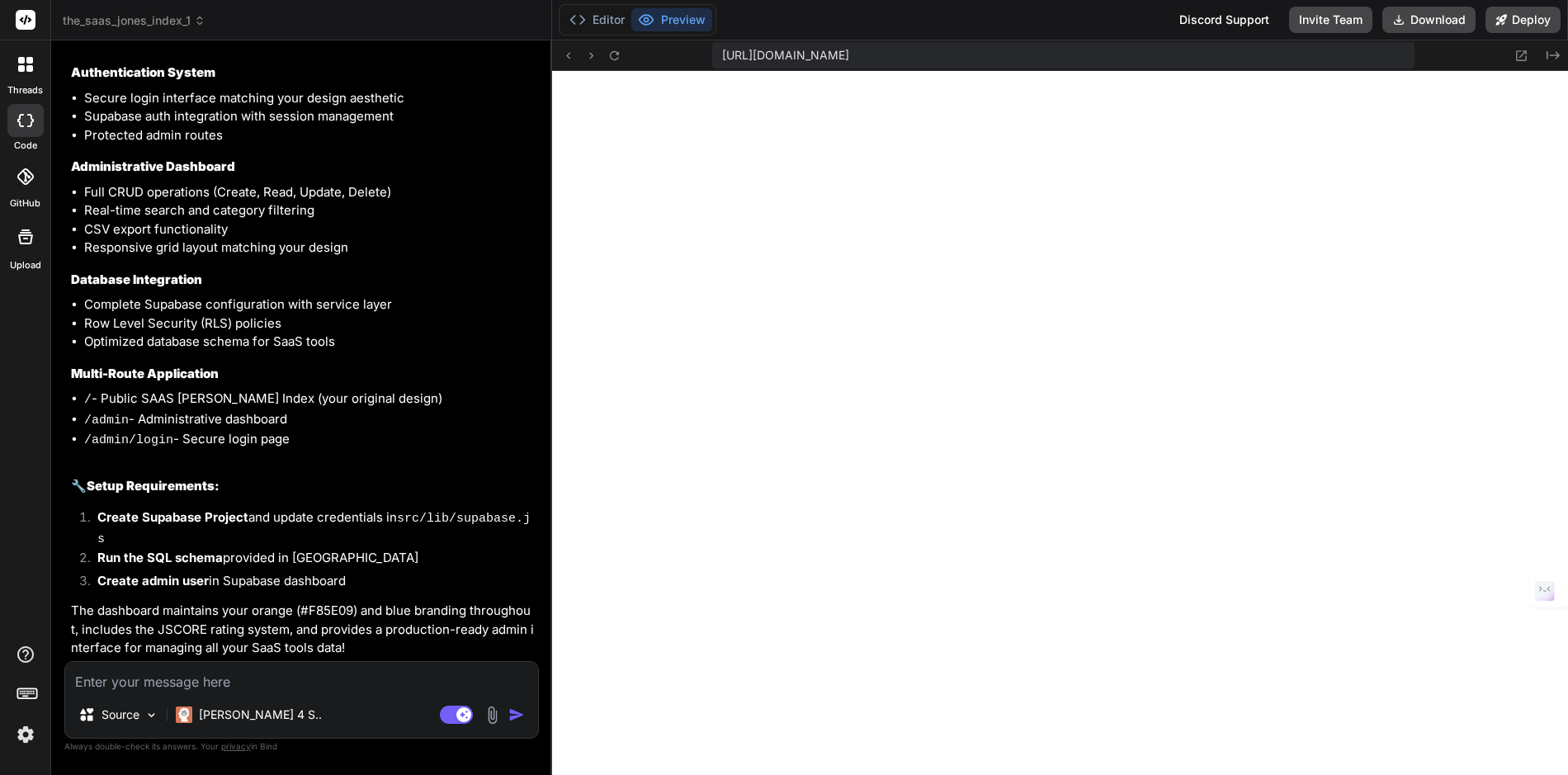
scroll to position [5315, 0]
click at [595, 22] on button "Editor" at bounding box center [597, 20] width 68 height 23
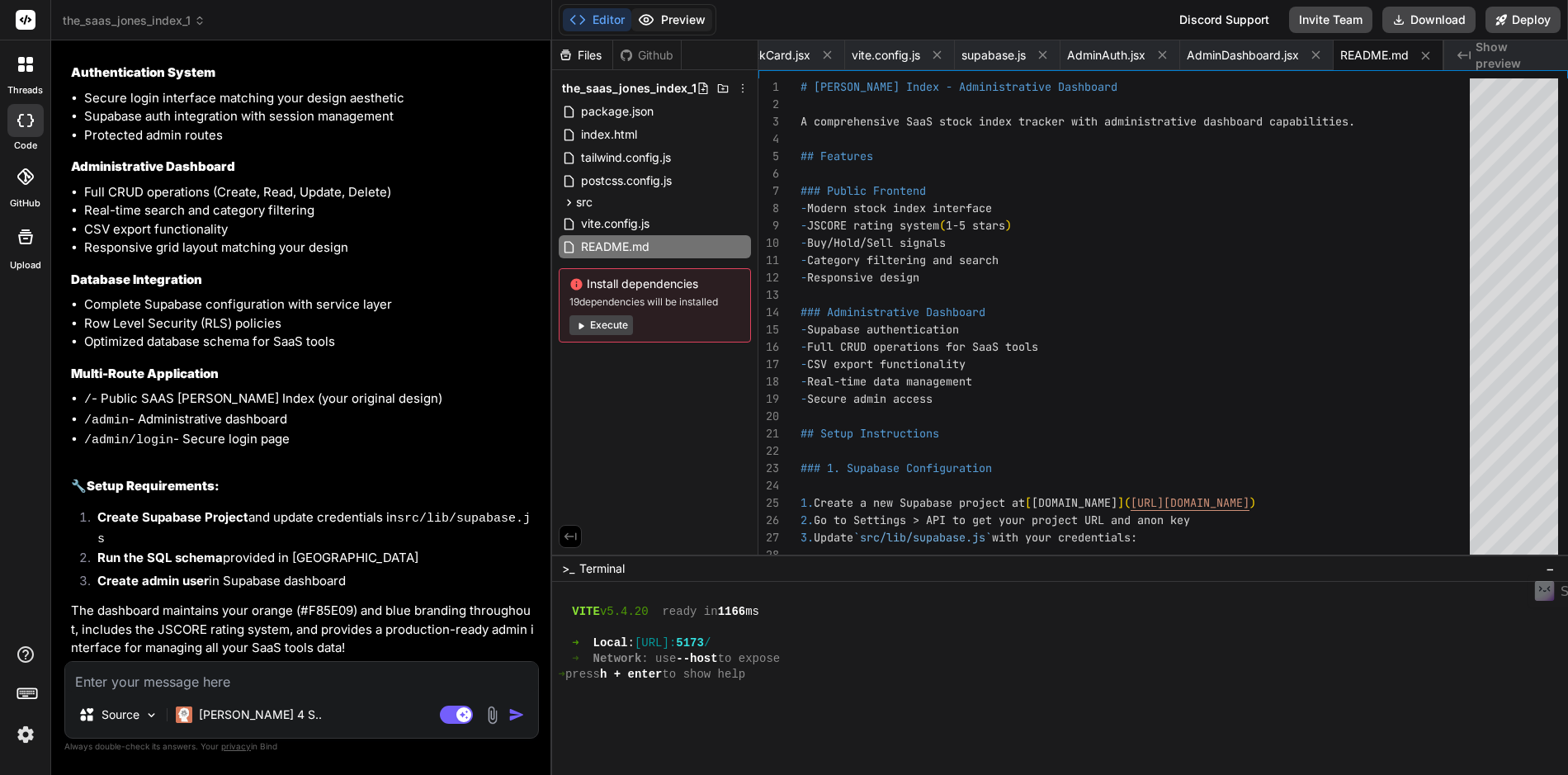
click at [677, 19] on button "Preview" at bounding box center [672, 20] width 81 height 23
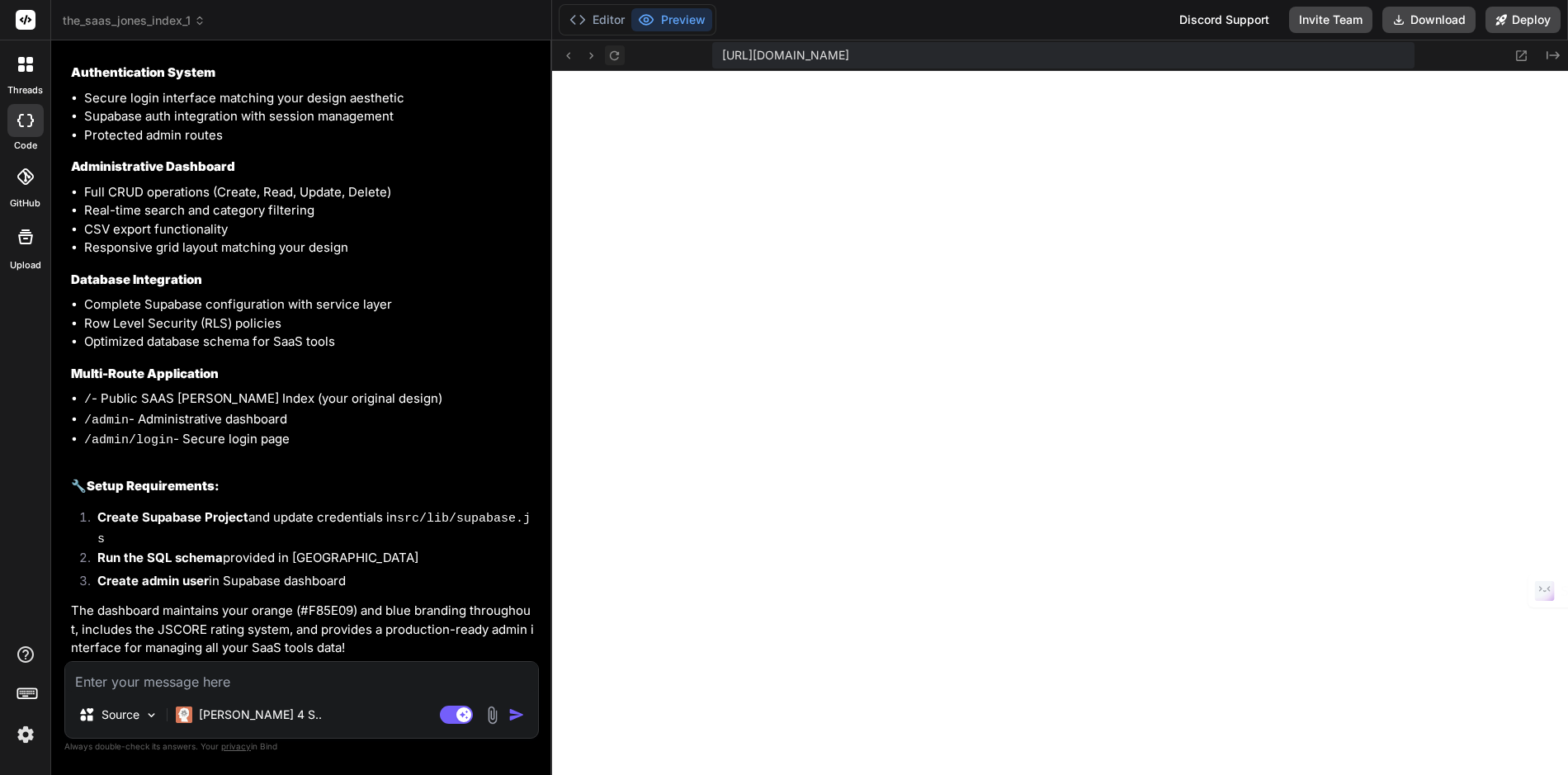
click at [614, 58] on icon at bounding box center [615, 56] width 14 height 14
click at [615, 56] on icon at bounding box center [615, 56] width 14 height 14
click at [305, 684] on textarea at bounding box center [302, 677] width 473 height 30
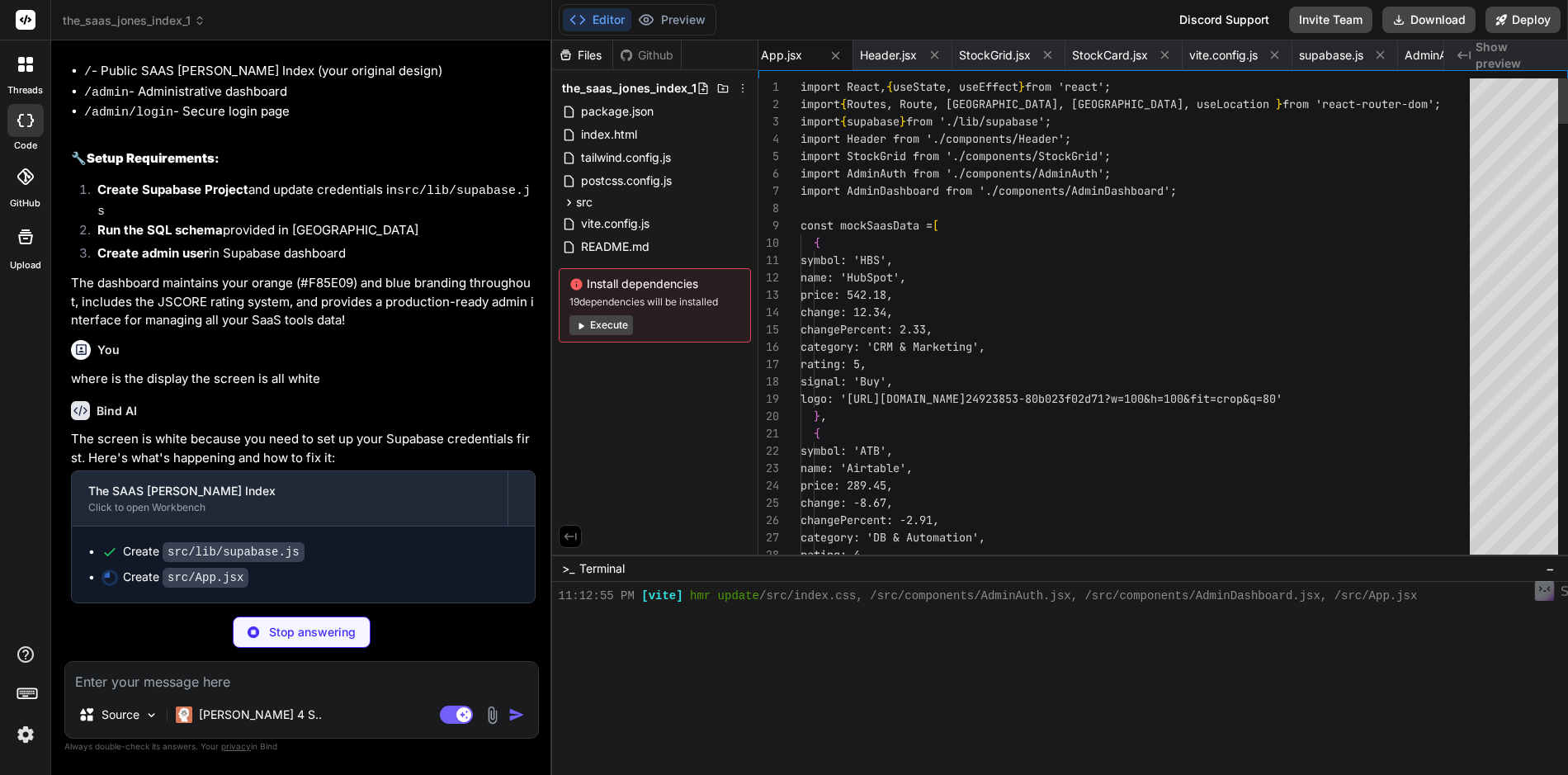
scroll to position [4408, 0]
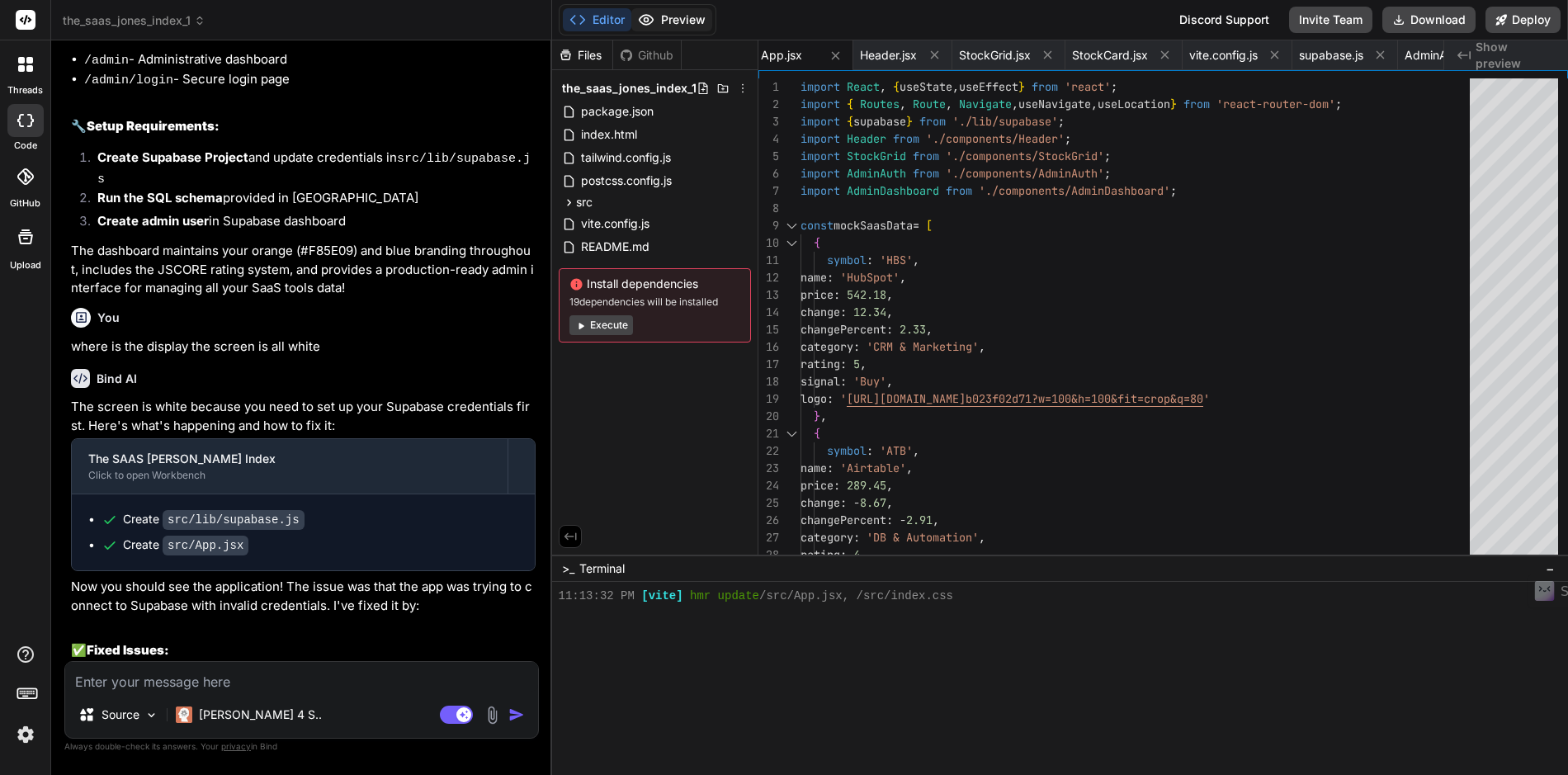
click at [660, 22] on button "Preview" at bounding box center [672, 20] width 81 height 23
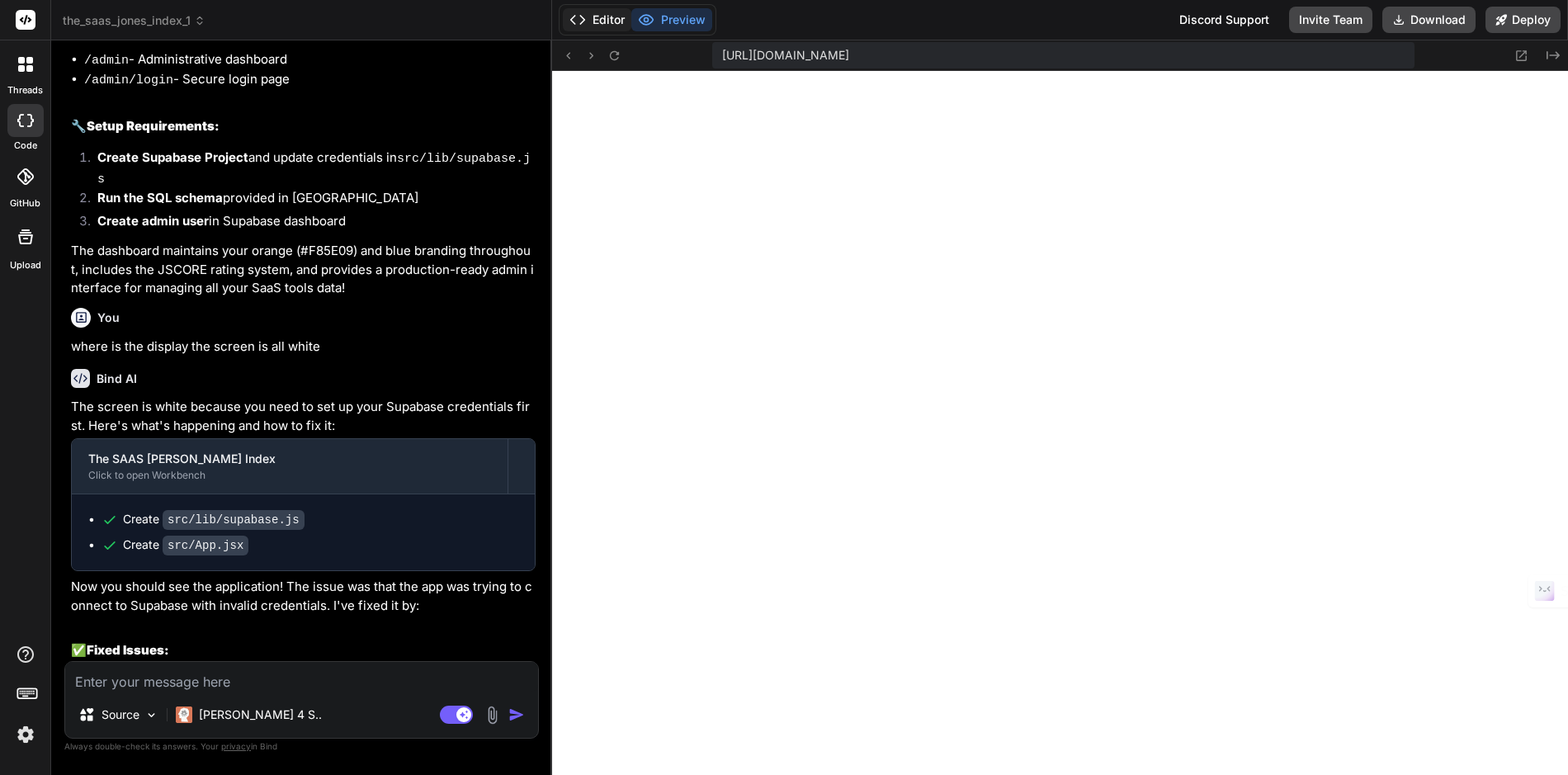
click at [605, 22] on button "Editor" at bounding box center [597, 20] width 68 height 23
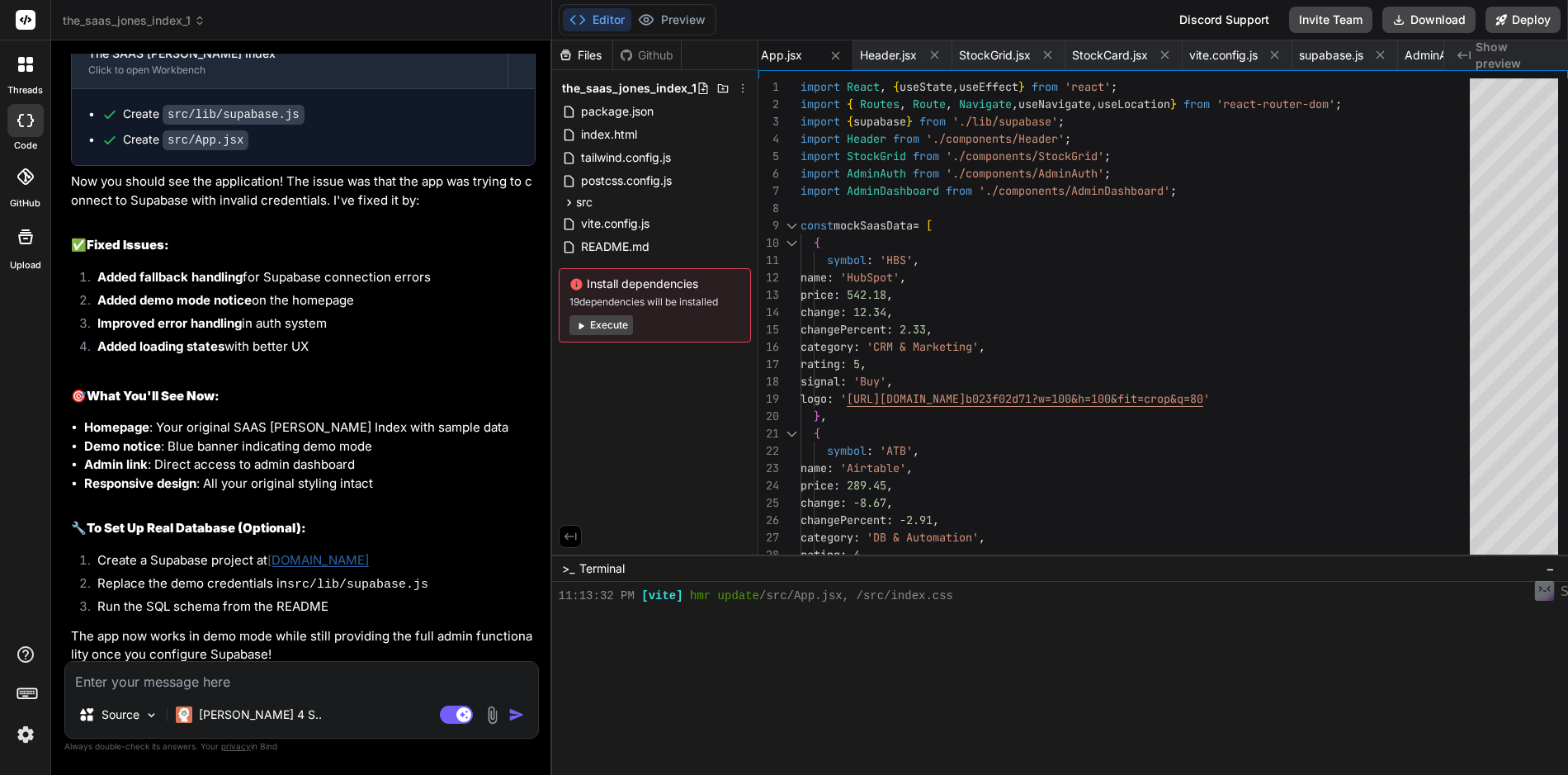
scroll to position [6051, 0]
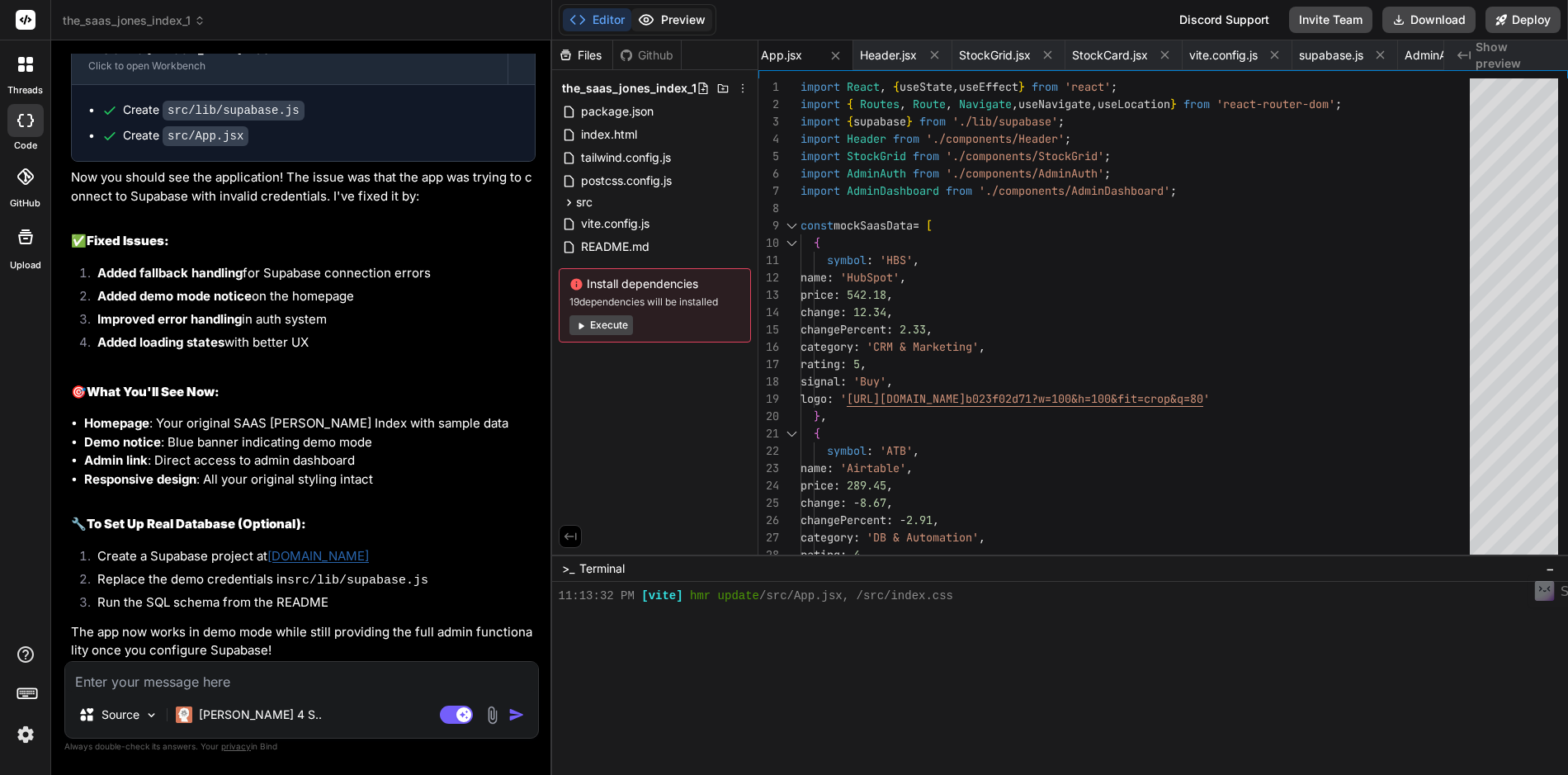
click at [685, 19] on button "Preview" at bounding box center [672, 20] width 81 height 23
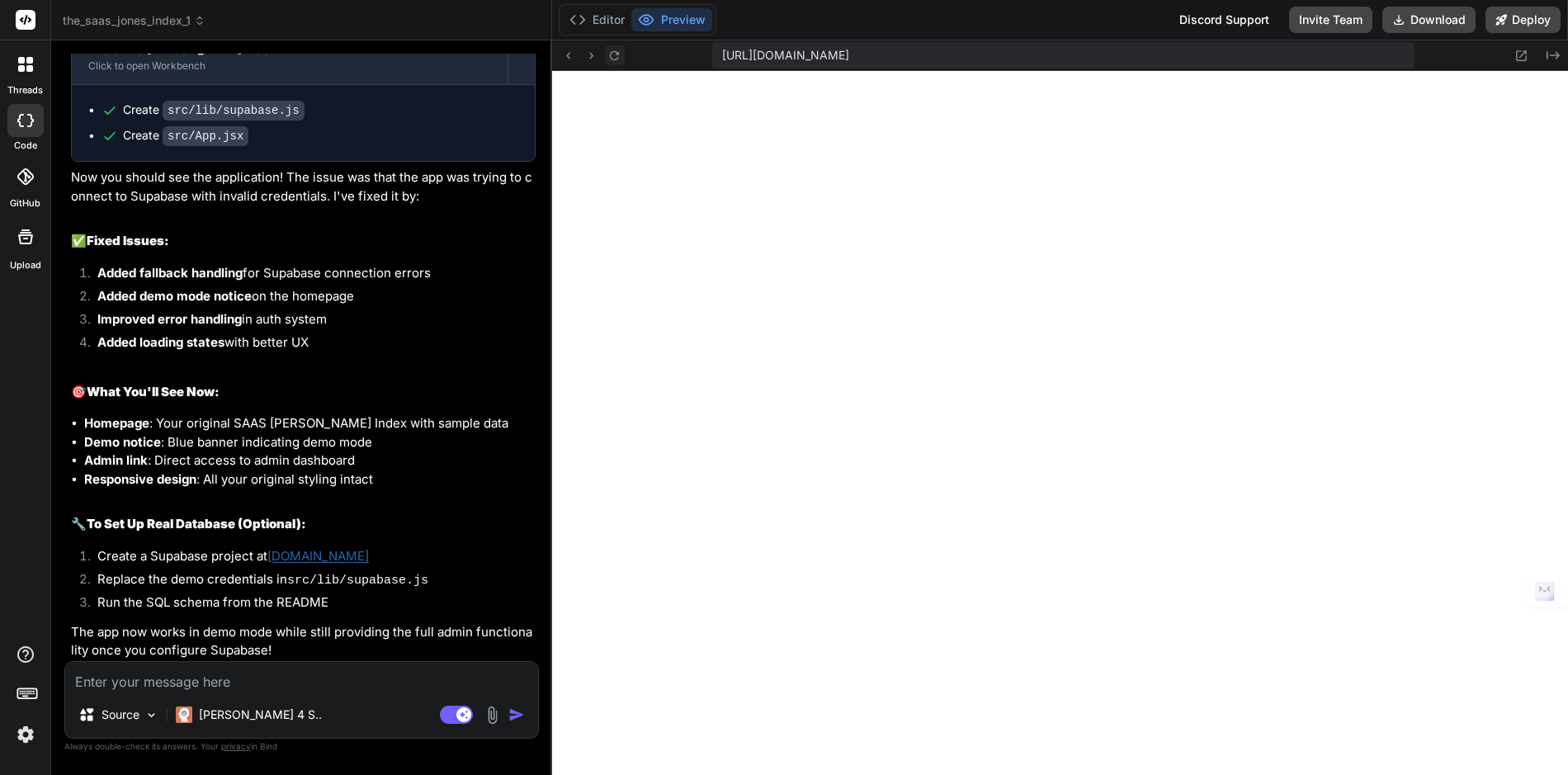
click at [616, 60] on icon at bounding box center [615, 56] width 14 height 14
